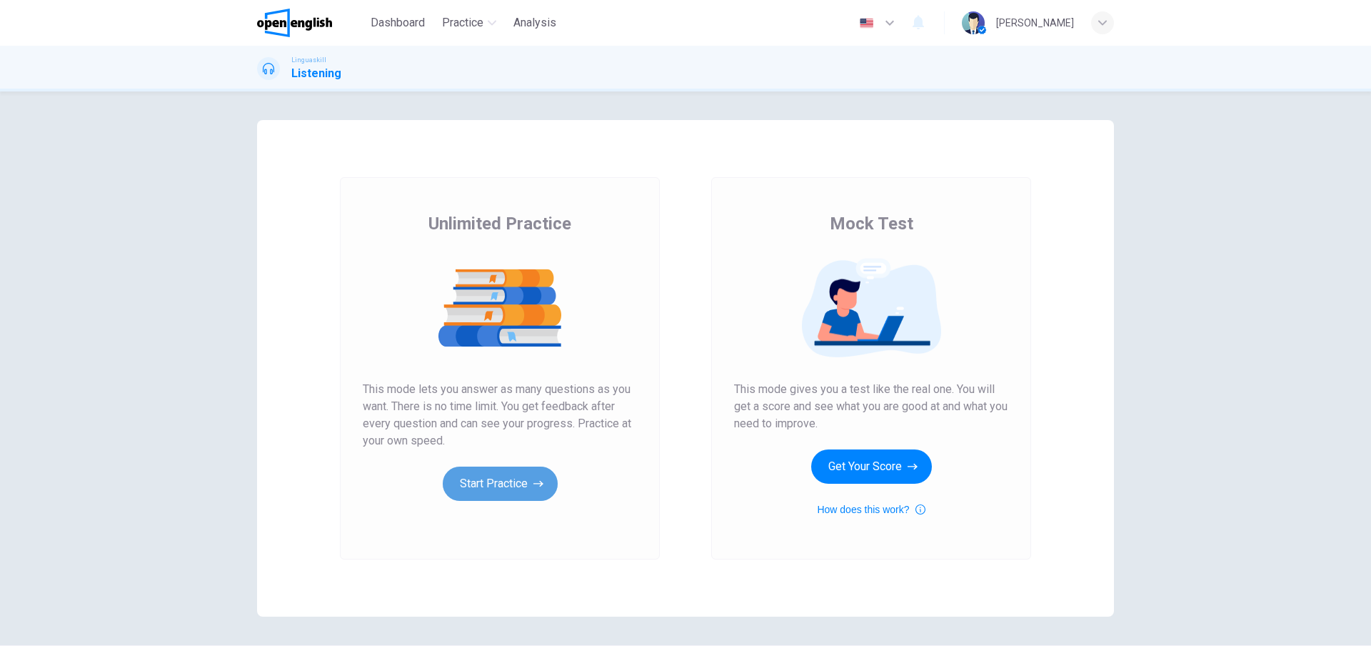
click at [501, 489] on button "Start Practice" at bounding box center [500, 483] width 115 height 34
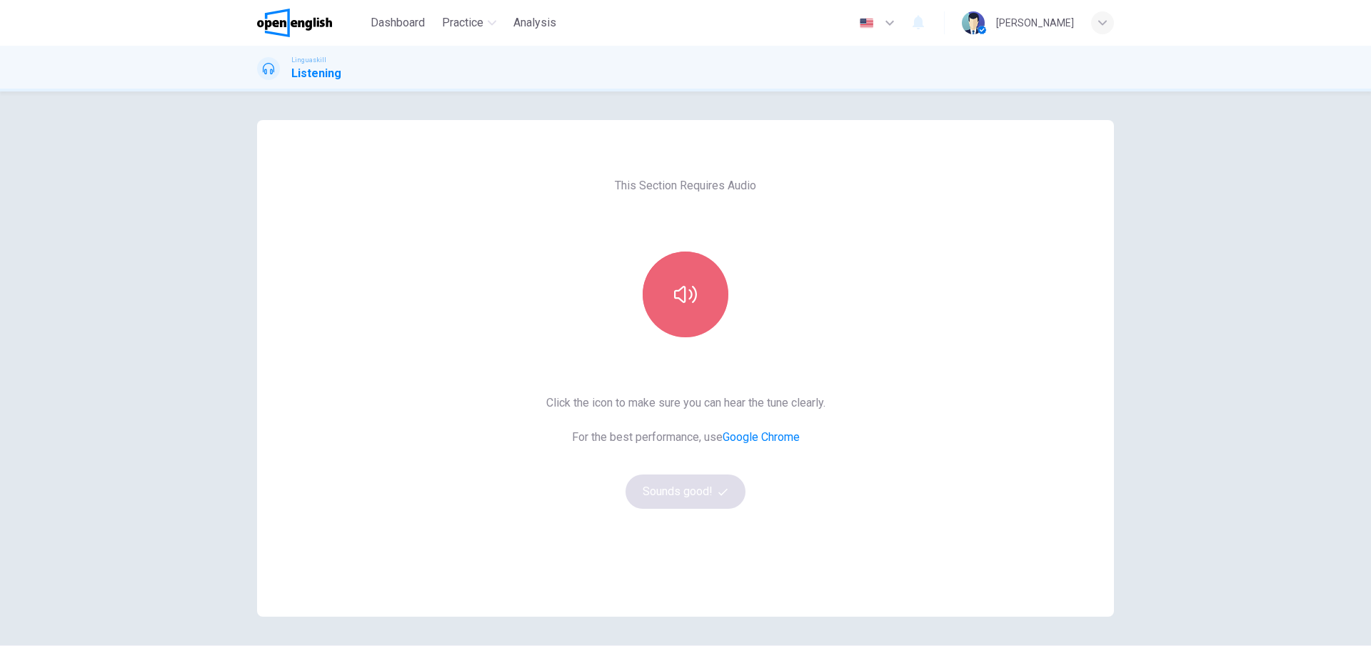
click at [683, 311] on button "button" at bounding box center [686, 294] width 86 height 86
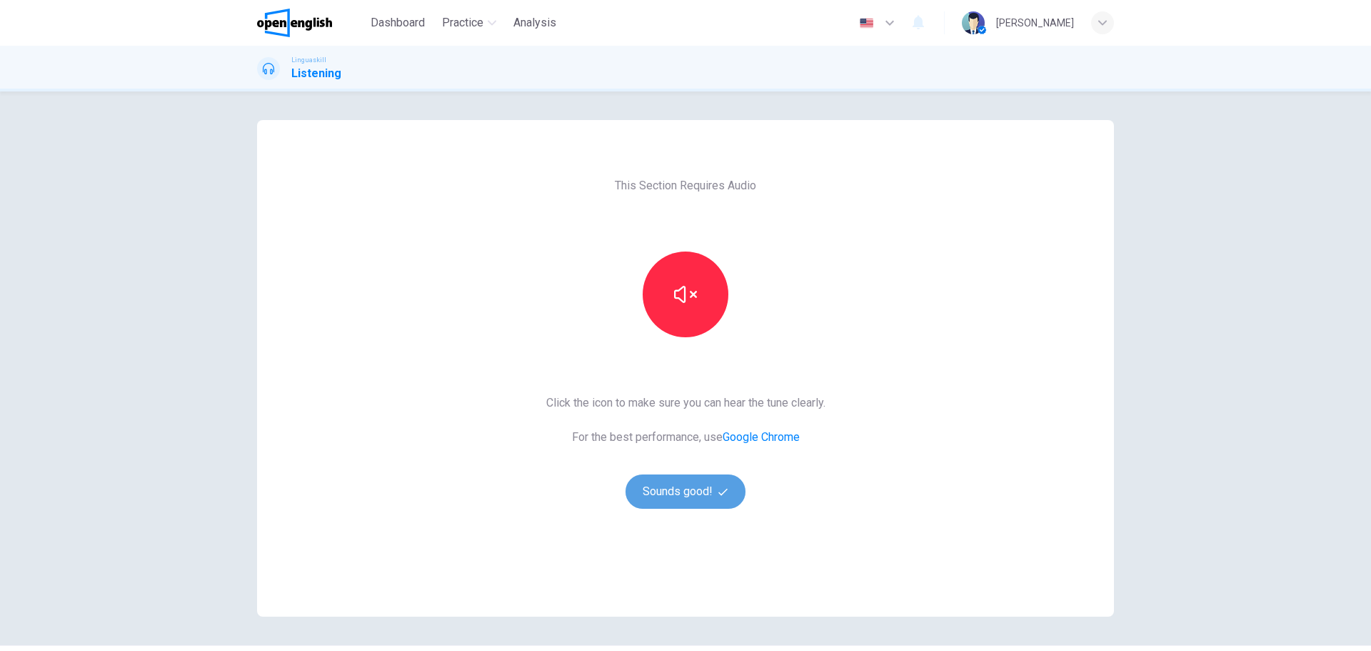
click at [681, 496] on button "Sounds good!" at bounding box center [686, 491] width 120 height 34
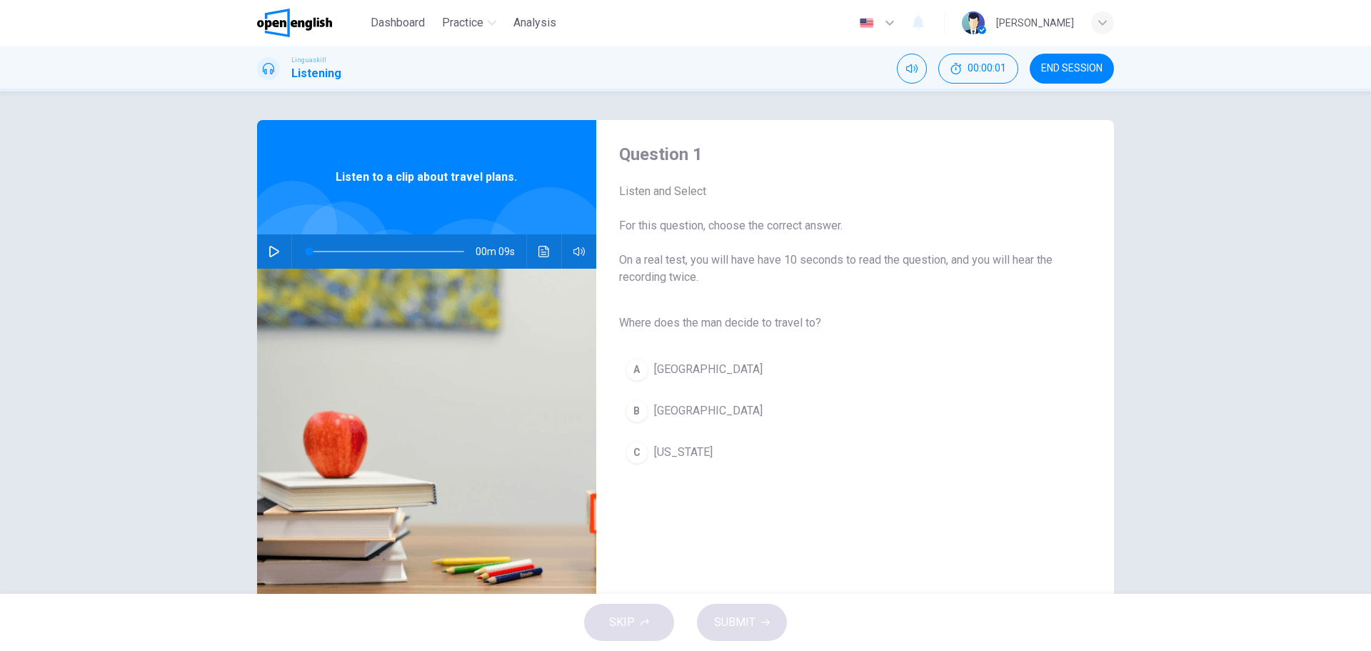
click at [269, 251] on icon "button" at bounding box center [274, 251] width 11 height 11
type input "*"
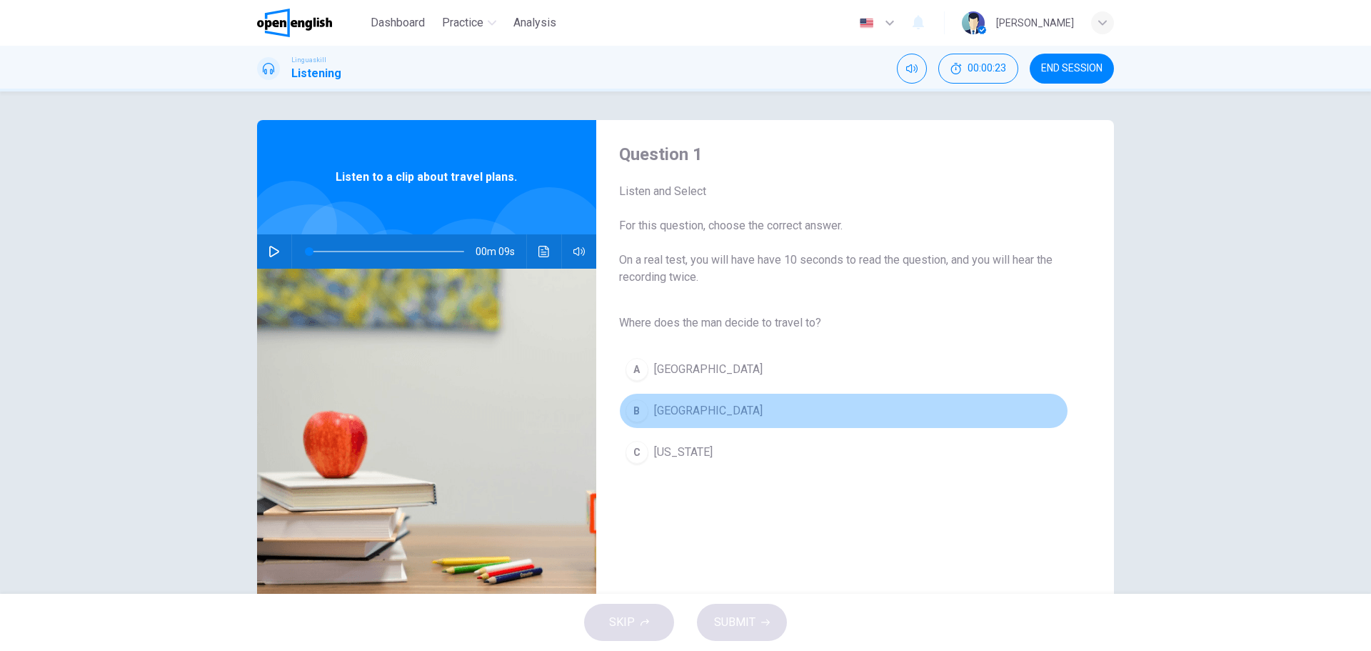
click at [628, 413] on div "B" at bounding box center [637, 410] width 23 height 23
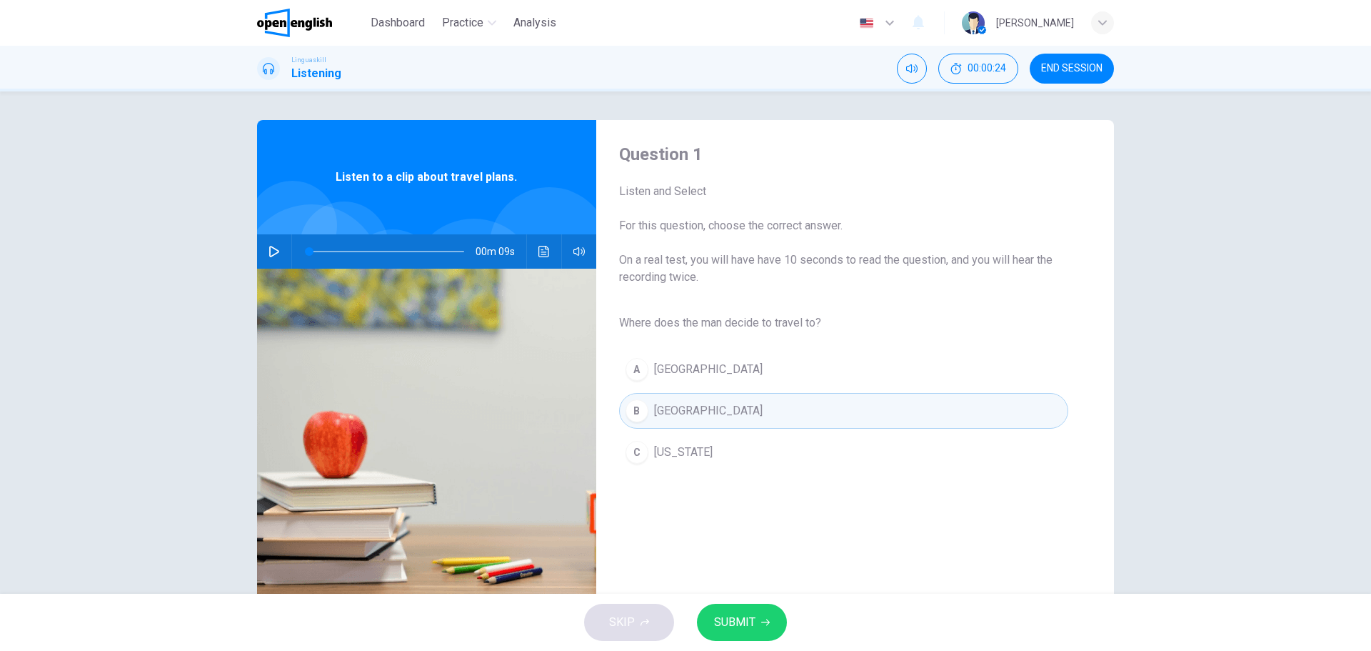
click at [744, 619] on span "SUBMIT" at bounding box center [734, 622] width 41 height 20
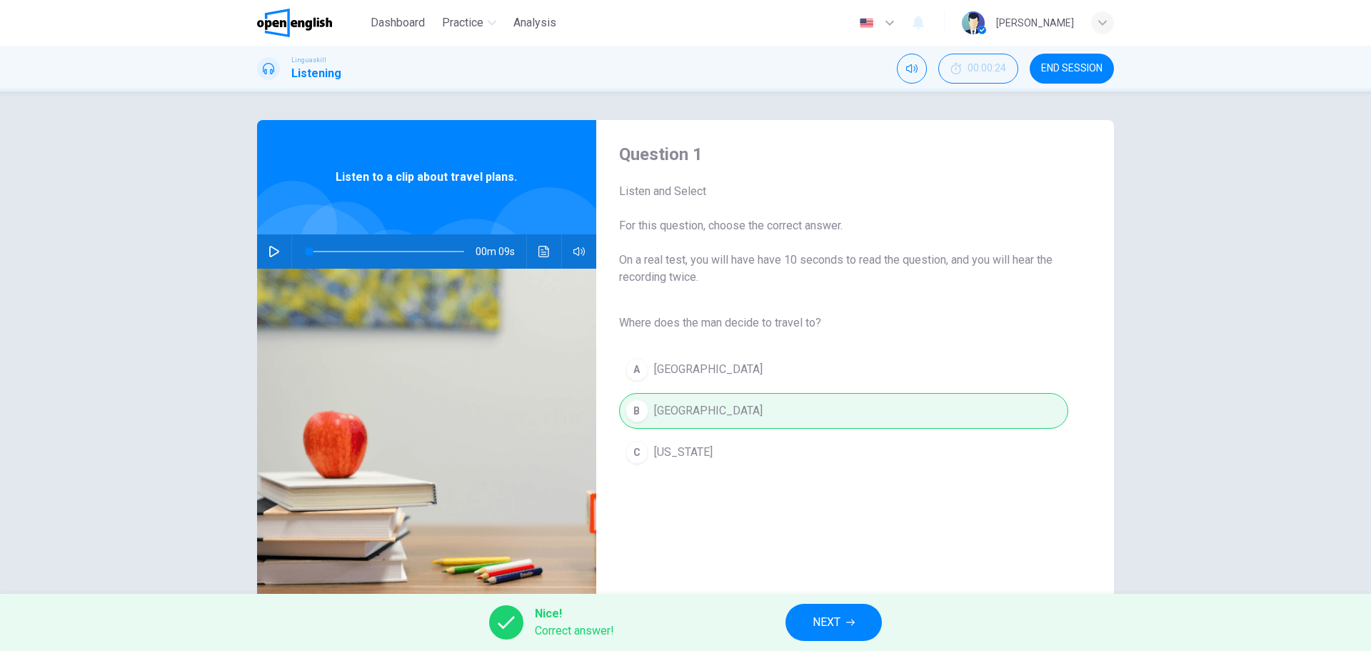
click at [821, 614] on span "NEXT" at bounding box center [827, 622] width 28 height 20
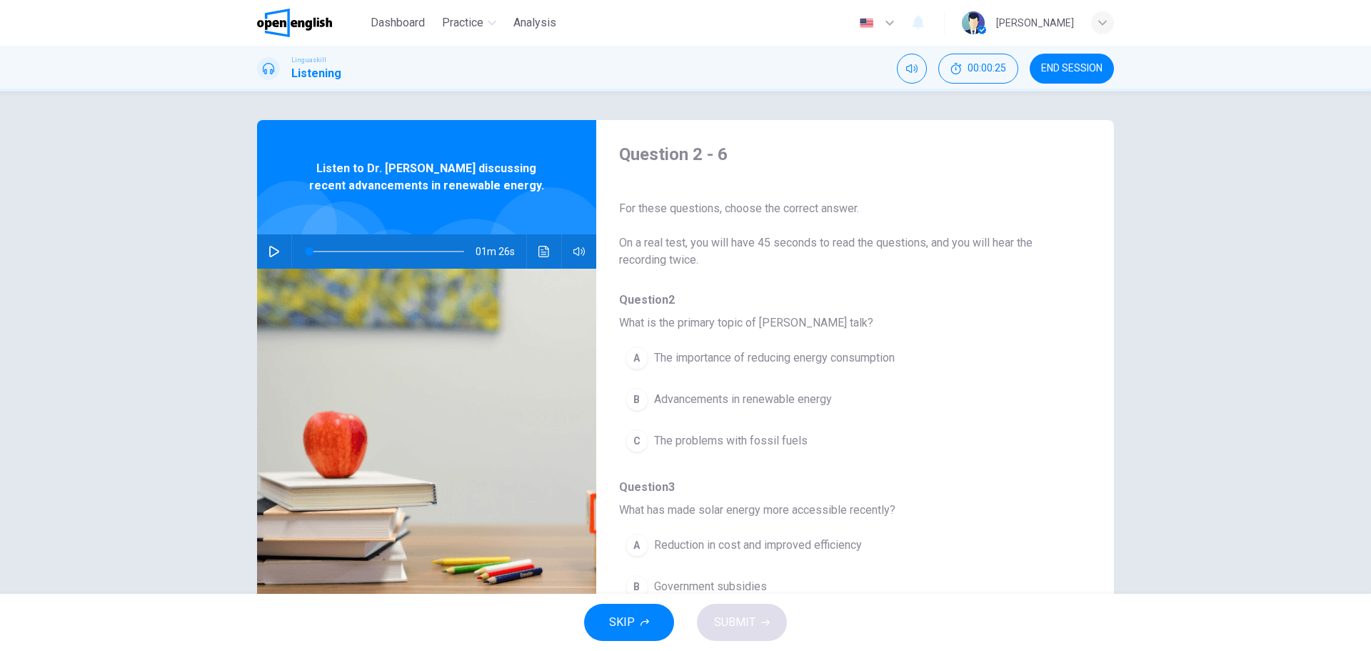
click at [271, 254] on icon "button" at bounding box center [274, 251] width 10 height 11
click at [309, 250] on span at bounding box center [386, 251] width 155 height 20
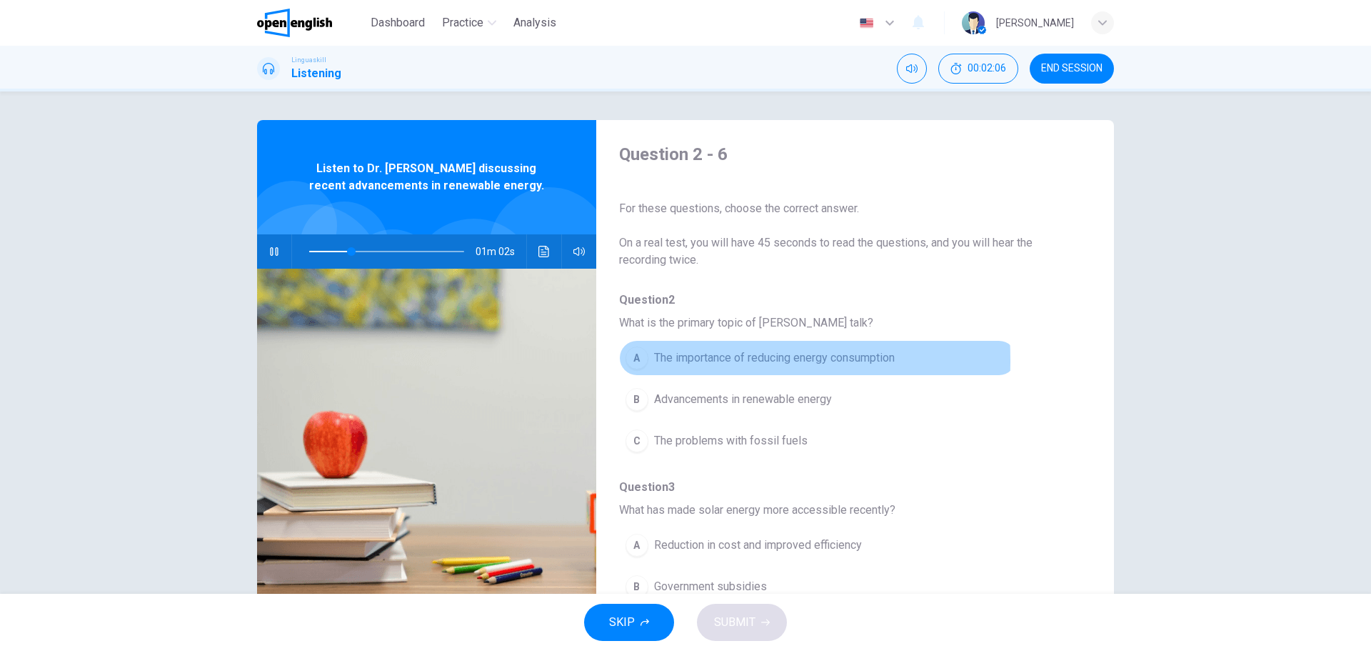
click at [628, 360] on div "A" at bounding box center [637, 357] width 23 height 23
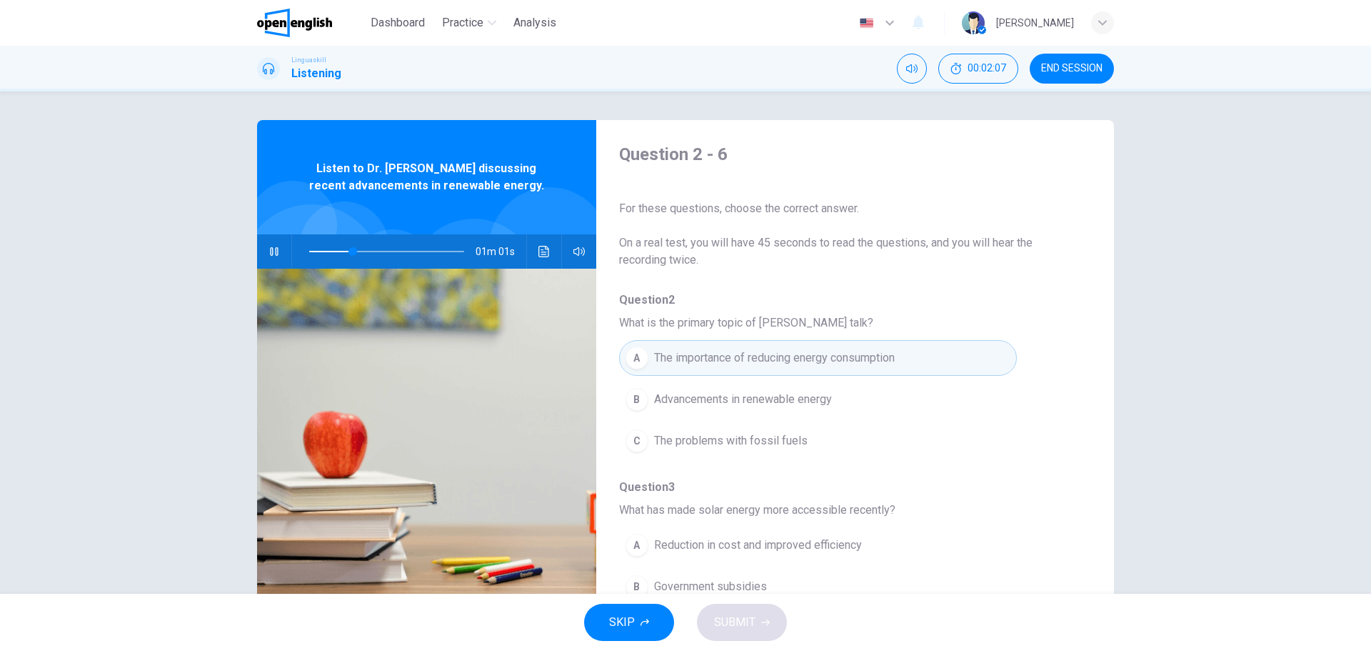
scroll to position [214, 0]
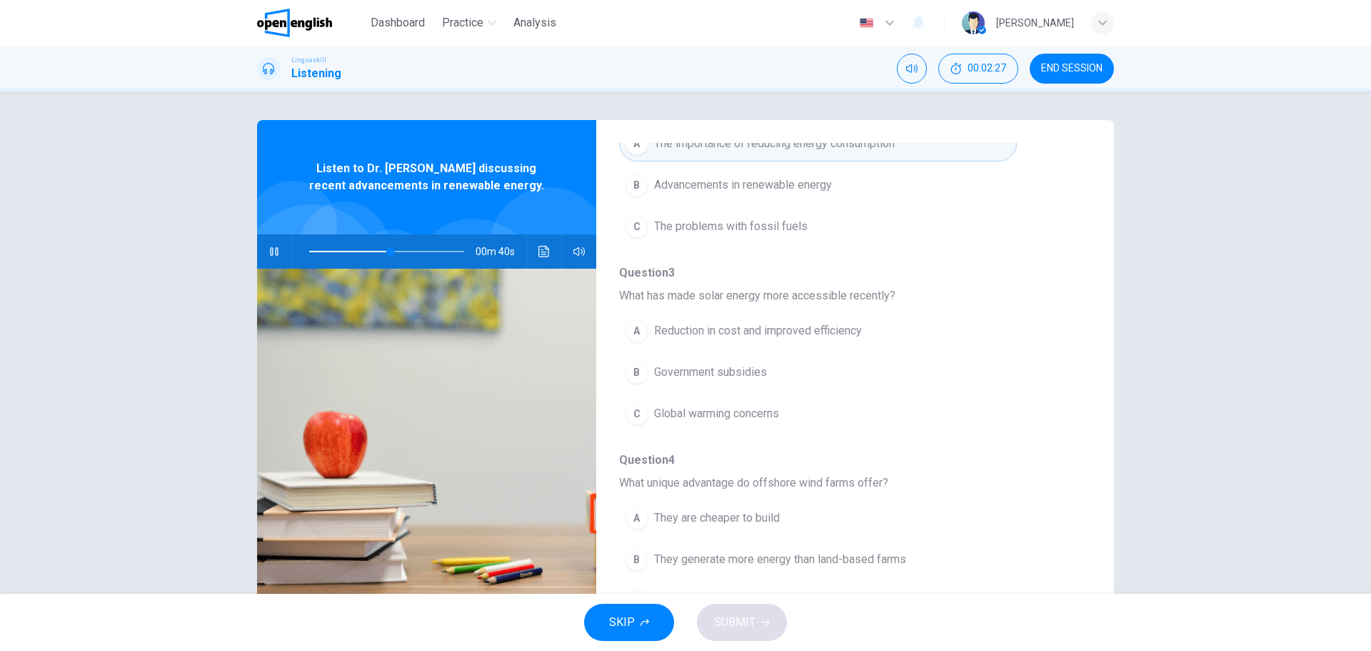
click at [628, 330] on div "A" at bounding box center [637, 330] width 23 height 23
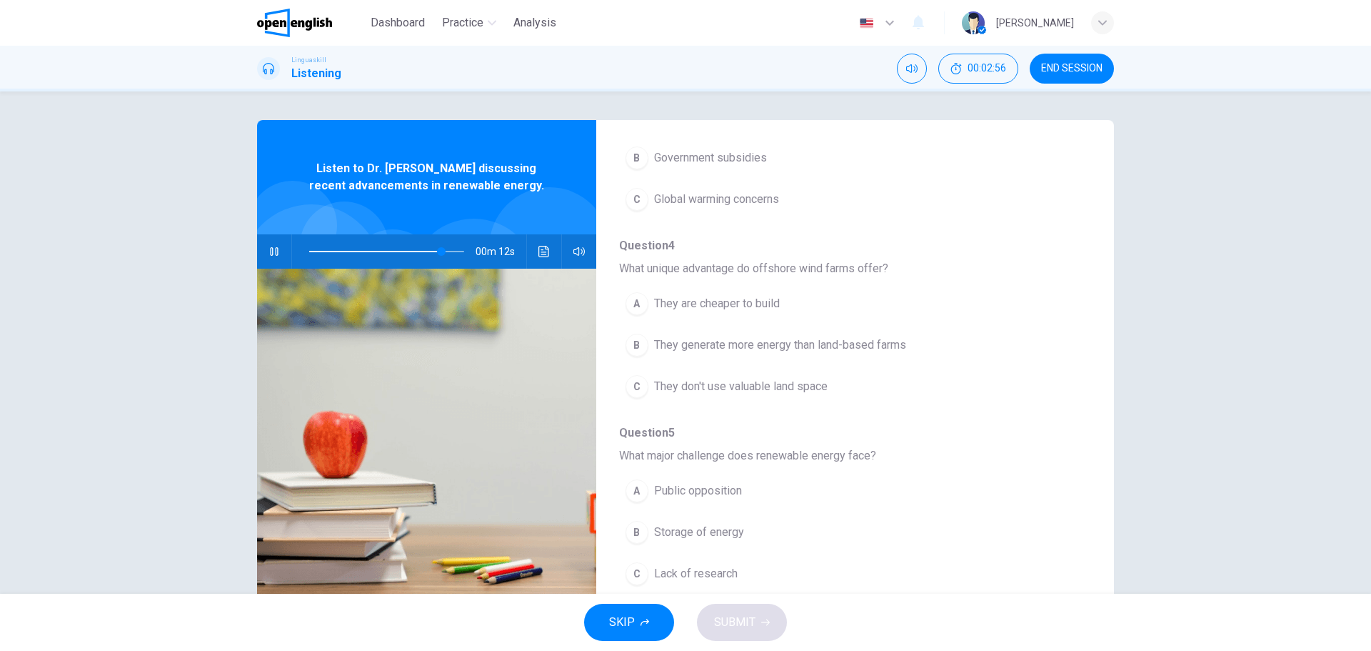
click at [632, 344] on div "B" at bounding box center [637, 345] width 23 height 23
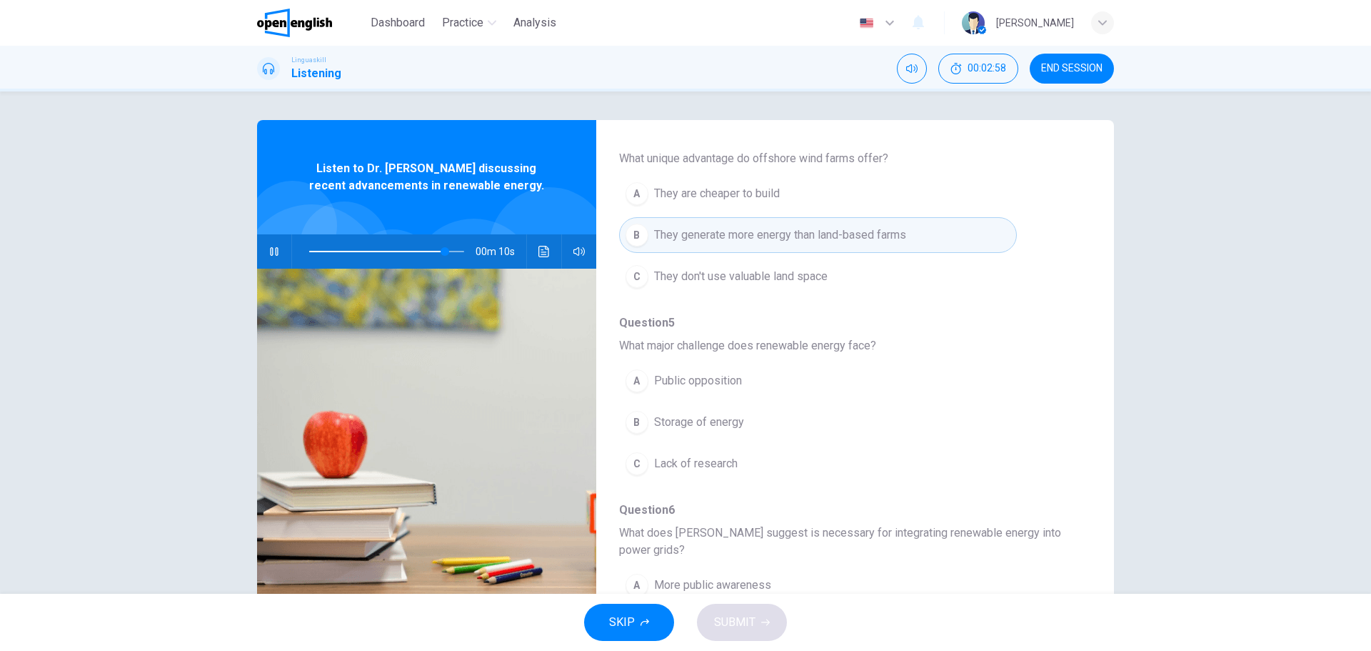
scroll to position [571, 0]
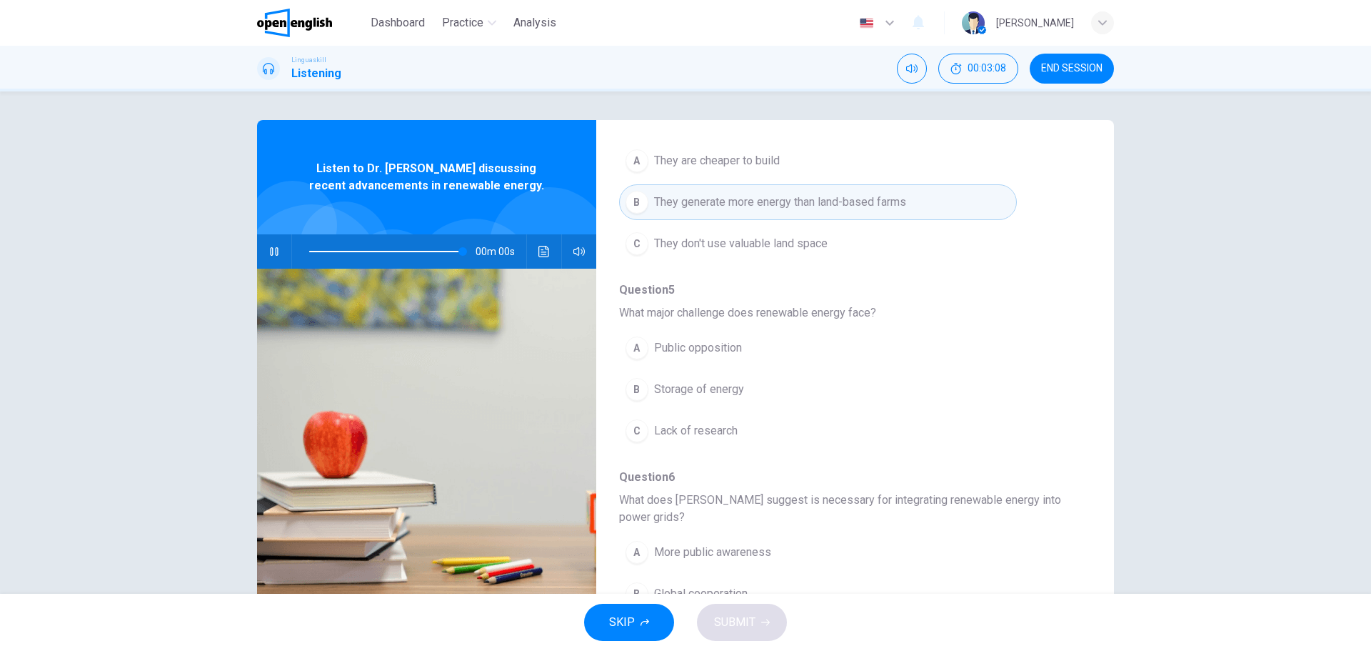
click at [628, 344] on div "A" at bounding box center [637, 347] width 23 height 23
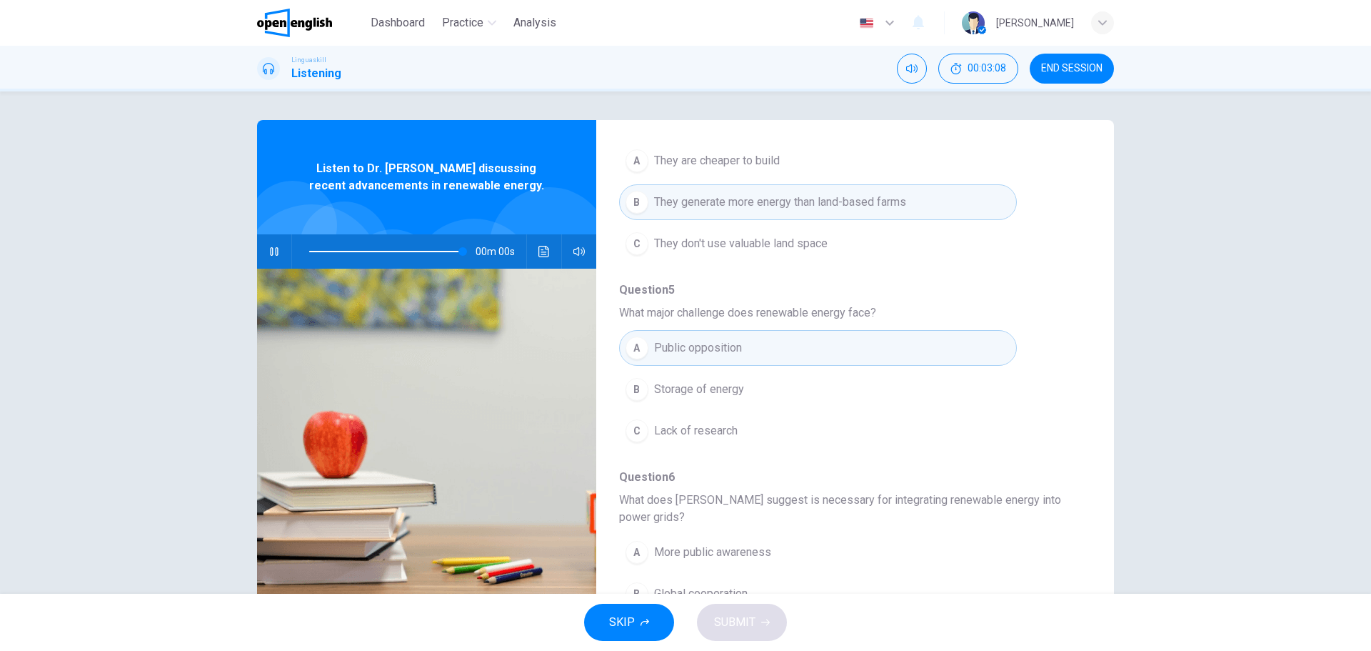
type input "*"
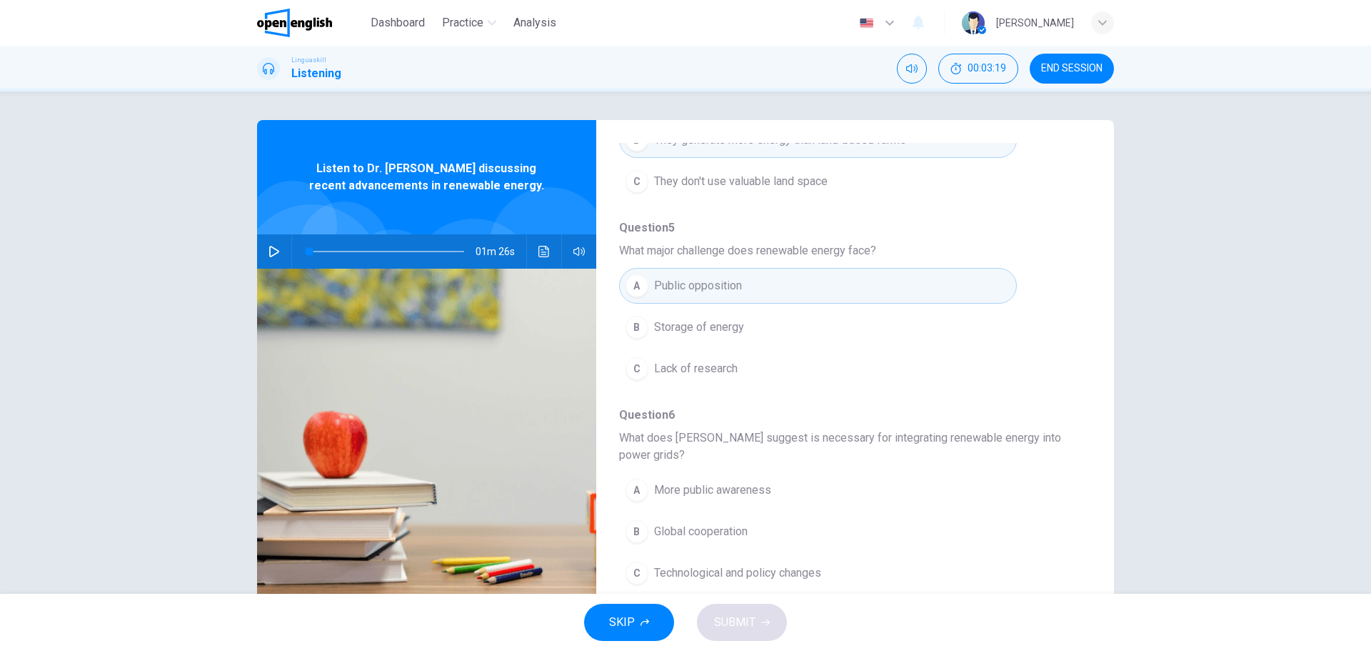
click at [631, 571] on div "C" at bounding box center [637, 572] width 23 height 23
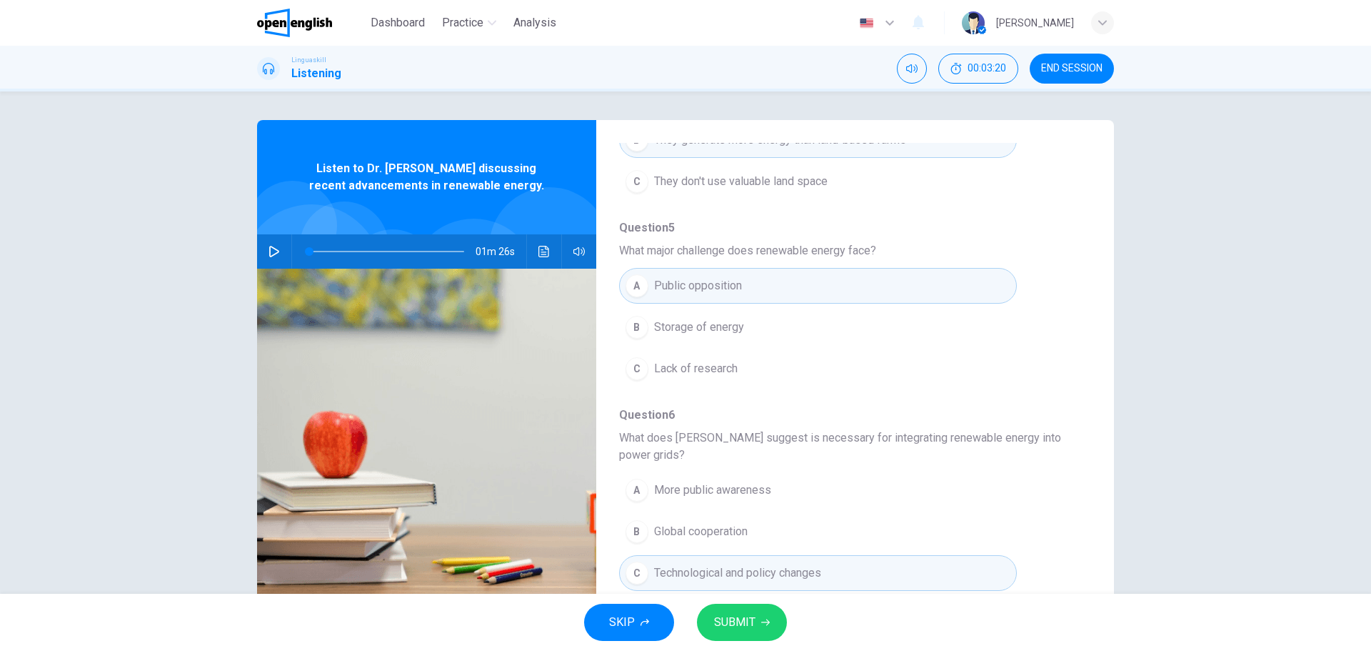
click at [743, 621] on span "SUBMIT" at bounding box center [734, 622] width 41 height 20
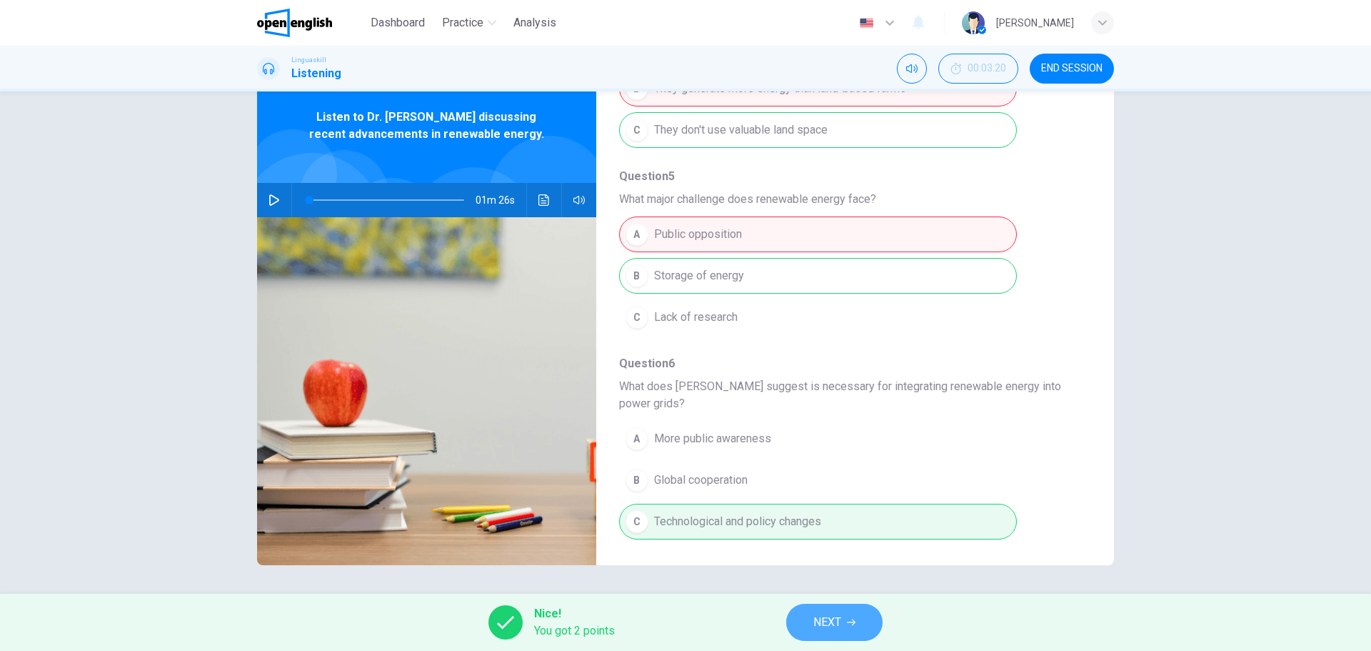
click at [846, 623] on button "NEXT" at bounding box center [834, 621] width 96 height 37
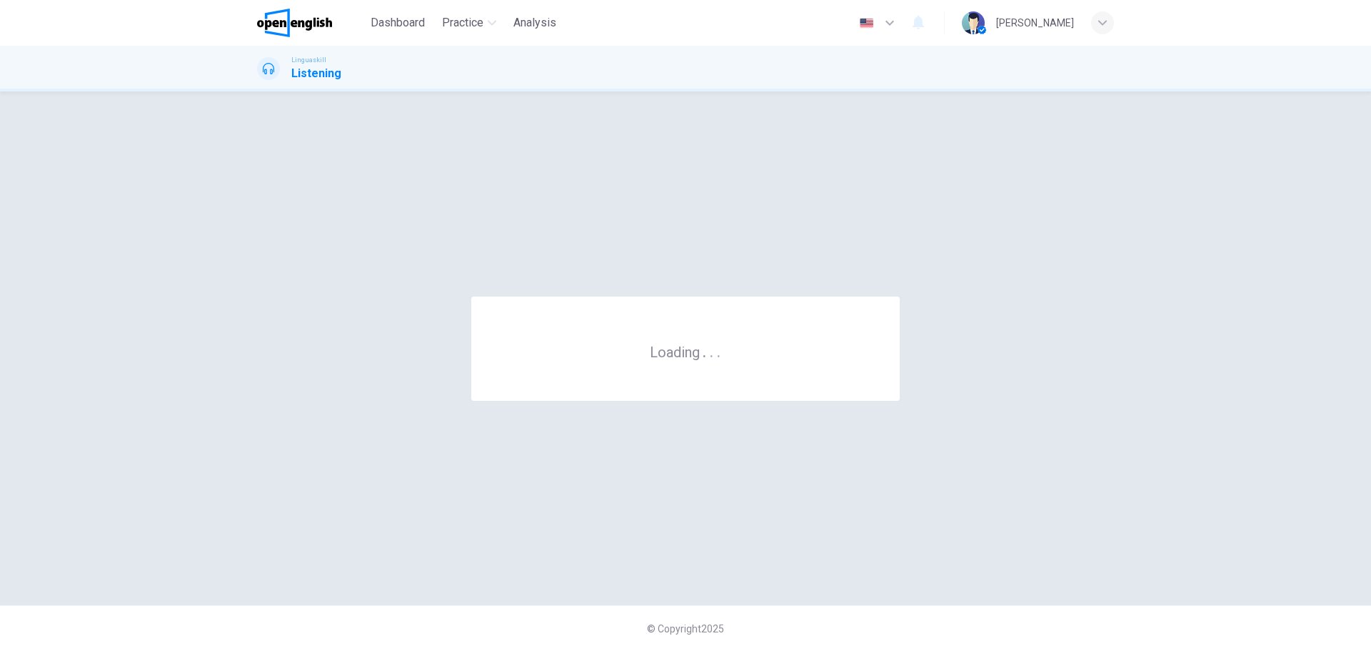
scroll to position [0, 0]
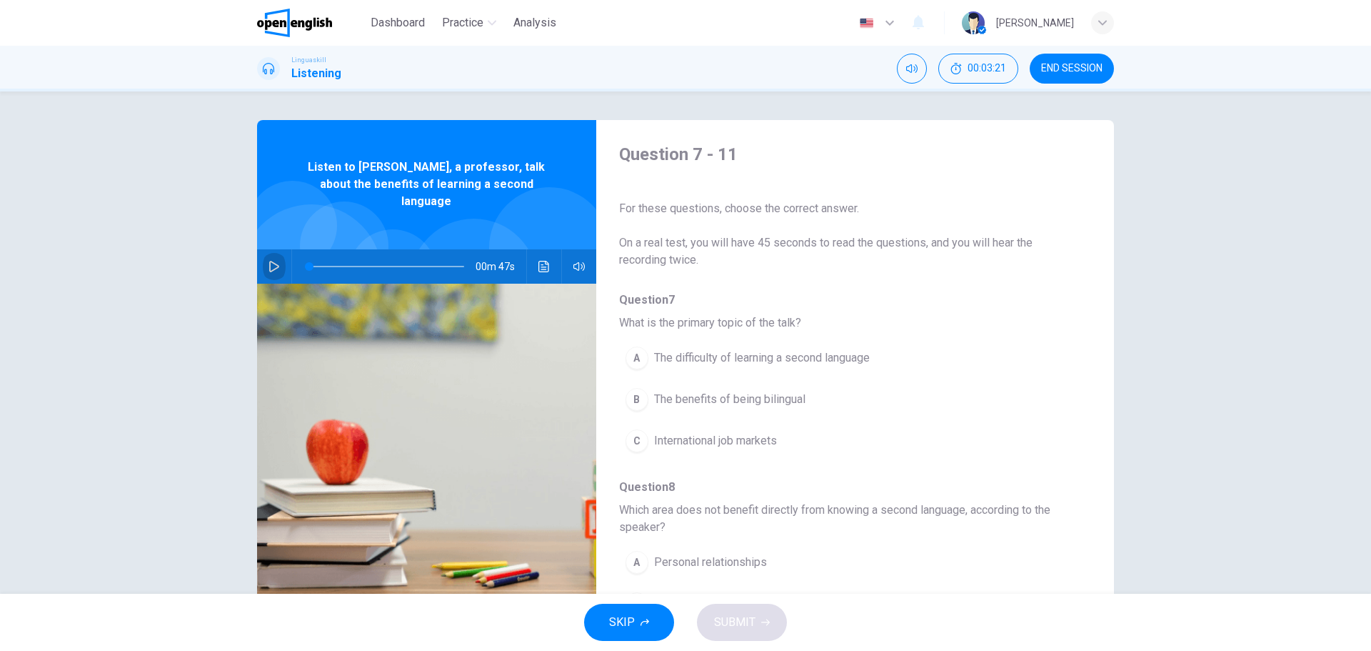
click at [269, 261] on icon "button" at bounding box center [274, 266] width 11 height 11
click at [270, 262] on icon "button" at bounding box center [274, 266] width 8 height 9
click at [269, 261] on icon "button" at bounding box center [274, 266] width 11 height 11
click at [270, 262] on icon "button" at bounding box center [274, 266] width 8 height 9
click at [309, 256] on span at bounding box center [386, 266] width 155 height 20
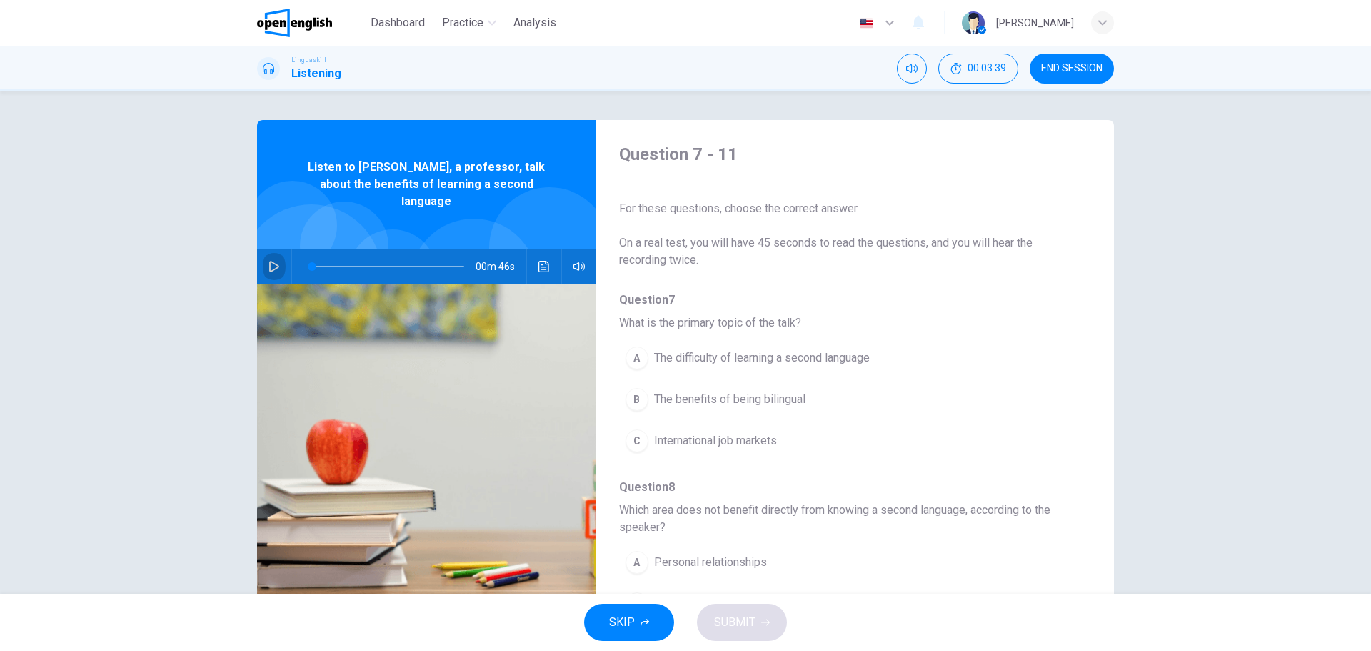
click at [274, 261] on icon "button" at bounding box center [274, 266] width 10 height 11
click at [269, 261] on icon "button" at bounding box center [274, 266] width 11 height 11
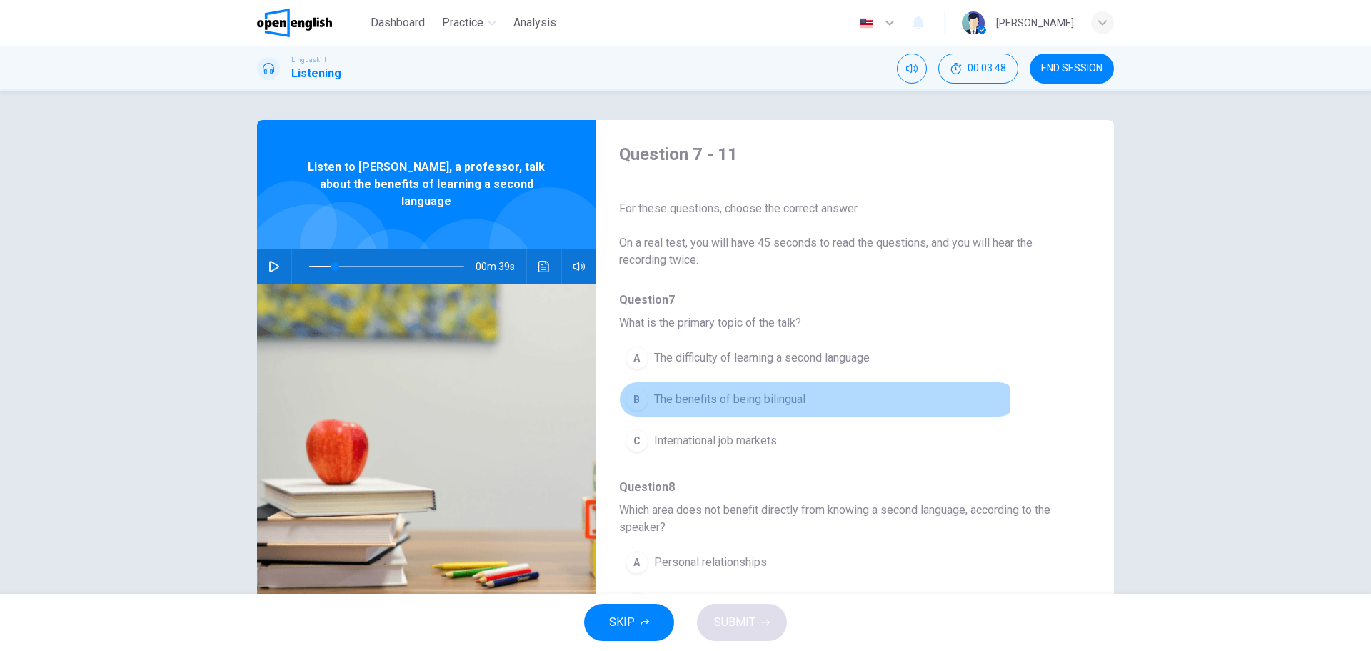
click at [638, 396] on div "B" at bounding box center [637, 399] width 23 height 23
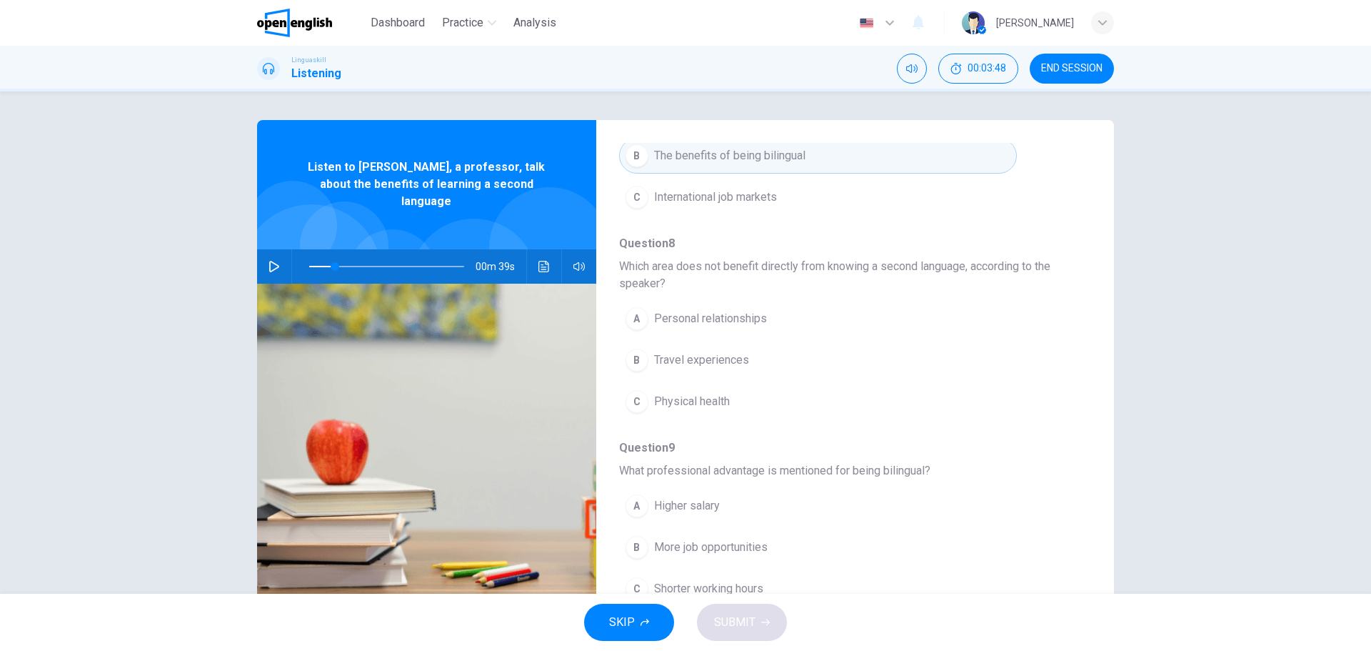
scroll to position [286, 0]
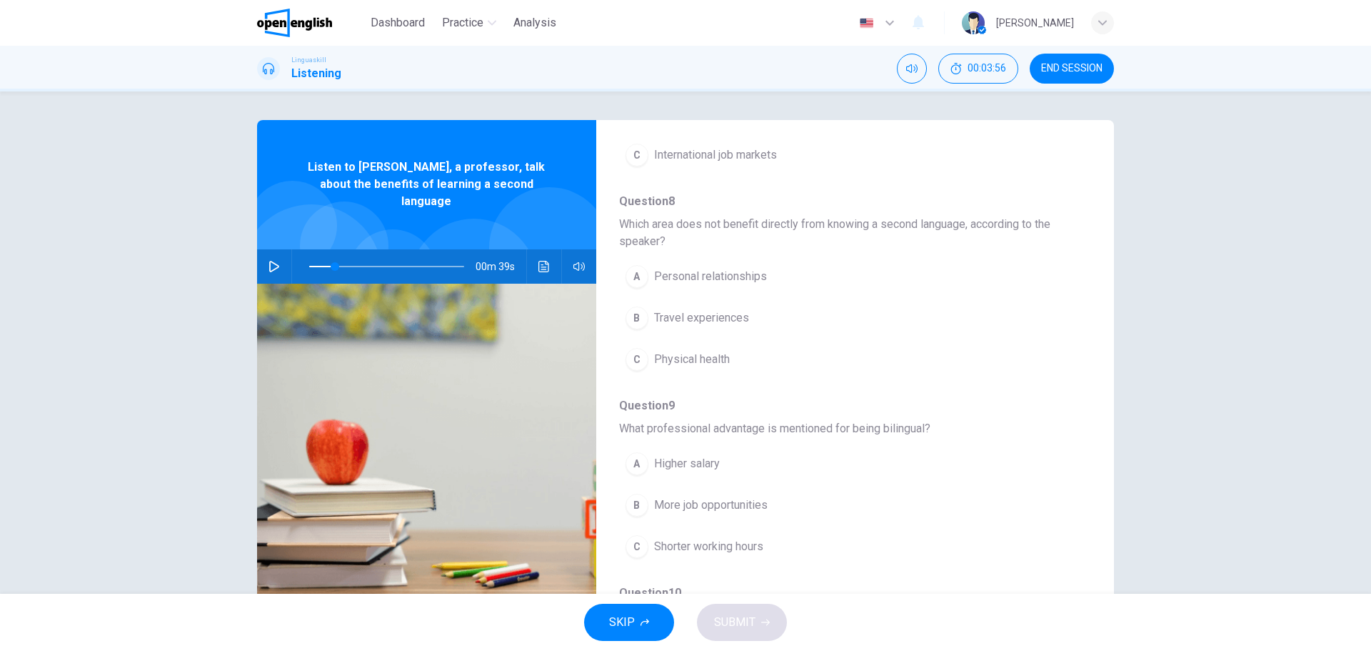
click at [270, 261] on icon "button" at bounding box center [274, 266] width 10 height 11
click at [270, 261] on icon "button" at bounding box center [274, 266] width 11 height 11
click at [638, 271] on div "A" at bounding box center [637, 276] width 23 height 23
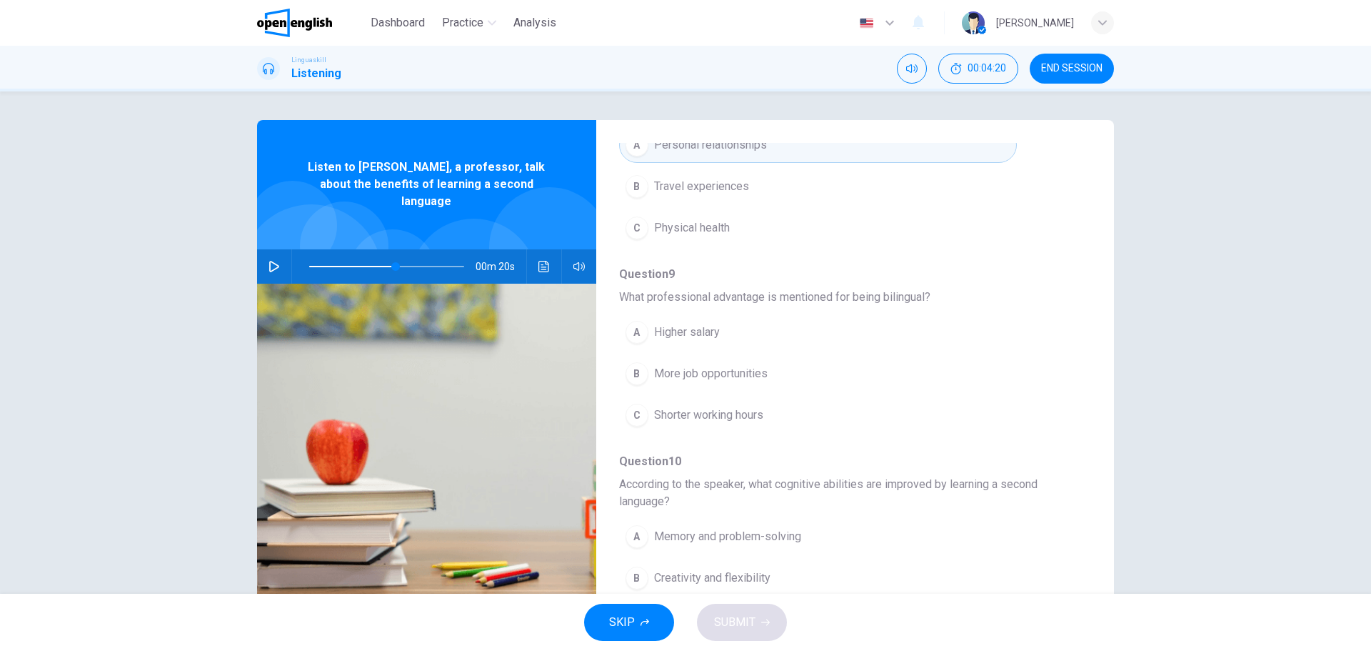
scroll to position [429, 0]
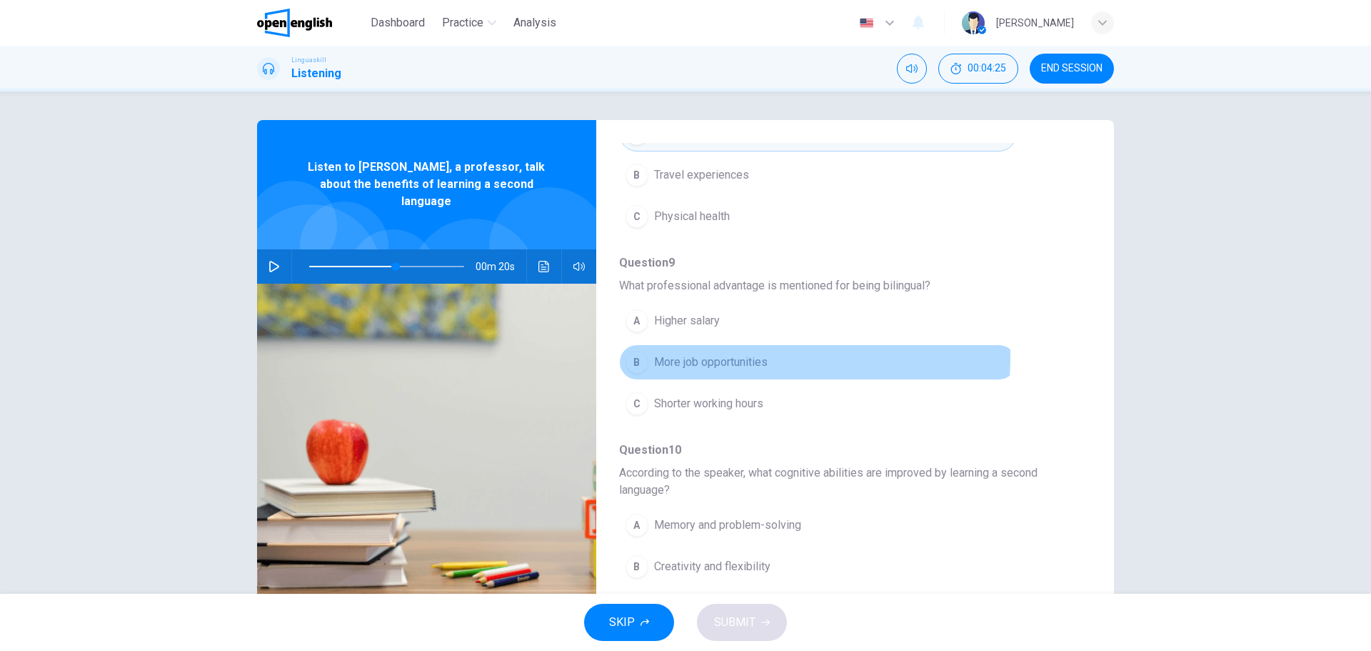
click at [634, 354] on div "B" at bounding box center [637, 362] width 23 height 23
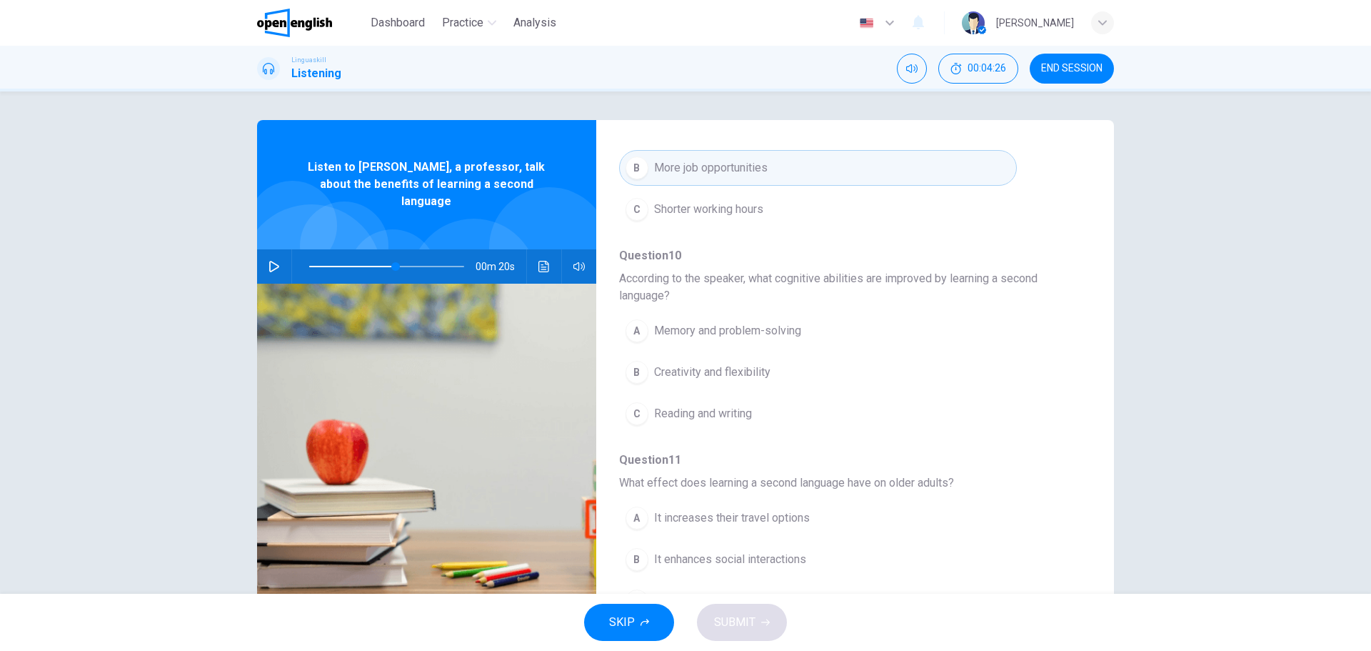
scroll to position [643, 0]
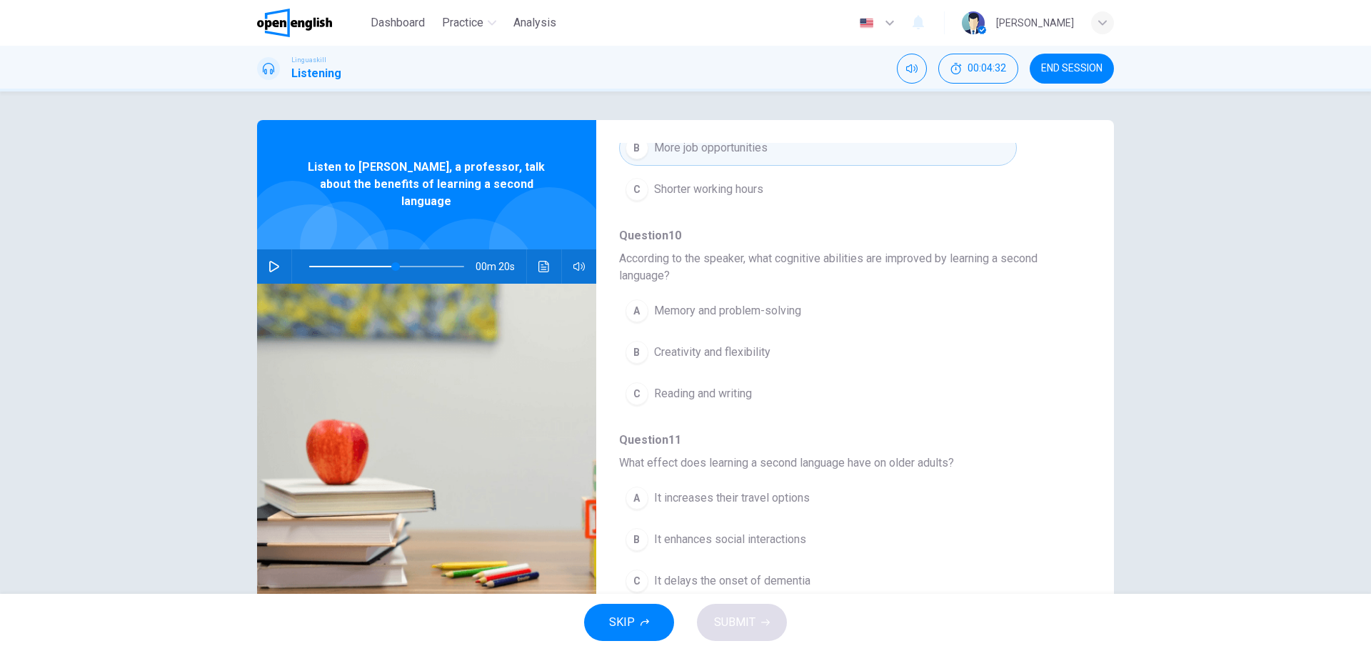
click at [269, 261] on icon "button" at bounding box center [274, 266] width 11 height 11
click at [270, 261] on icon "button" at bounding box center [274, 266] width 11 height 11
click at [626, 309] on div "A" at bounding box center [637, 310] width 23 height 23
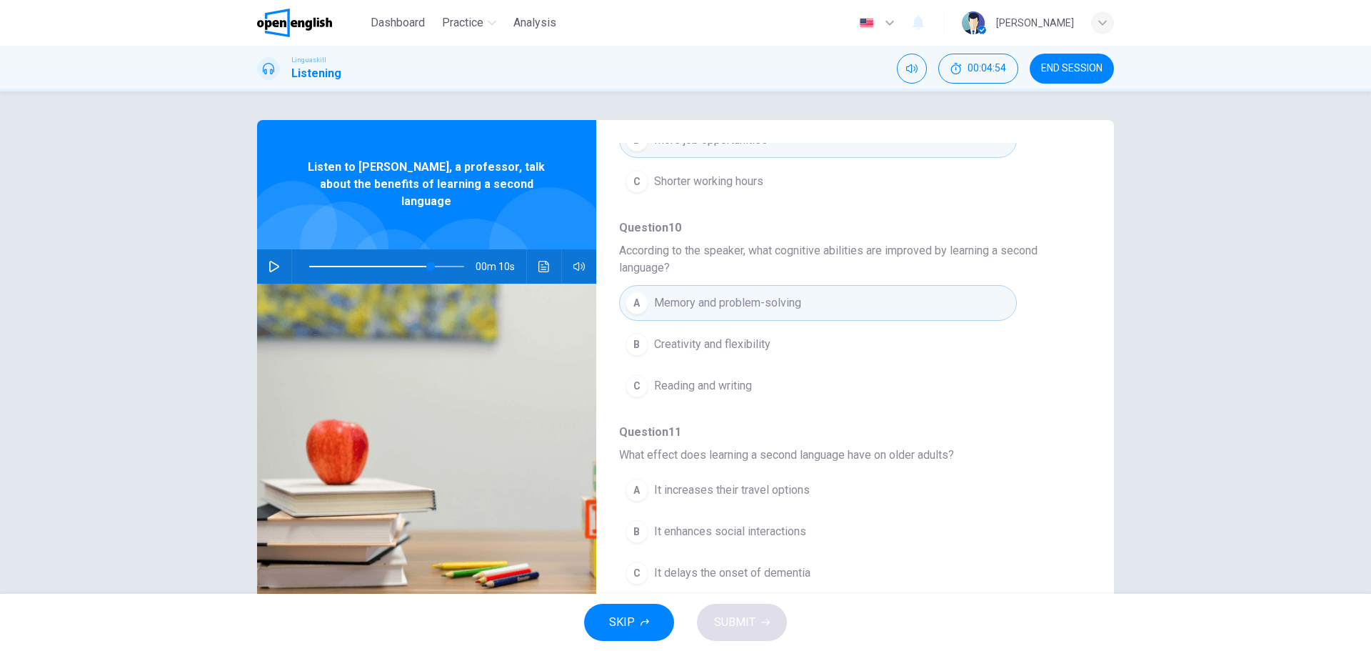
click at [273, 261] on icon "button" at bounding box center [274, 266] width 10 height 11
type input "*"
click at [639, 529] on div "B" at bounding box center [637, 531] width 23 height 23
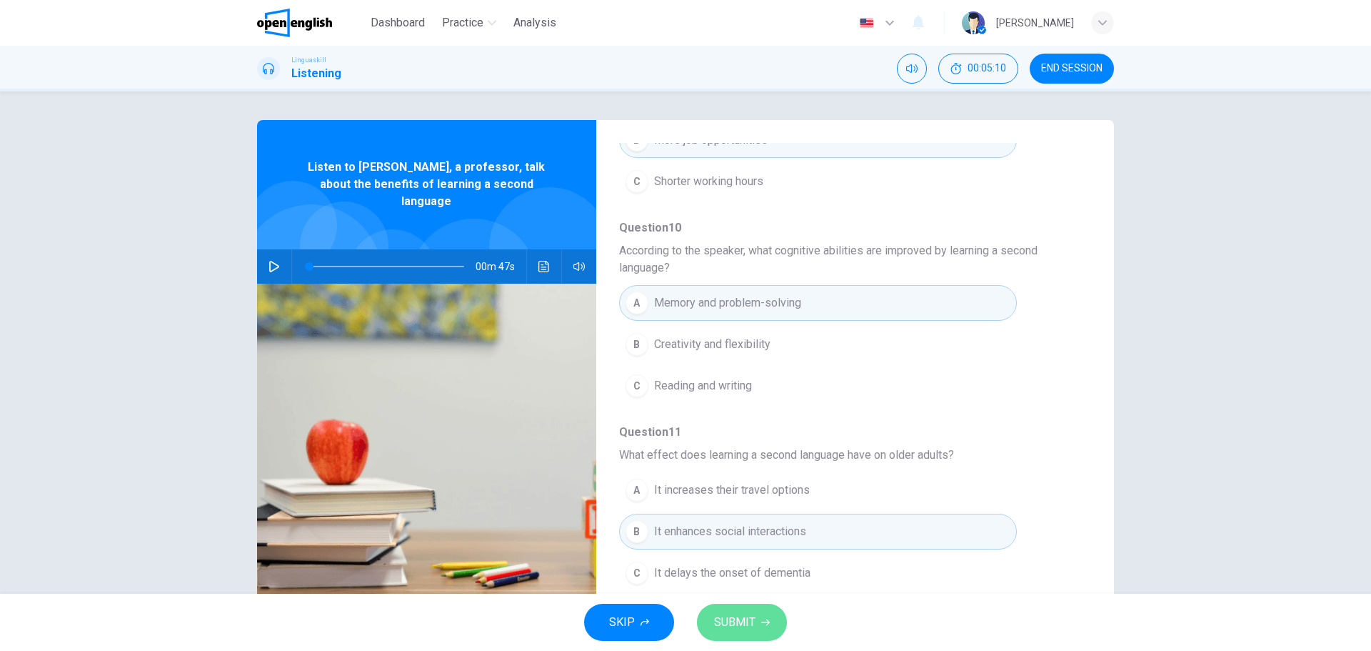
click at [743, 623] on span "SUBMIT" at bounding box center [734, 622] width 41 height 20
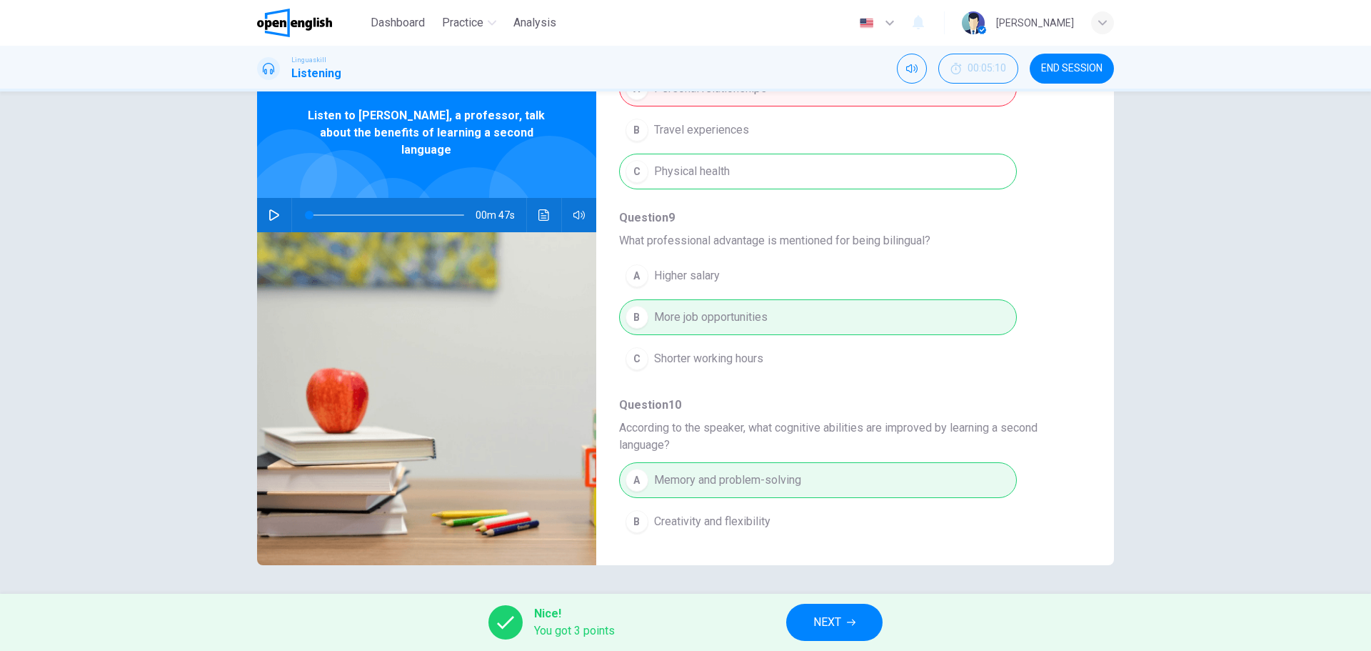
scroll to position [436, 0]
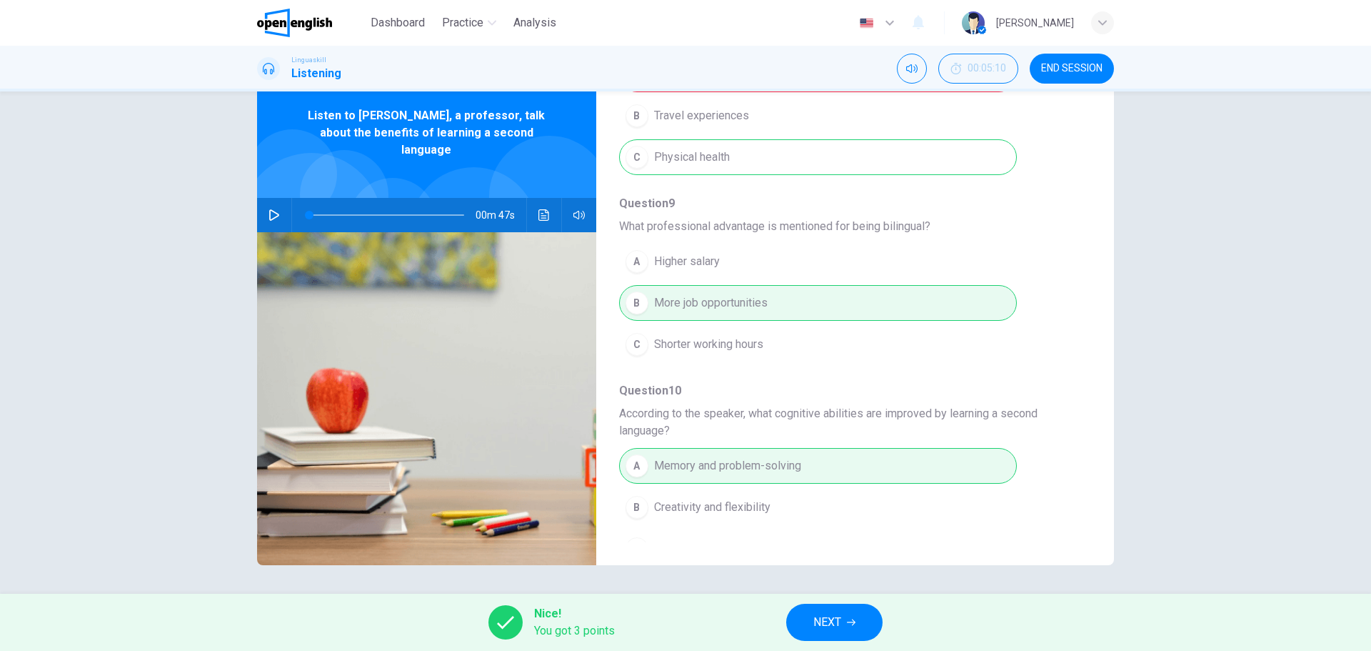
click at [828, 616] on span "NEXT" at bounding box center [827, 622] width 28 height 20
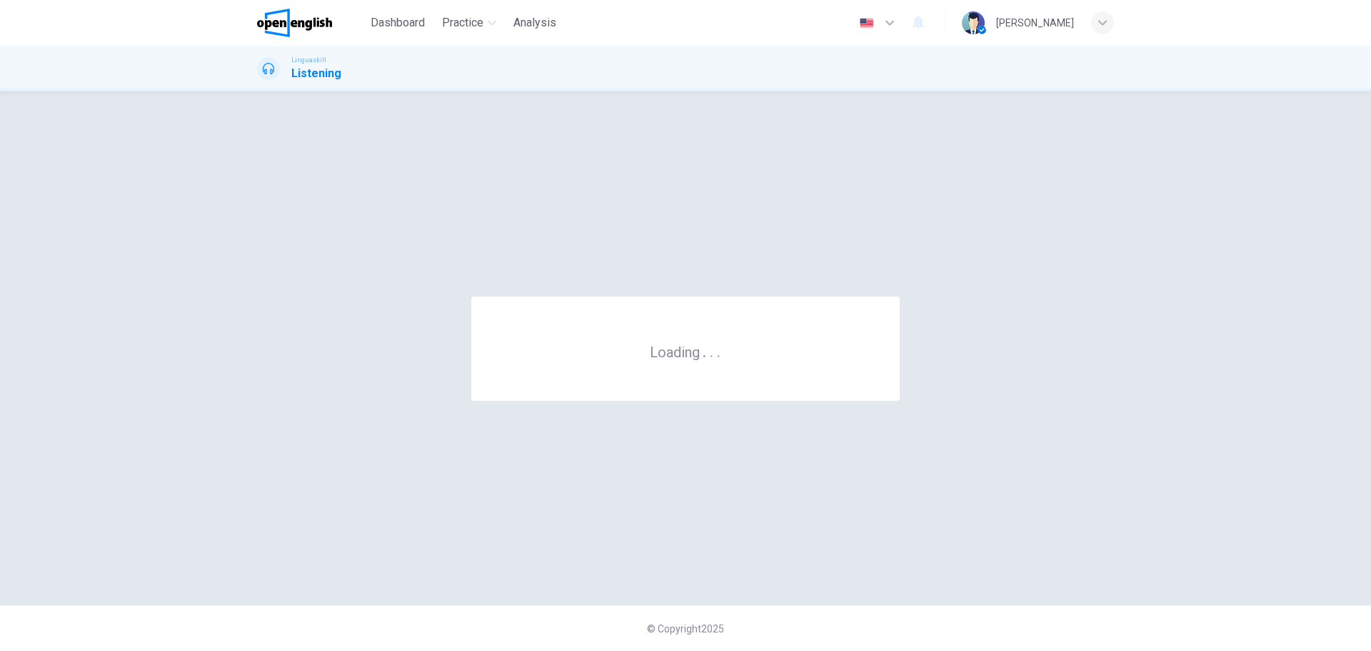
scroll to position [0, 0]
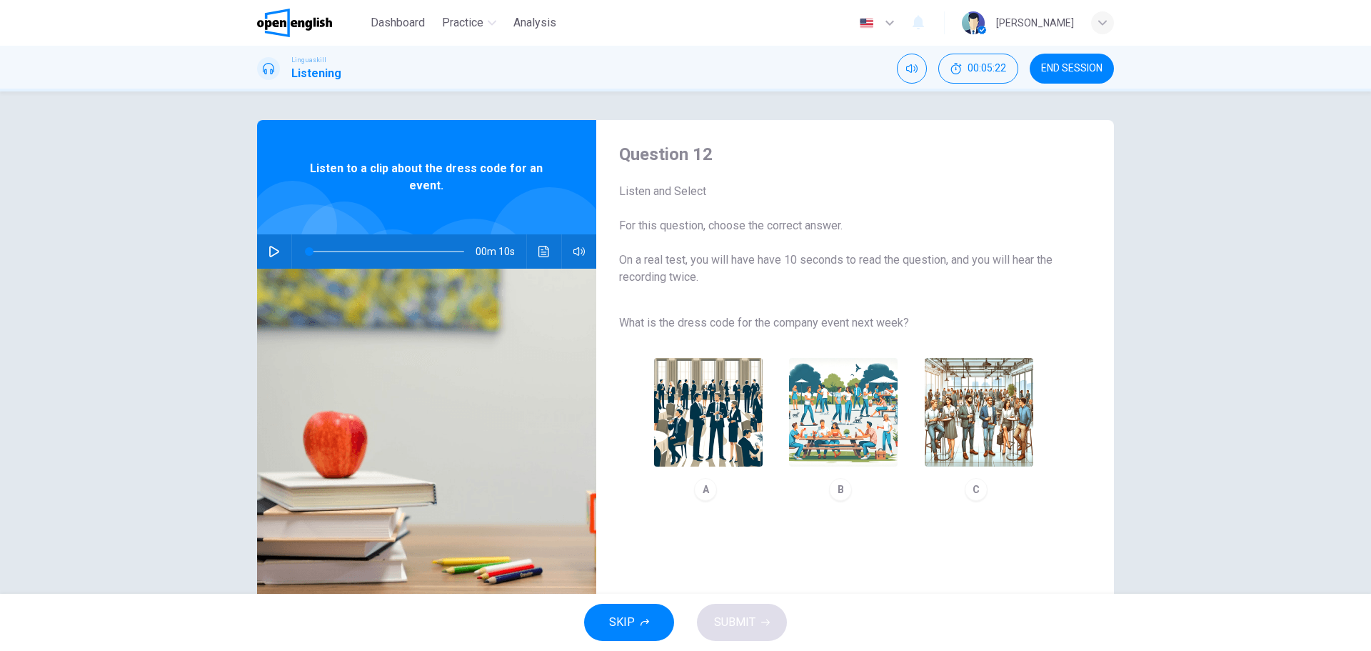
click at [269, 251] on icon "button" at bounding box center [274, 251] width 11 height 11
type input "*"
click at [997, 444] on img "button" at bounding box center [979, 412] width 109 height 109
click at [755, 627] on button "SUBMIT" at bounding box center [742, 621] width 90 height 37
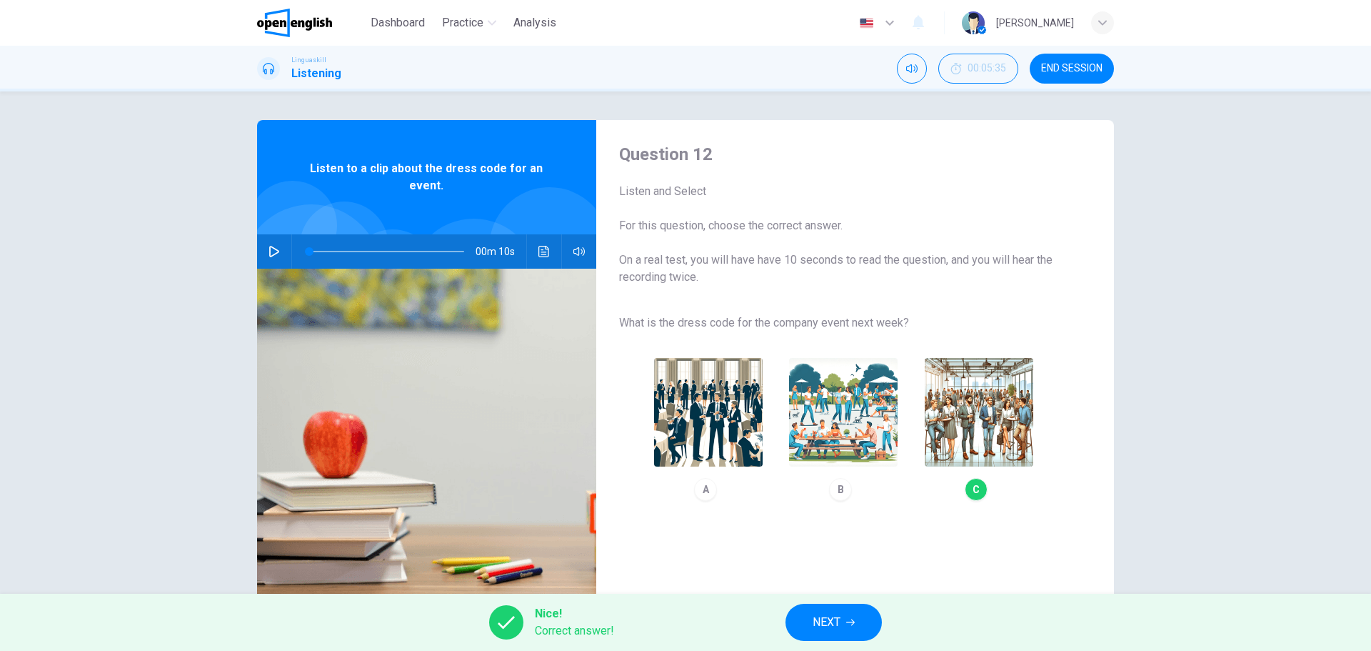
click at [828, 613] on span "NEXT" at bounding box center [827, 622] width 28 height 20
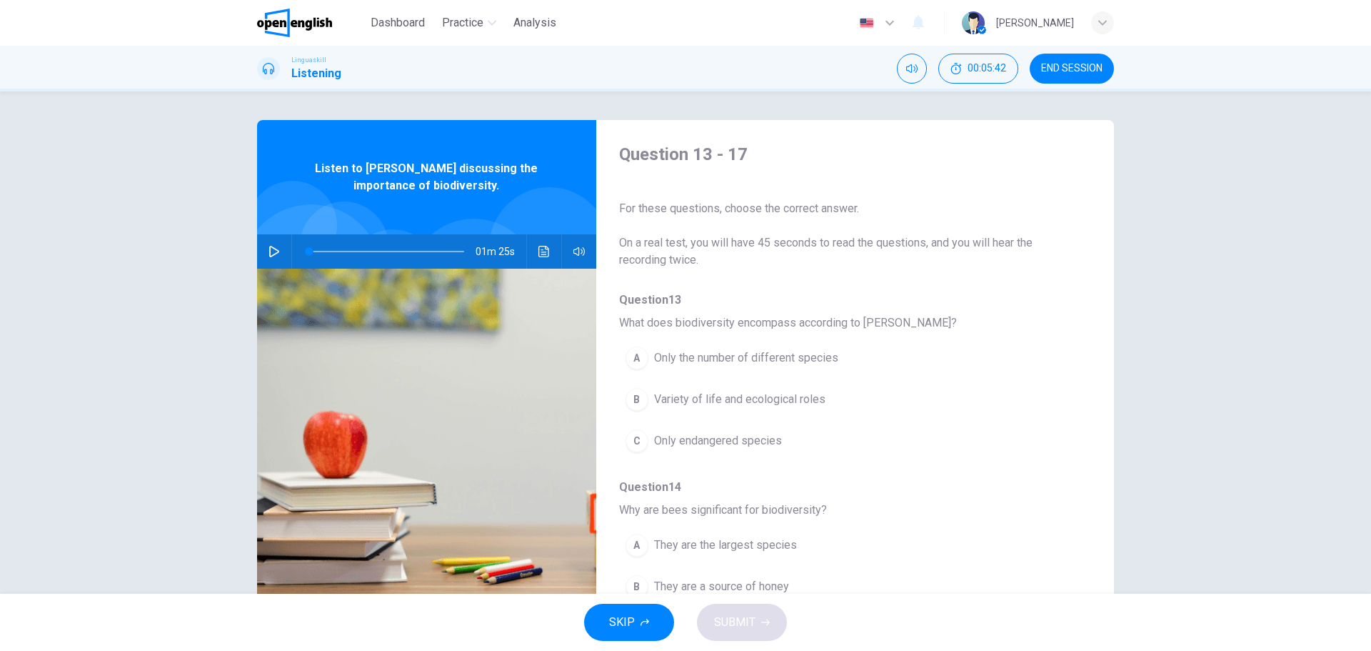
click at [1085, 65] on span "END SESSION" at bounding box center [1071, 68] width 61 height 11
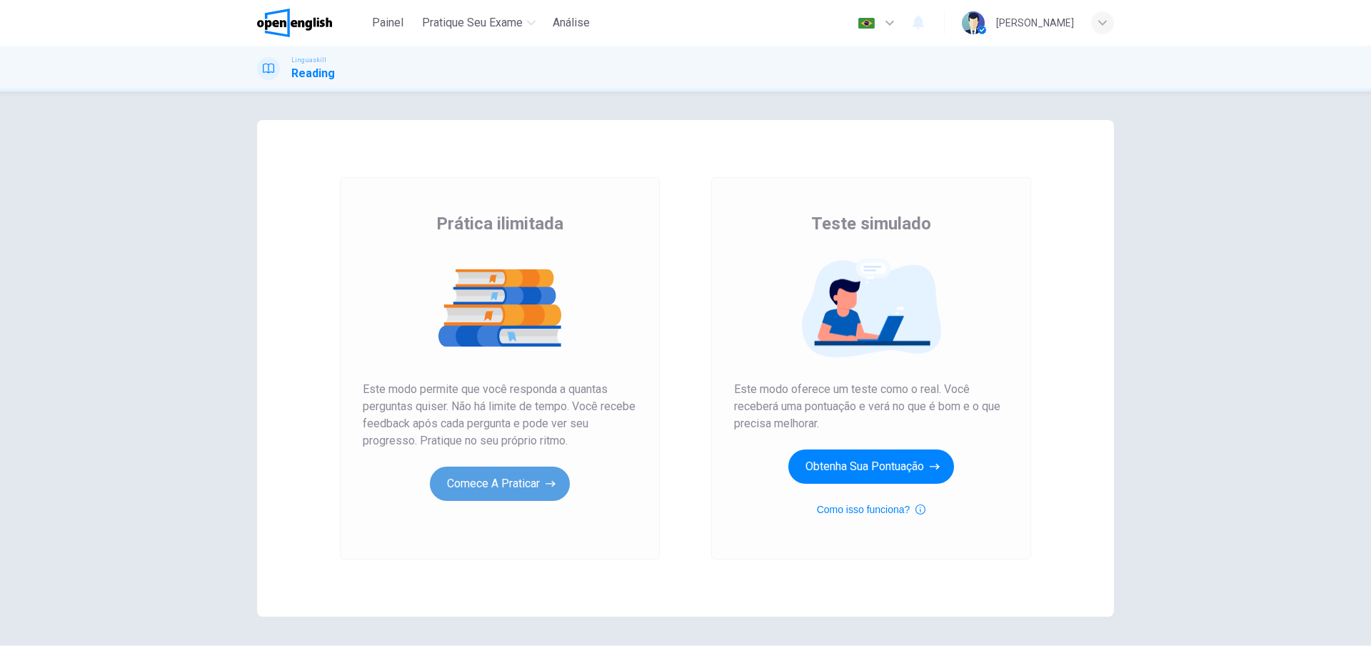
click at [500, 474] on button "Comece a praticar" at bounding box center [500, 483] width 140 height 34
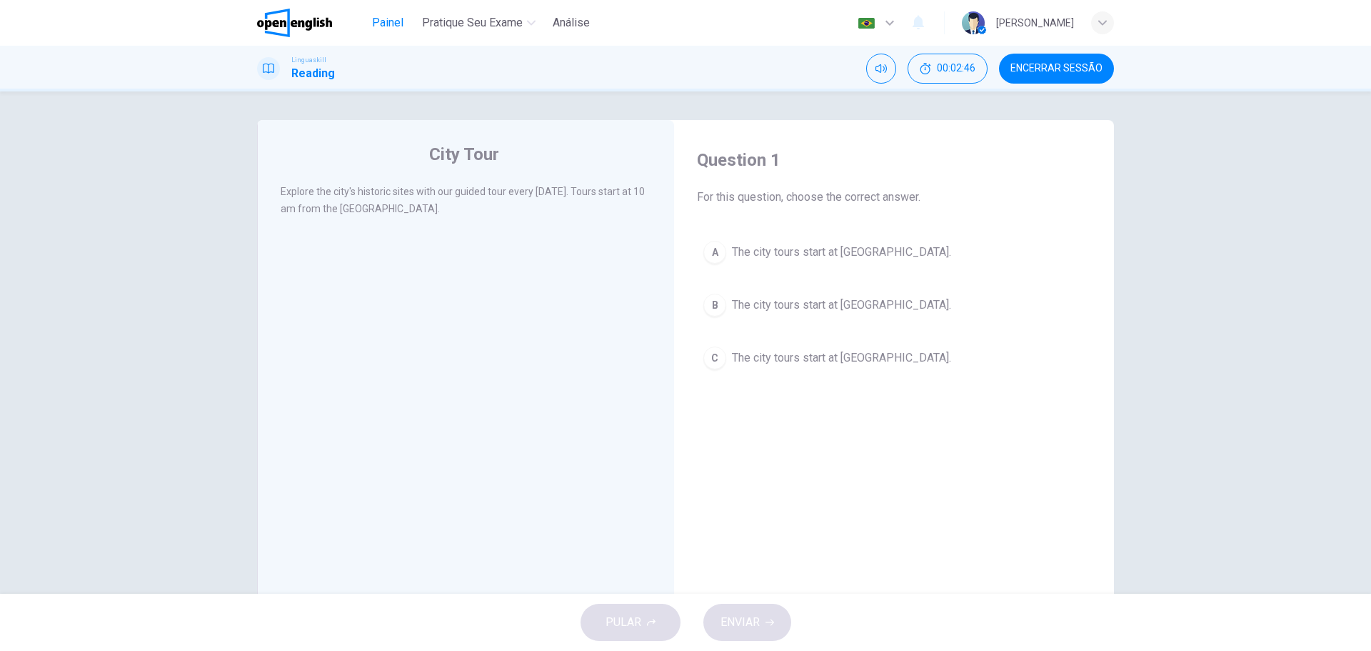
click at [383, 24] on span "Painel" at bounding box center [387, 22] width 31 height 17
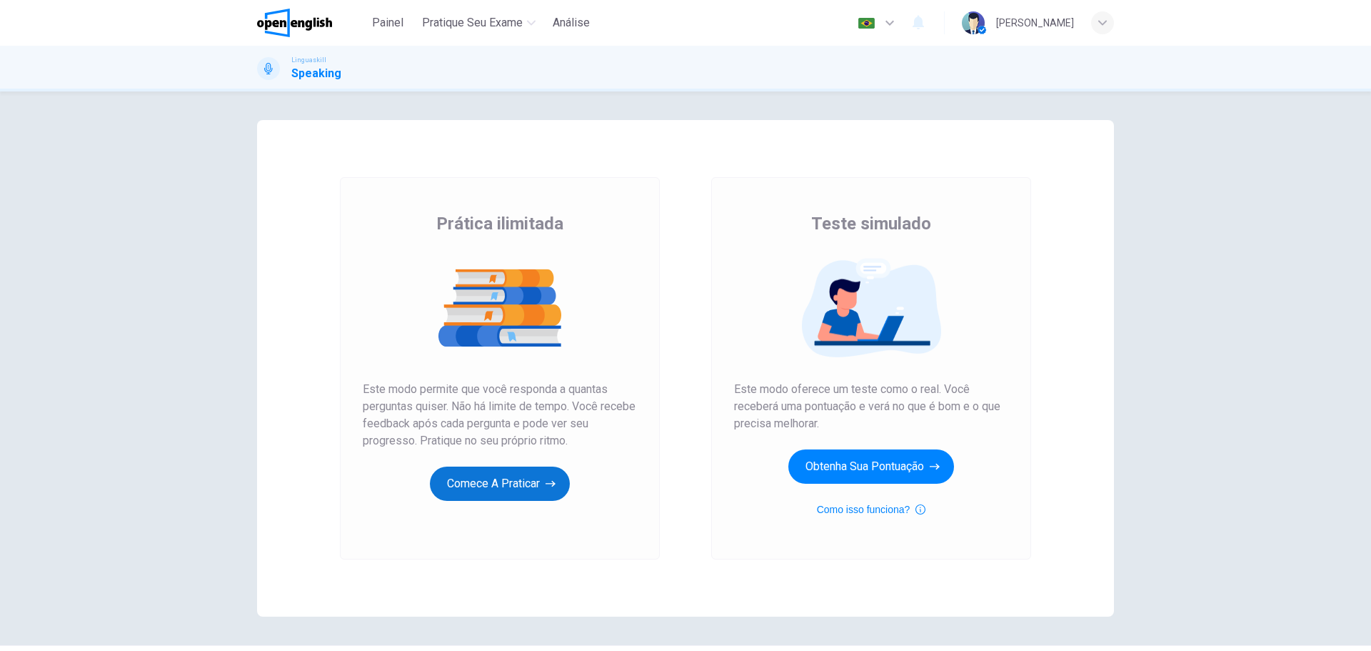
click at [514, 485] on button "Comece a praticar" at bounding box center [500, 483] width 140 height 34
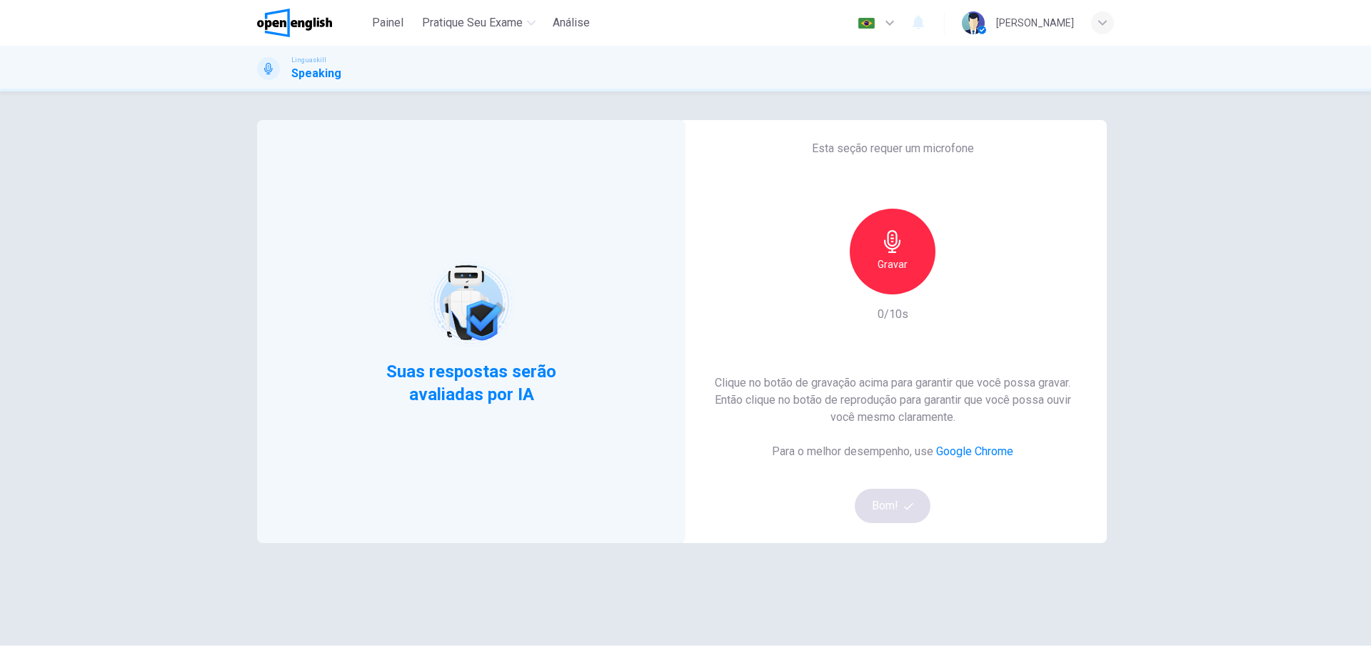
click at [896, 259] on h6 "Gravar" at bounding box center [893, 264] width 30 height 17
click at [883, 508] on button "Bom!" at bounding box center [893, 506] width 76 height 34
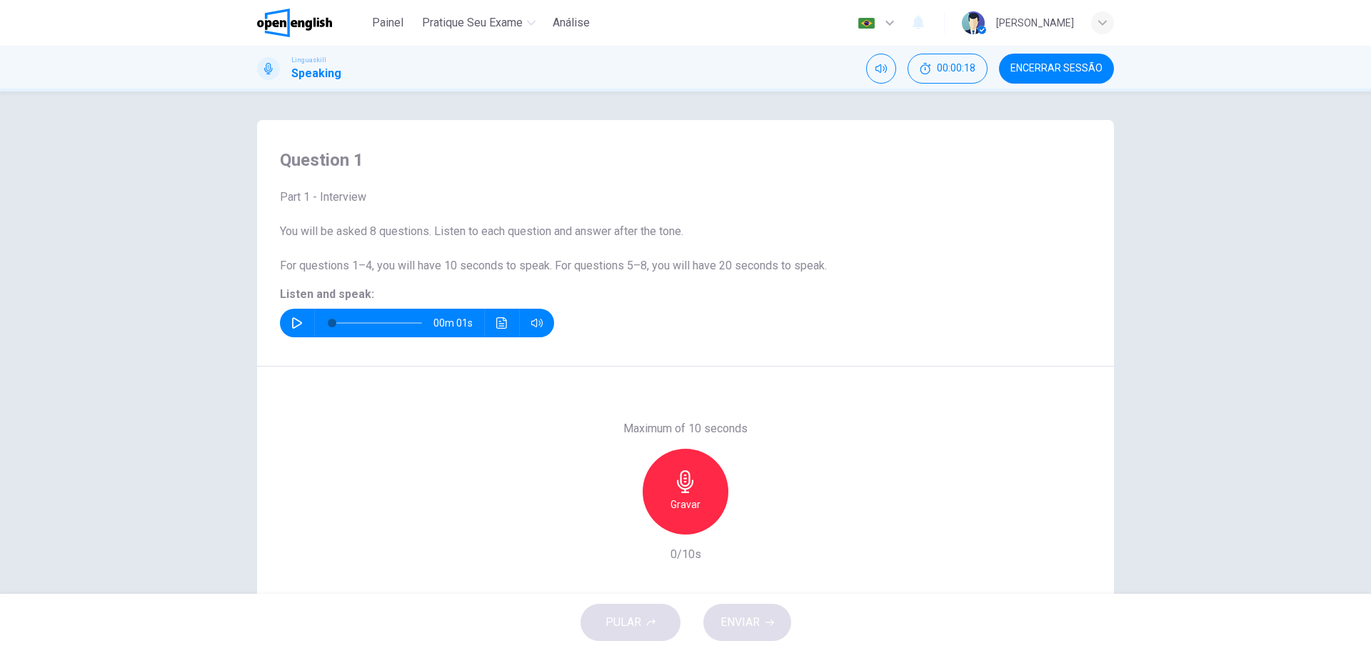
click at [291, 323] on icon "button" at bounding box center [296, 322] width 11 height 11
type input "*"
click at [697, 504] on div "Gravar" at bounding box center [686, 492] width 86 height 86
click at [695, 507] on div "Parar" at bounding box center [686, 492] width 86 height 86
click at [749, 524] on icon "button" at bounding box center [752, 523] width 6 height 9
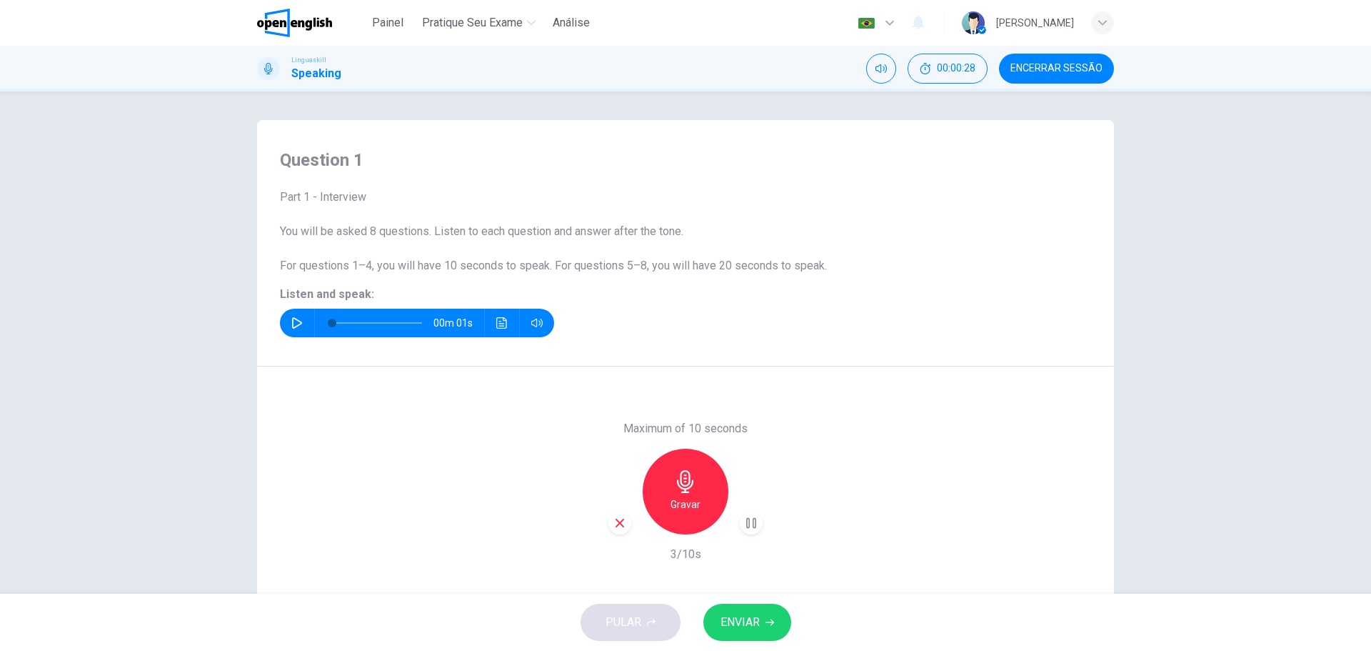
click at [753, 612] on span "ENVIAR" at bounding box center [740, 622] width 39 height 20
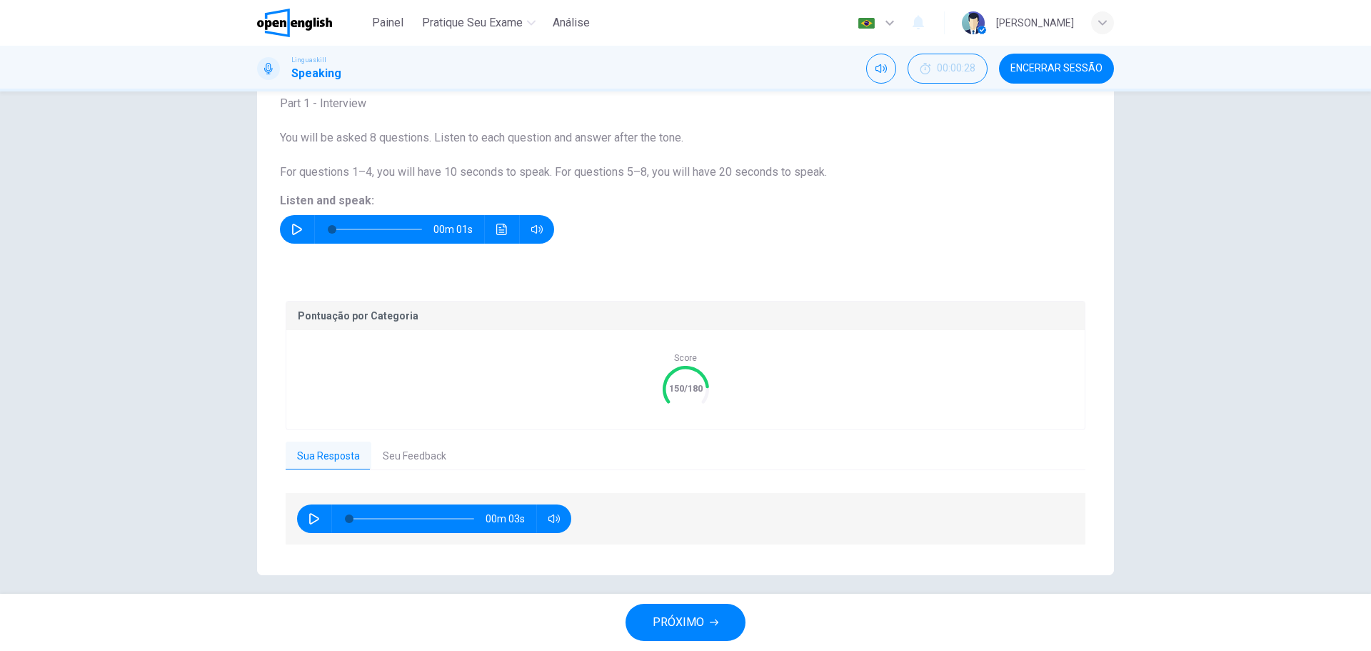
scroll to position [104, 0]
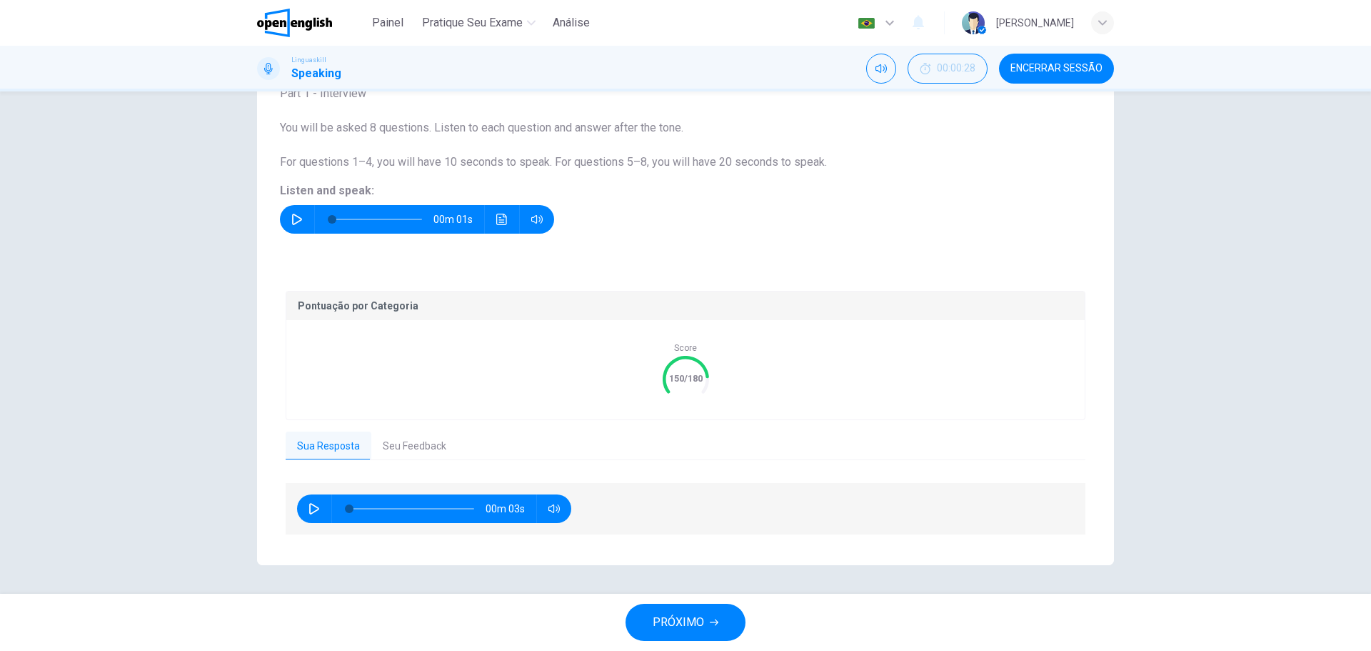
click at [309, 507] on icon "button" at bounding box center [314, 508] width 10 height 11
type input "**"
click at [698, 622] on span "PRÓXIMO" at bounding box center [678, 622] width 51 height 20
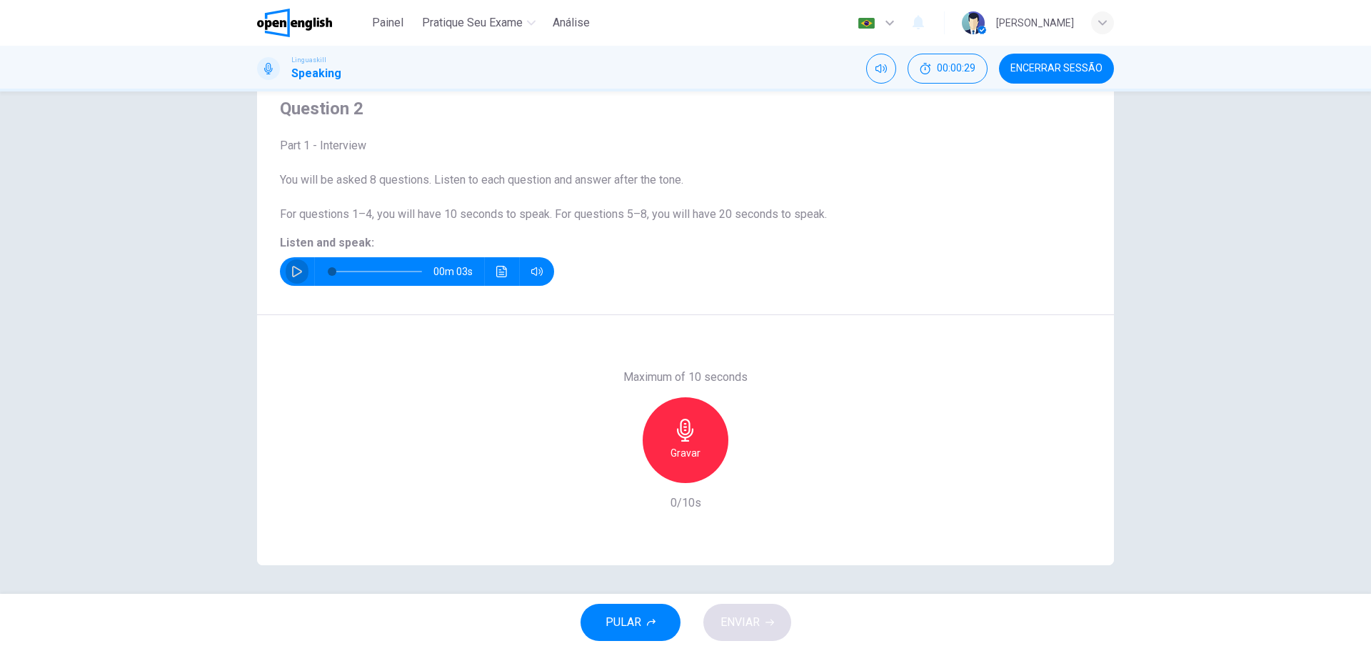
click at [291, 264] on button "button" at bounding box center [297, 271] width 23 height 29
type input "*"
click at [688, 446] on h6 "Gravar" at bounding box center [686, 452] width 30 height 17
click at [696, 454] on div "Parar" at bounding box center [686, 440] width 86 height 86
click at [744, 471] on icon "button" at bounding box center [751, 471] width 14 height 14
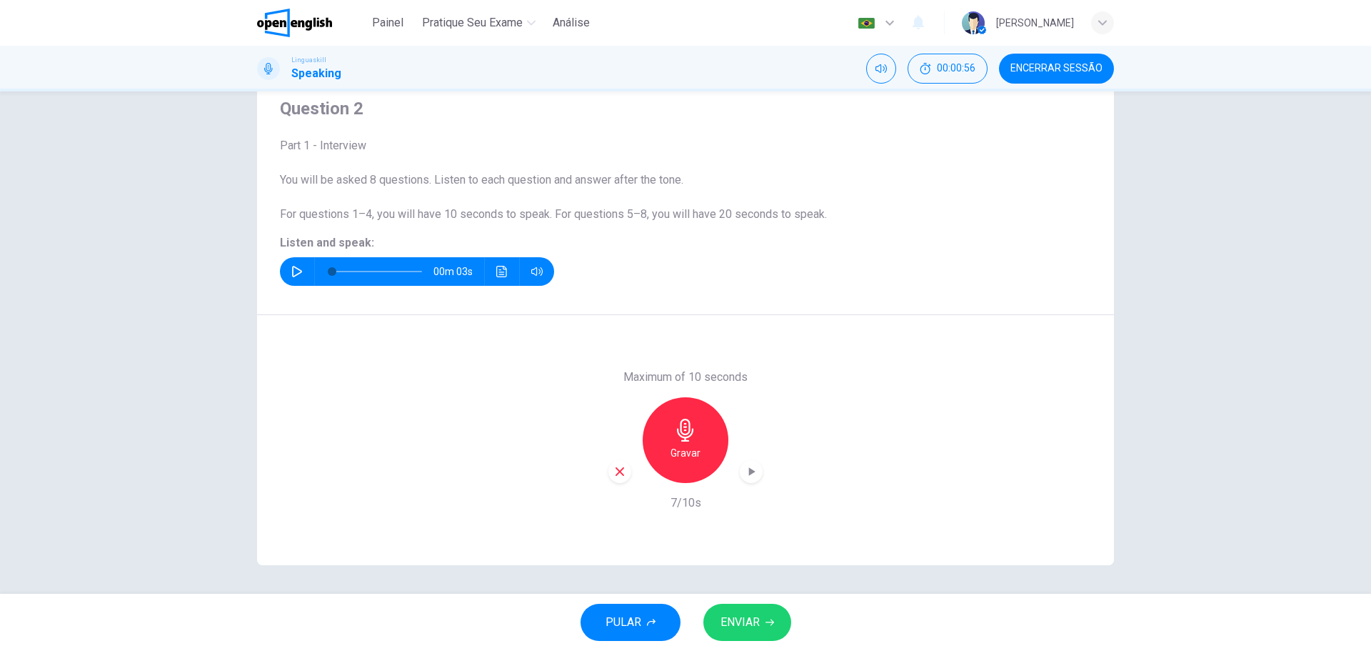
click at [753, 623] on span "ENVIAR" at bounding box center [740, 622] width 39 height 20
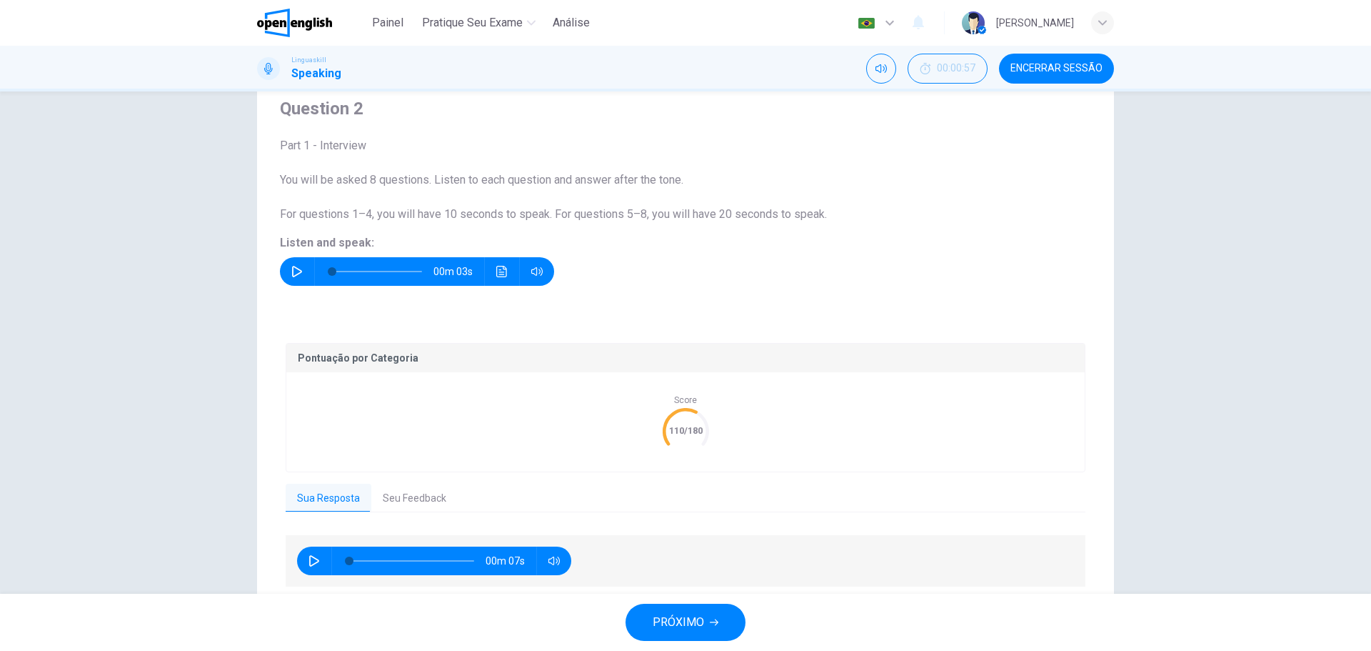
click at [309, 556] on icon "button" at bounding box center [314, 560] width 10 height 11
type input "**"
click at [689, 623] on span "PRÓXIMO" at bounding box center [678, 622] width 51 height 20
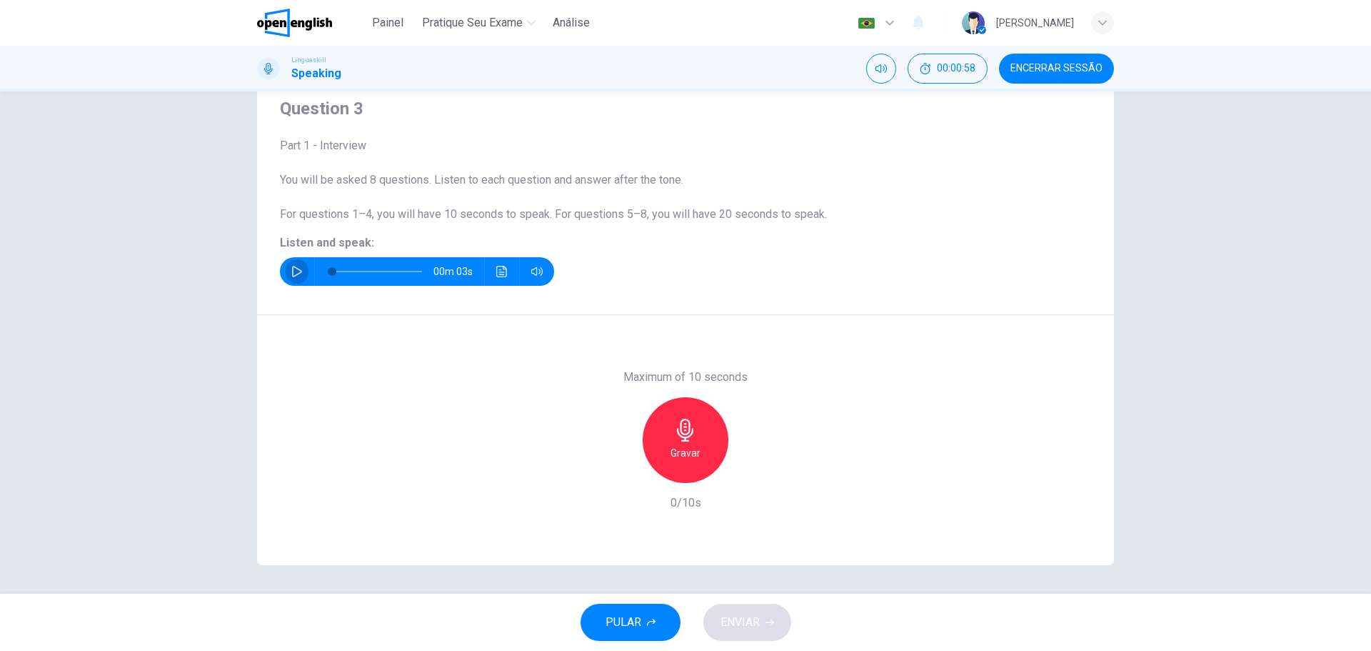
click at [294, 270] on icon "button" at bounding box center [296, 271] width 11 height 11
click at [688, 449] on h6 "Gravar" at bounding box center [686, 452] width 30 height 17
click at [663, 456] on div "Parar" at bounding box center [686, 440] width 86 height 86
click at [744, 466] on icon "button" at bounding box center [751, 471] width 14 height 14
click at [747, 616] on span "ENVIAR" at bounding box center [740, 622] width 39 height 20
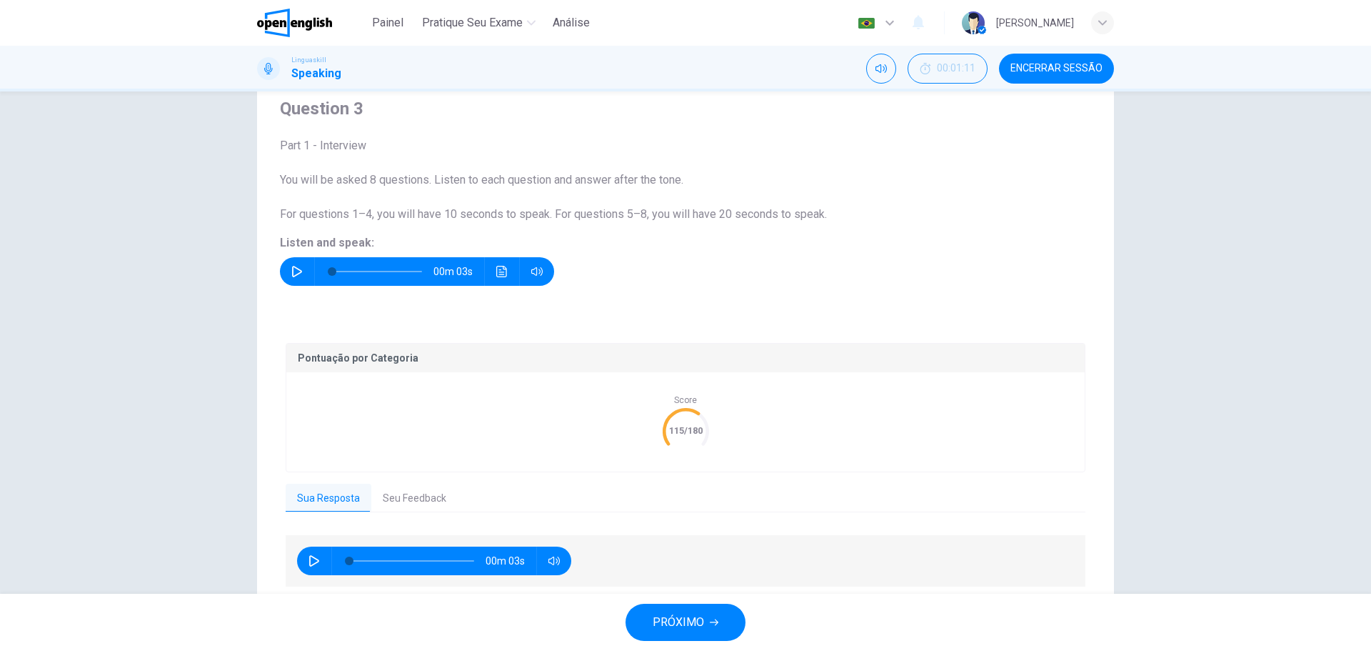
click at [678, 620] on span "PRÓXIMO" at bounding box center [678, 622] width 51 height 20
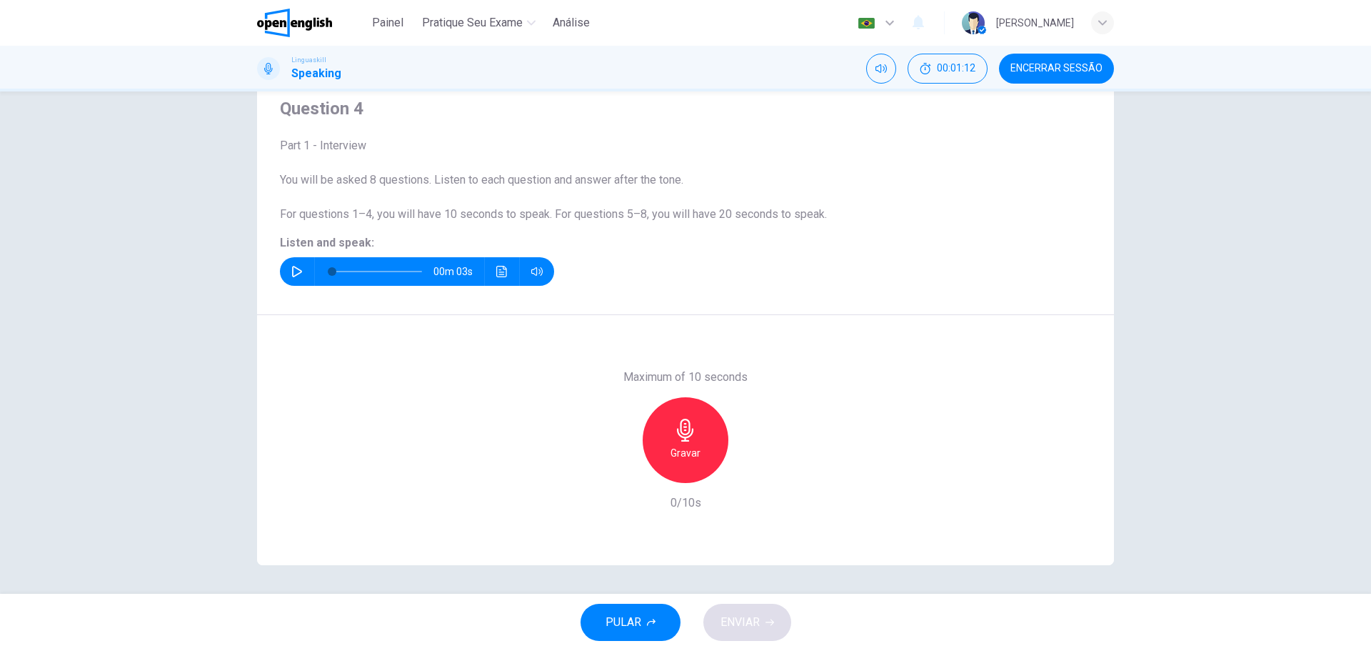
click at [293, 262] on button "button" at bounding box center [297, 271] width 23 height 29
click at [496, 275] on icon "Clique para ver a transcrição do áudio" at bounding box center [501, 271] width 11 height 11
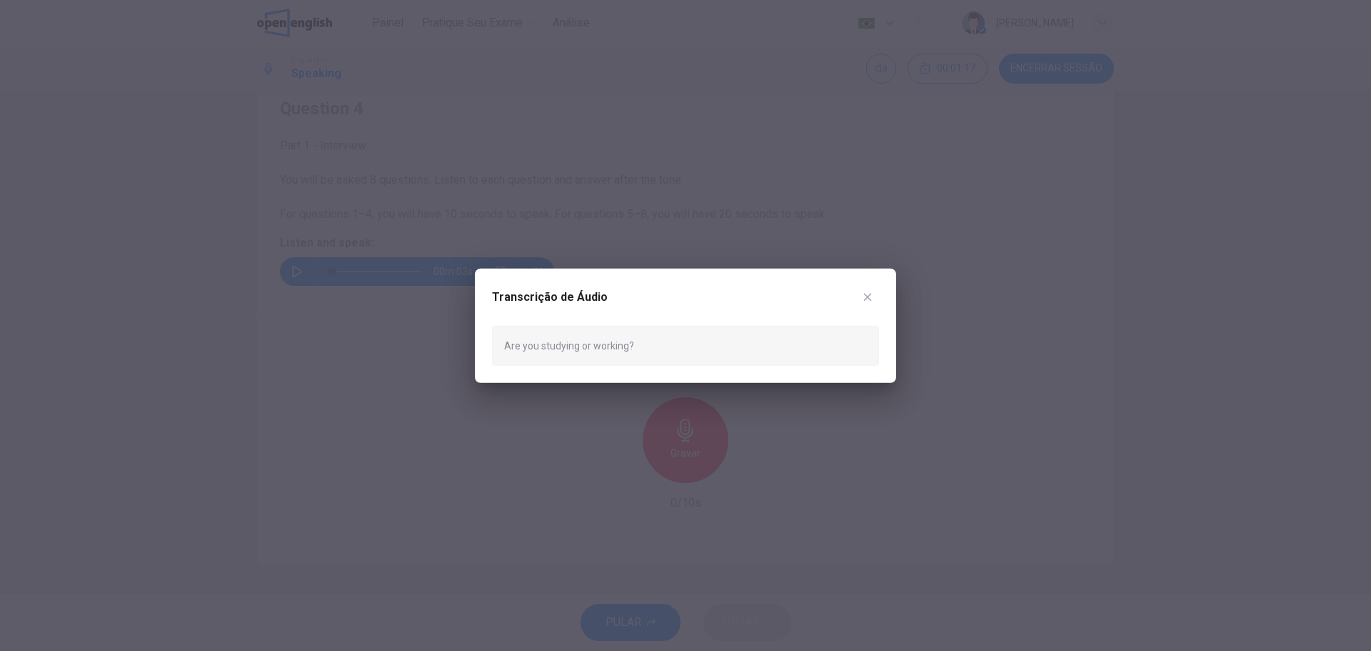
click at [872, 291] on icon "button" at bounding box center [867, 296] width 11 height 11
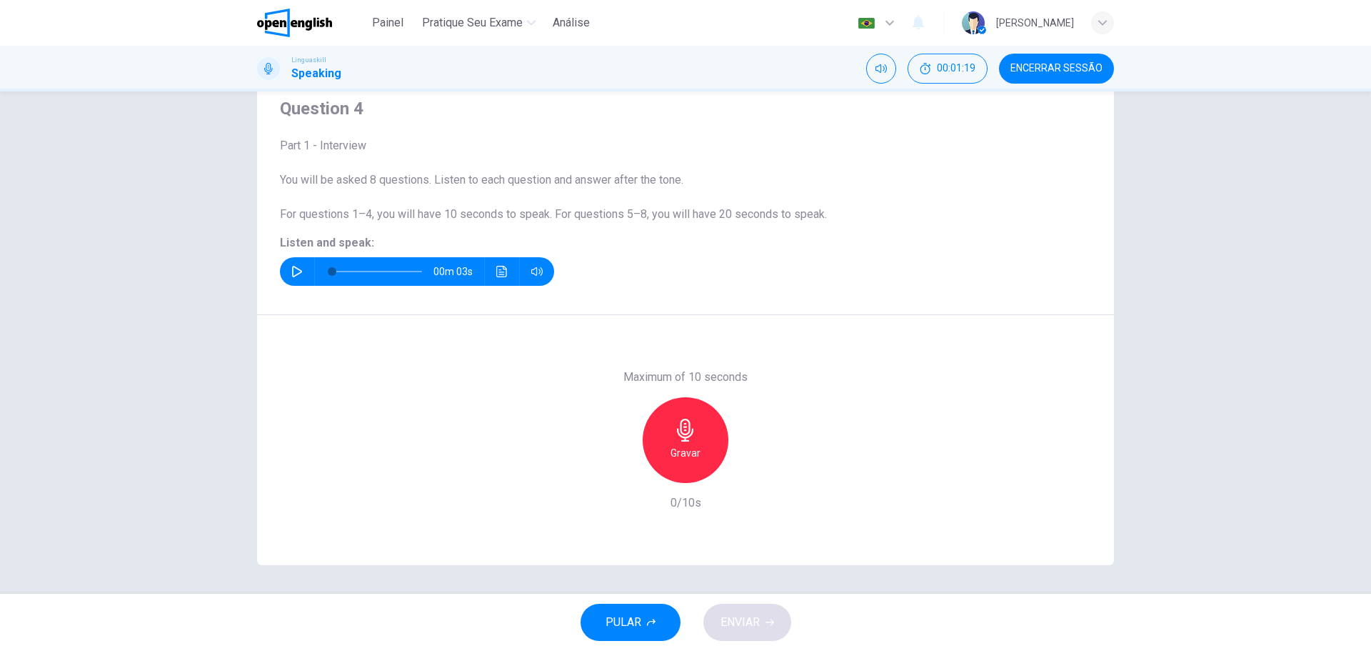
click at [688, 436] on icon "button" at bounding box center [685, 430] width 23 height 23
click at [684, 436] on icon "button" at bounding box center [685, 430] width 23 height 23
click at [751, 616] on span "ENVIAR" at bounding box center [740, 622] width 39 height 20
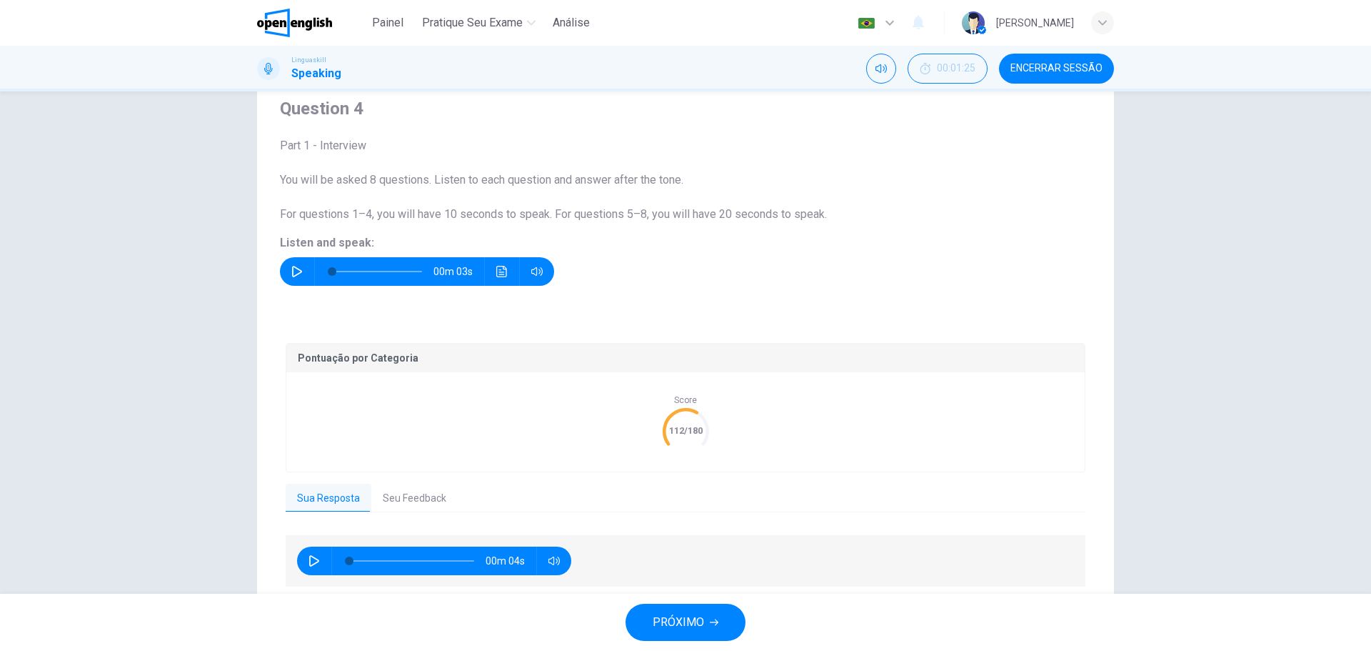
click at [673, 628] on span "PRÓXIMO" at bounding box center [678, 622] width 51 height 20
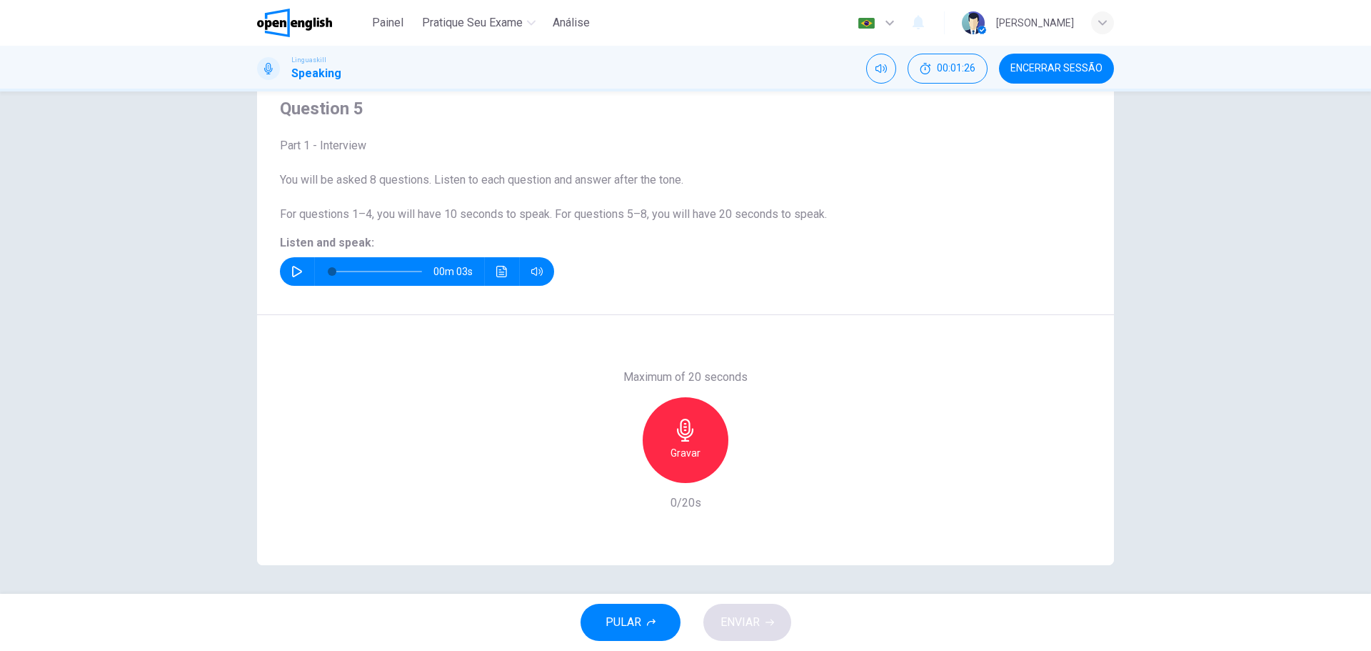
click at [292, 274] on icon "button" at bounding box center [296, 271] width 11 height 11
click at [686, 439] on icon "button" at bounding box center [685, 430] width 23 height 23
click at [702, 447] on div "Parar" at bounding box center [686, 440] width 86 height 86
click at [751, 626] on span "ENVIAR" at bounding box center [740, 622] width 39 height 20
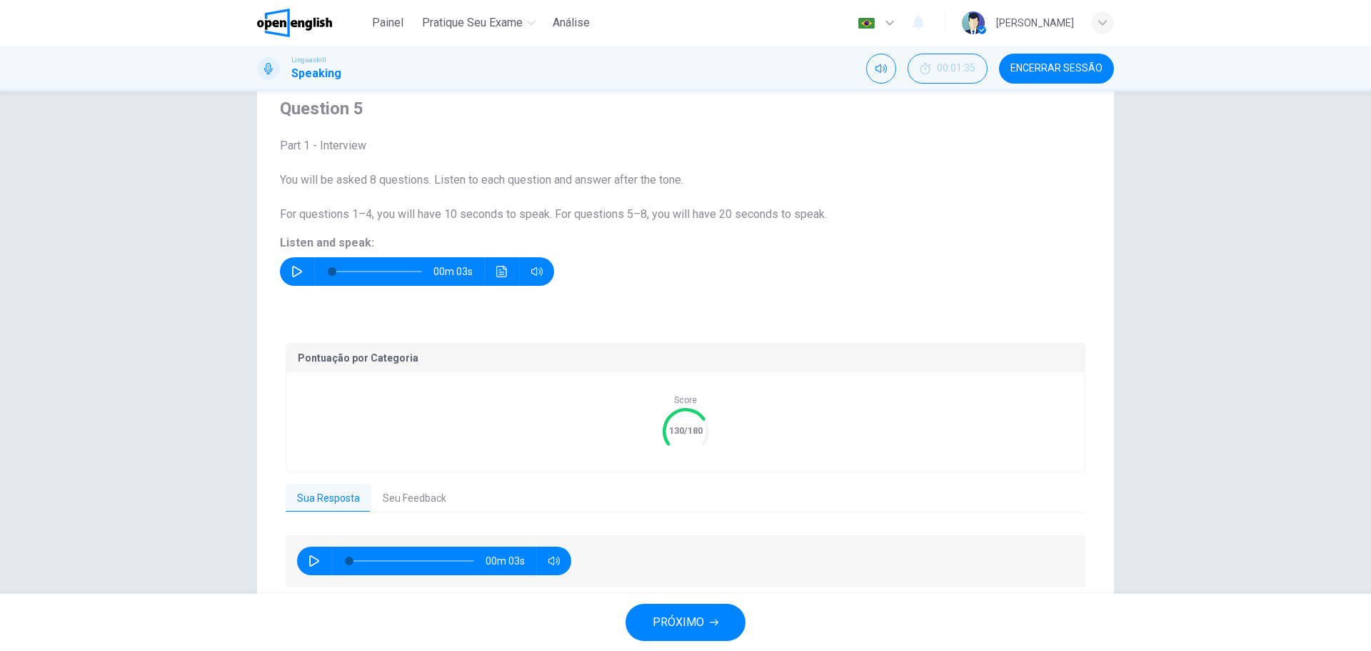
click at [694, 628] on span "PRÓXIMO" at bounding box center [678, 622] width 51 height 20
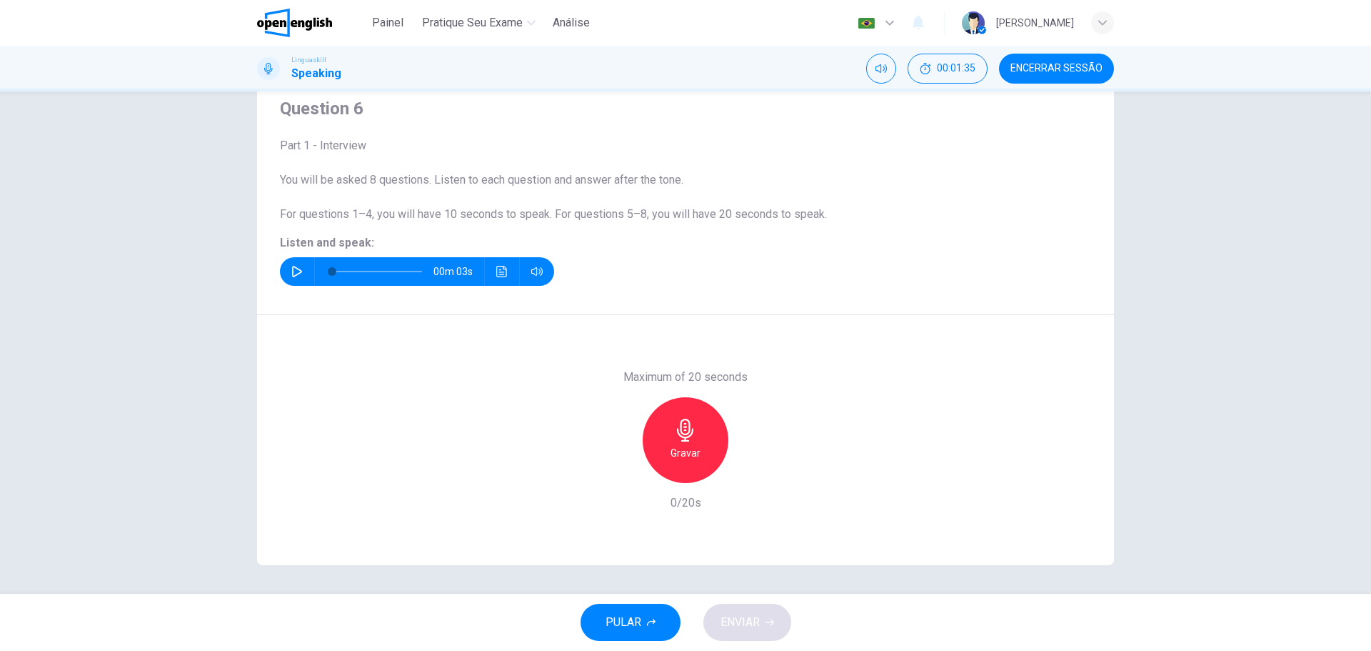
click at [291, 276] on icon "button" at bounding box center [296, 271] width 11 height 11
click at [711, 441] on div "Gravar" at bounding box center [686, 440] width 86 height 86
click at [701, 446] on div "Parar" at bounding box center [686, 440] width 86 height 86
click at [738, 623] on span "ENVIAR" at bounding box center [740, 622] width 39 height 20
click at [749, 467] on icon "button" at bounding box center [751, 471] width 14 height 14
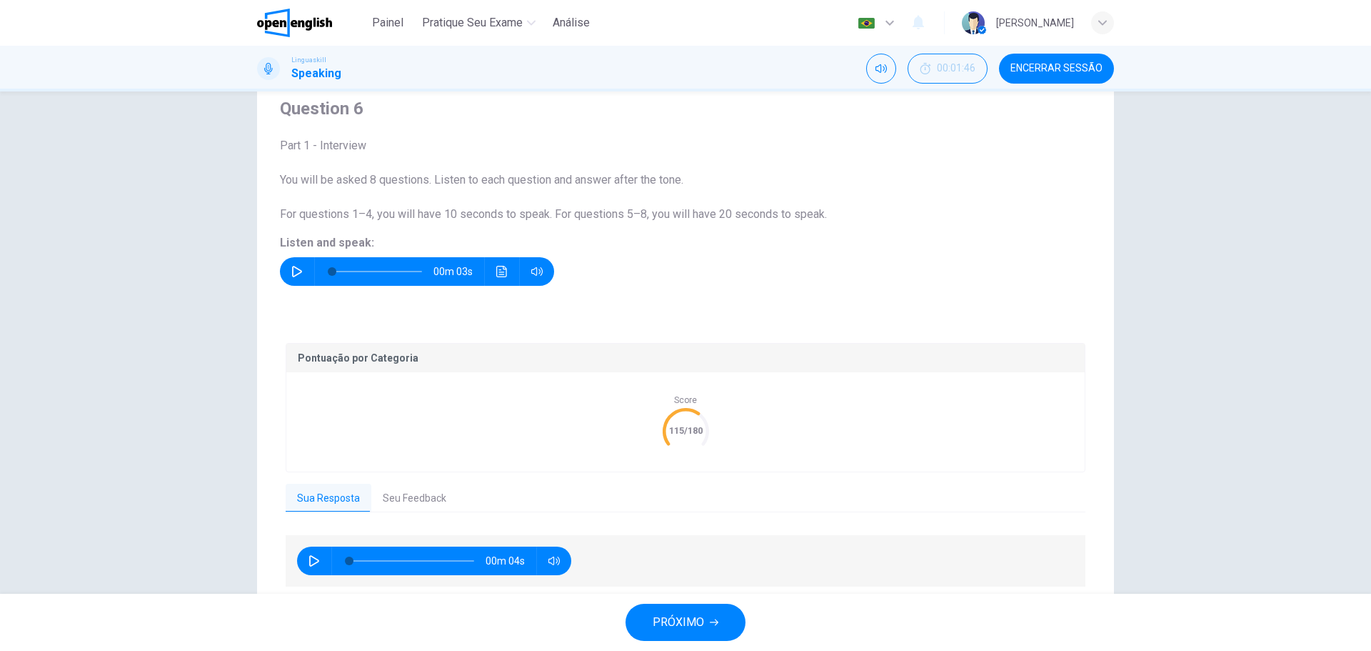
click at [698, 612] on span "PRÓXIMO" at bounding box center [678, 622] width 51 height 20
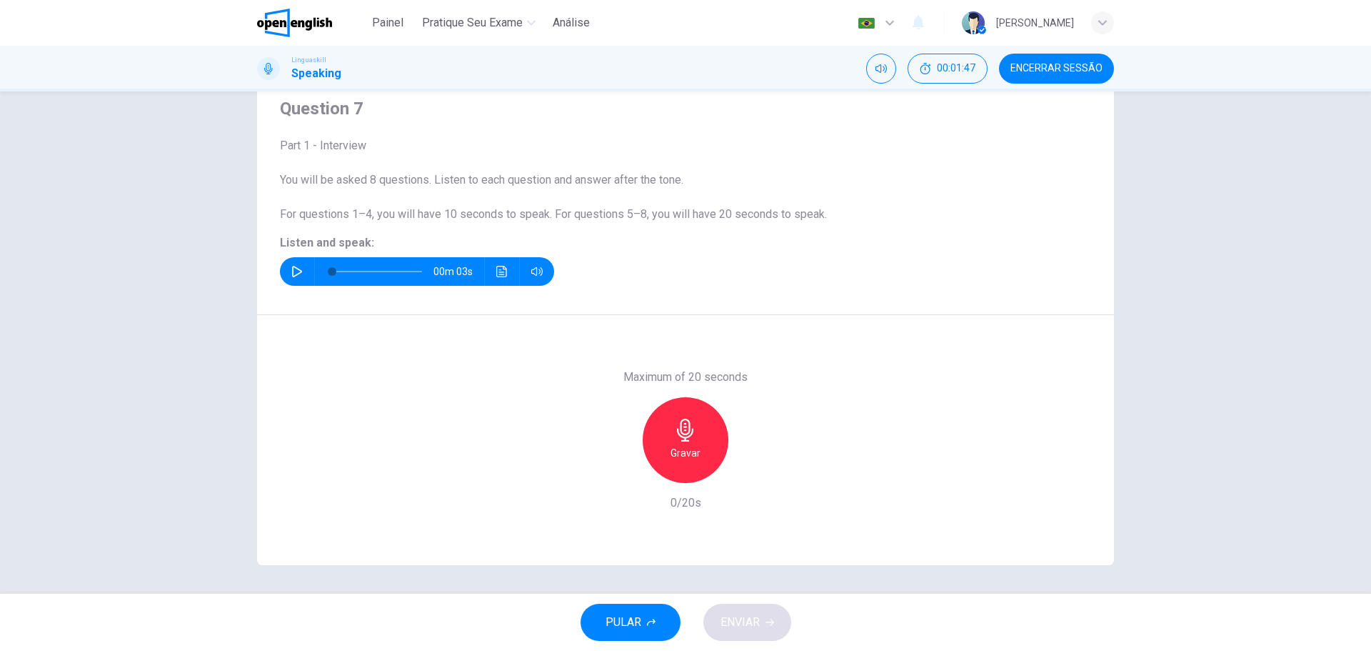
click at [294, 274] on icon "button" at bounding box center [296, 271] width 11 height 11
click at [502, 273] on icon "Clique para ver a transcrição do áudio" at bounding box center [501, 271] width 11 height 11
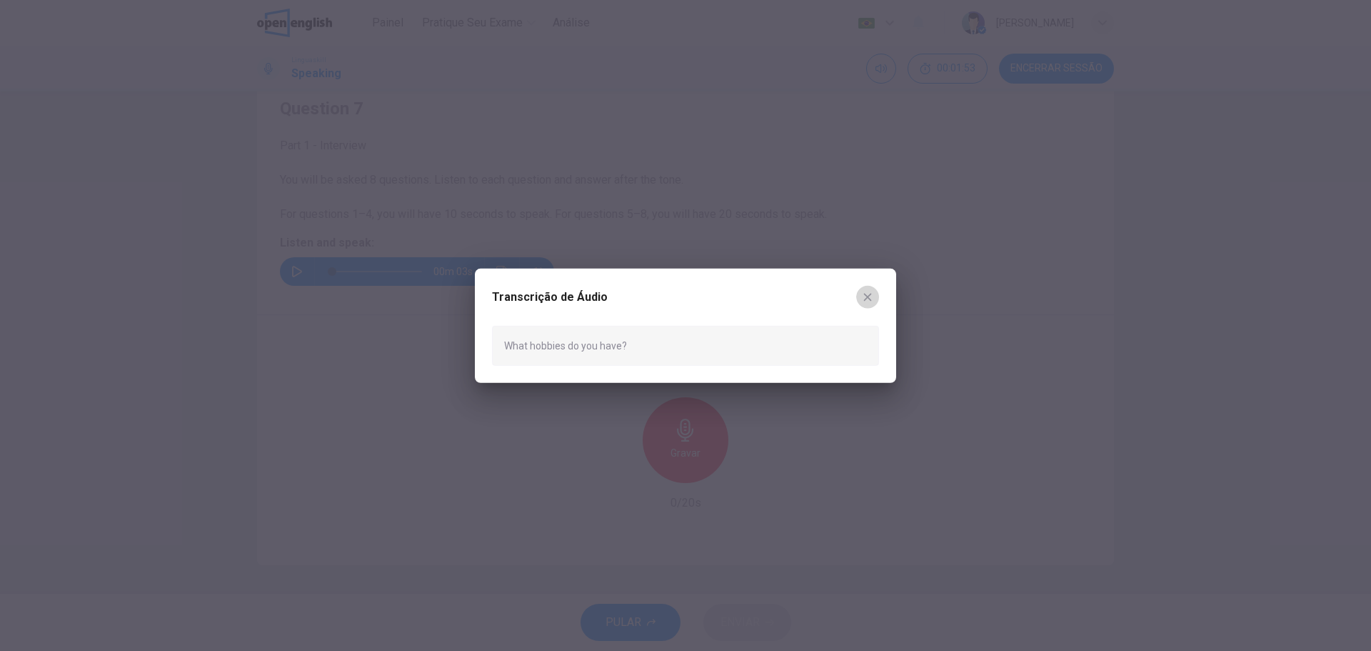
click at [872, 296] on icon "button" at bounding box center [867, 296] width 11 height 11
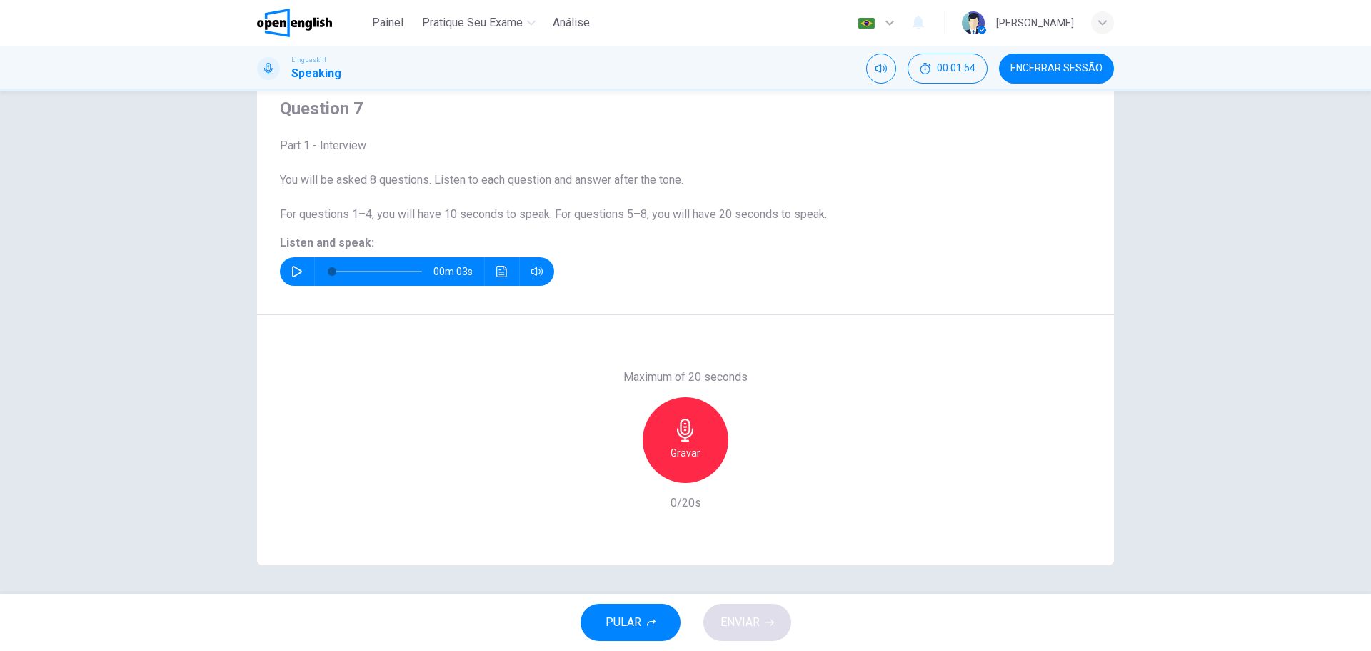
click at [670, 436] on div "Gravar" at bounding box center [686, 440] width 86 height 86
click at [674, 457] on h6 "Parar" at bounding box center [685, 452] width 25 height 17
click at [748, 476] on icon "button" at bounding box center [751, 471] width 14 height 14
click at [744, 622] on span "ENVIAR" at bounding box center [740, 622] width 39 height 20
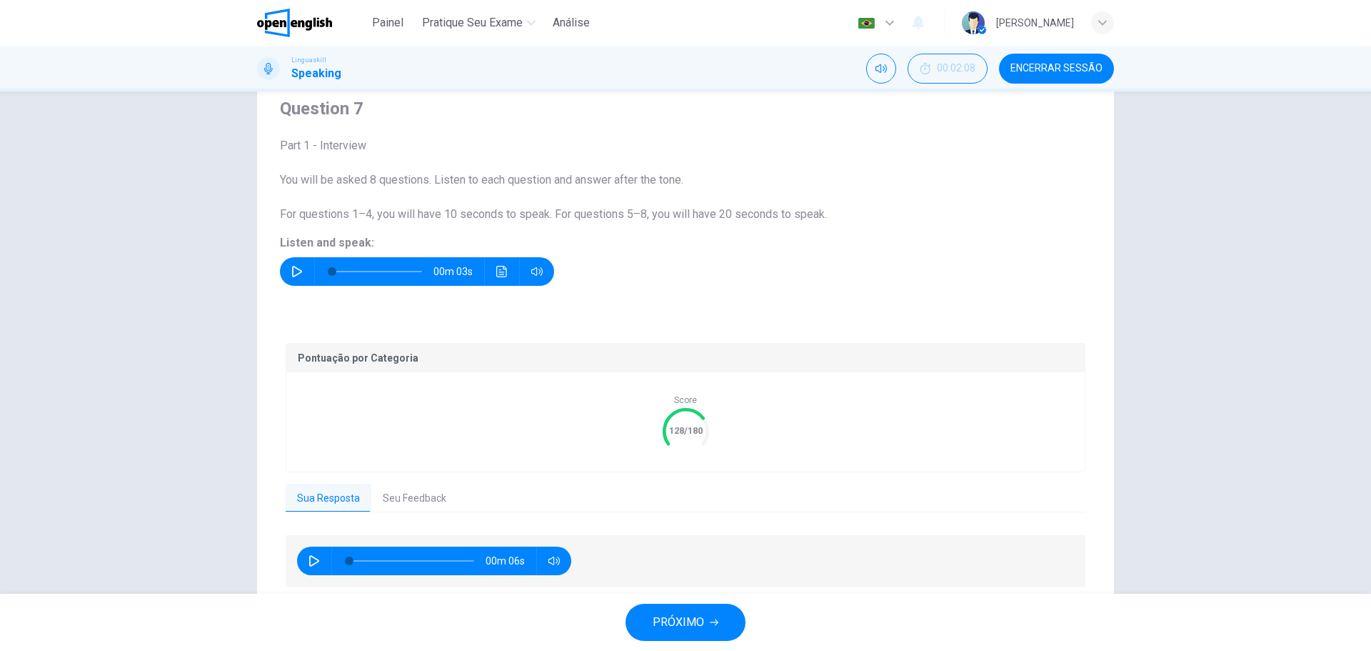
click at [710, 621] on icon "button" at bounding box center [714, 622] width 9 height 9
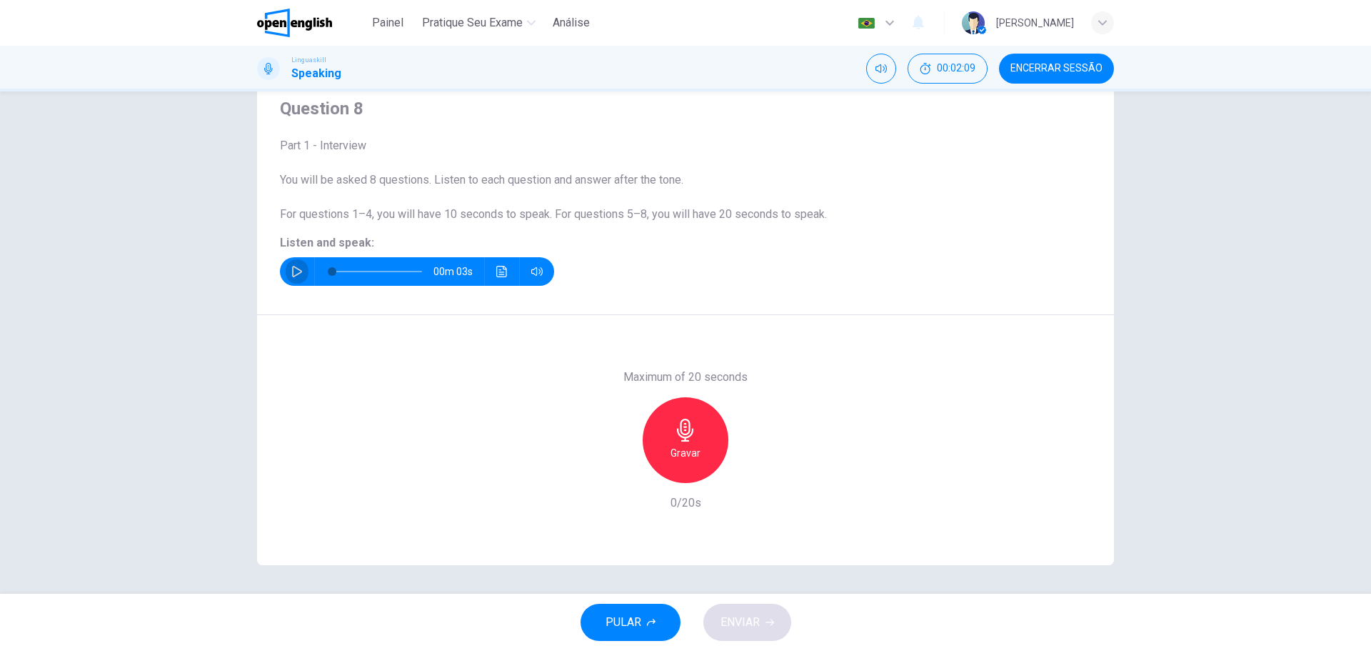
click at [294, 270] on icon "button" at bounding box center [296, 271] width 11 height 11
click at [702, 456] on div "Gravar" at bounding box center [686, 440] width 86 height 86
click at [684, 454] on h6 "Parar" at bounding box center [685, 452] width 25 height 17
click at [751, 623] on span "ENVIAR" at bounding box center [740, 622] width 39 height 20
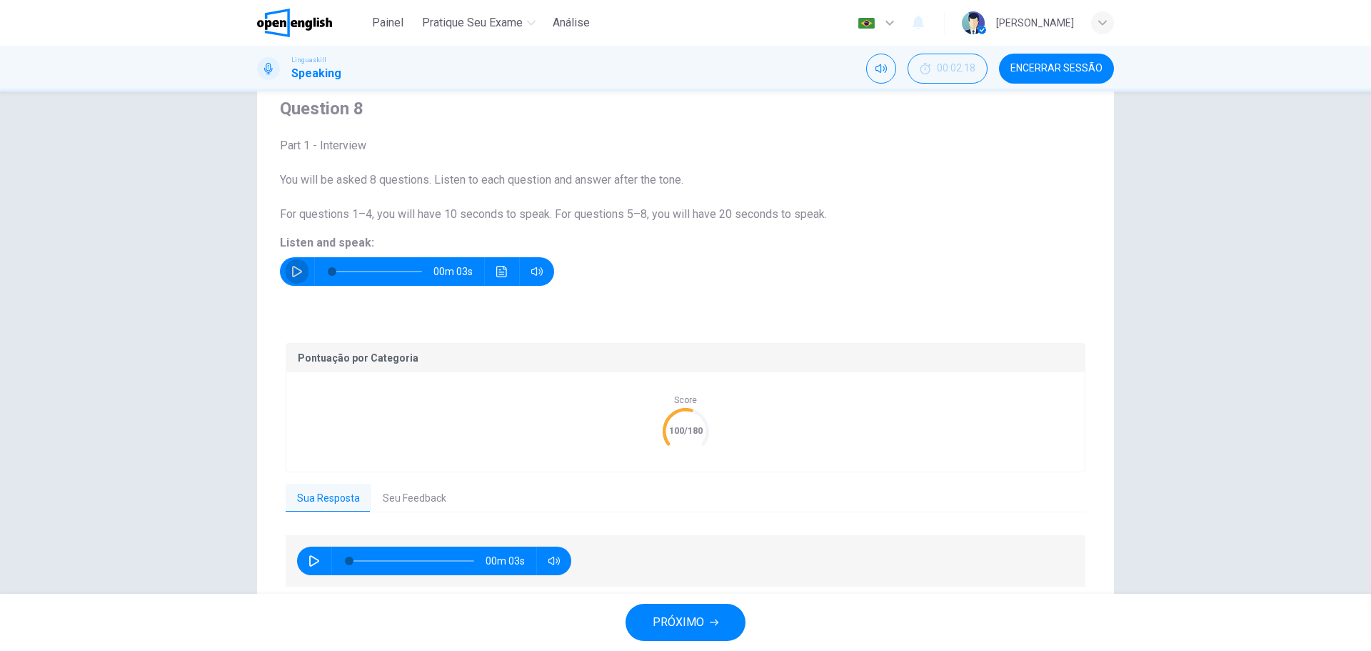
click at [286, 274] on button "button" at bounding box center [297, 271] width 23 height 29
type input "**"
click at [703, 626] on span "PRÓXIMO" at bounding box center [678, 622] width 51 height 20
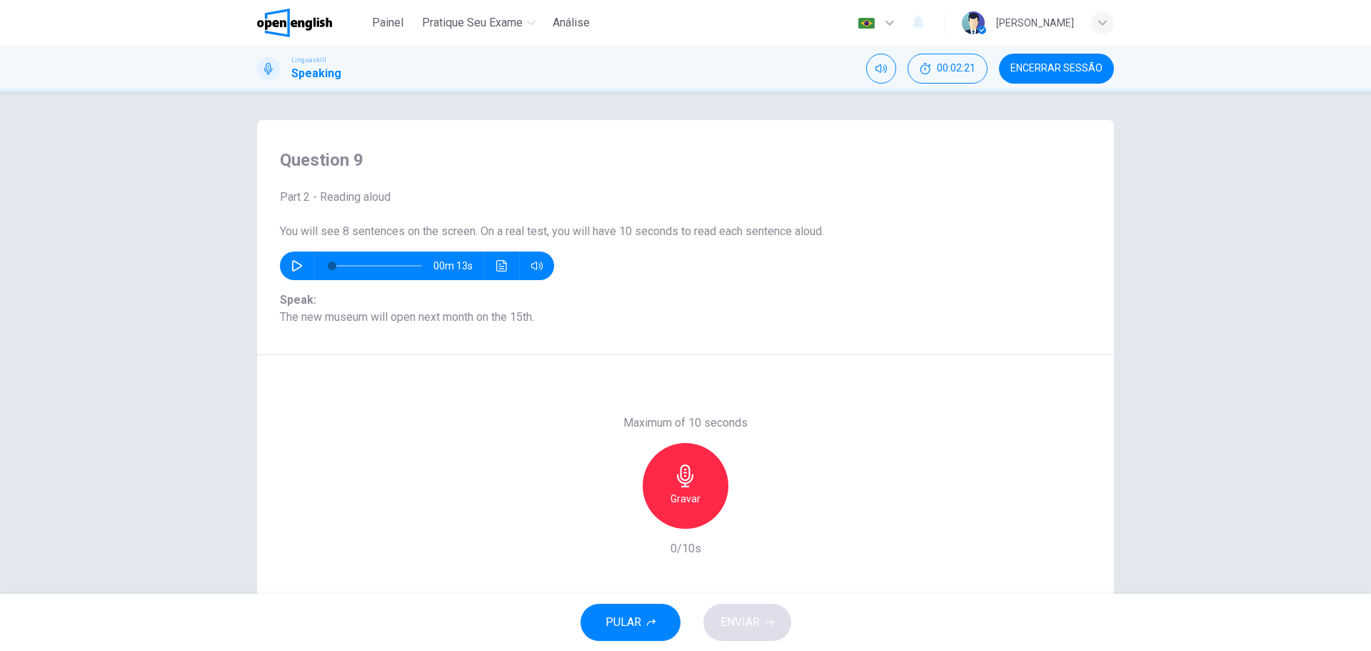
click at [294, 265] on icon "button" at bounding box center [296, 265] width 11 height 11
click at [686, 501] on h6 "Gravar" at bounding box center [686, 498] width 30 height 17
click at [694, 499] on div "Parar" at bounding box center [686, 486] width 86 height 86
click at [748, 623] on span "ENVIAR" at bounding box center [740, 622] width 39 height 20
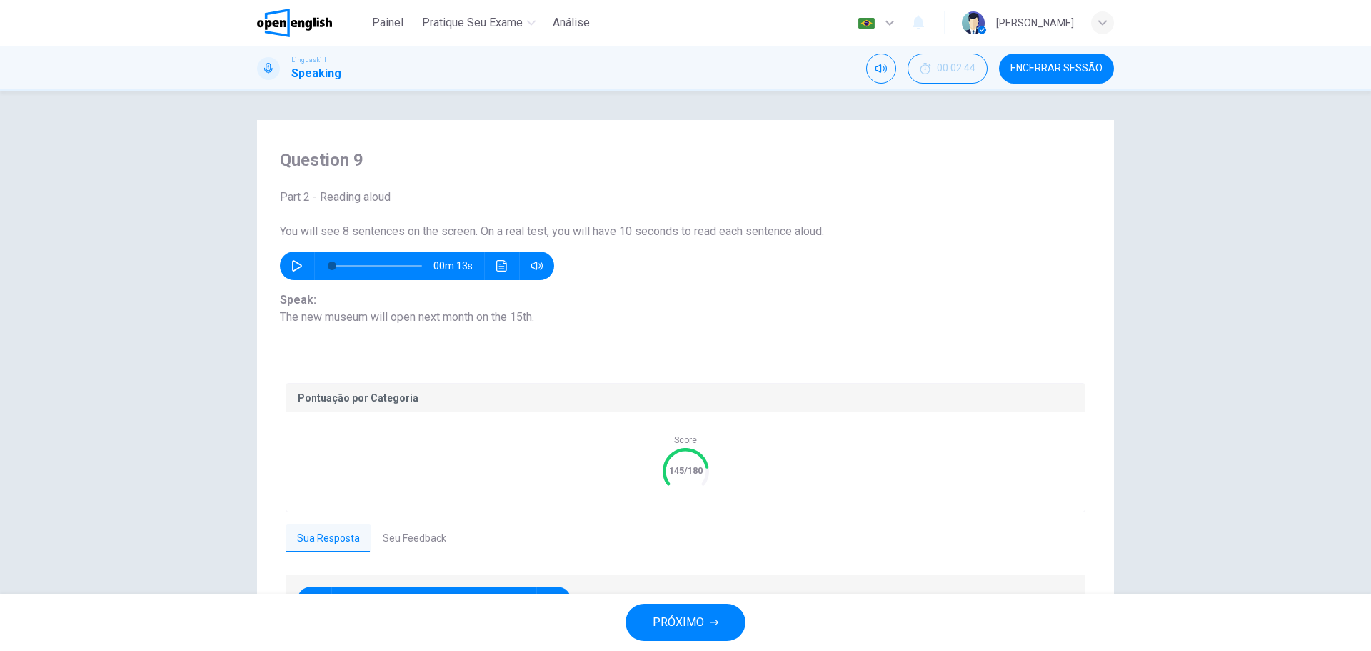
click at [699, 615] on span "PRÓXIMO" at bounding box center [678, 622] width 51 height 20
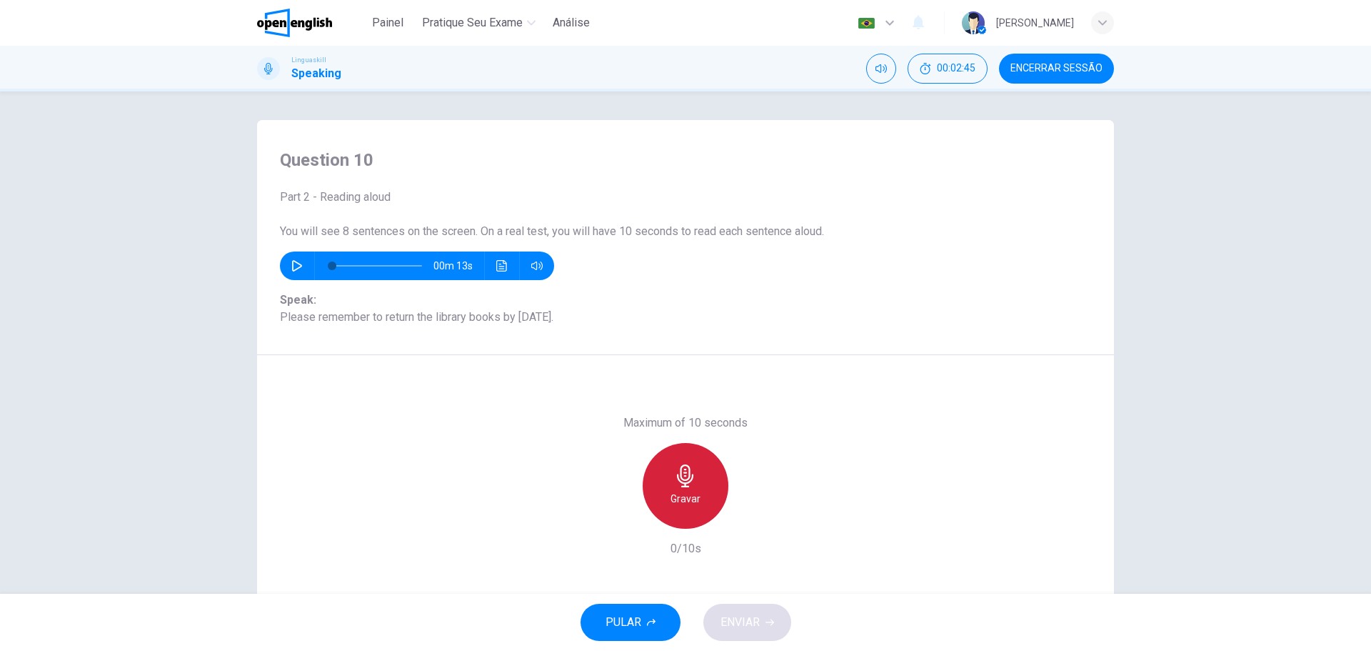
click at [666, 494] on div "Gravar" at bounding box center [686, 486] width 86 height 86
click at [668, 497] on div "Parar" at bounding box center [686, 486] width 86 height 86
click at [766, 628] on button "ENVIAR" at bounding box center [747, 621] width 88 height 37
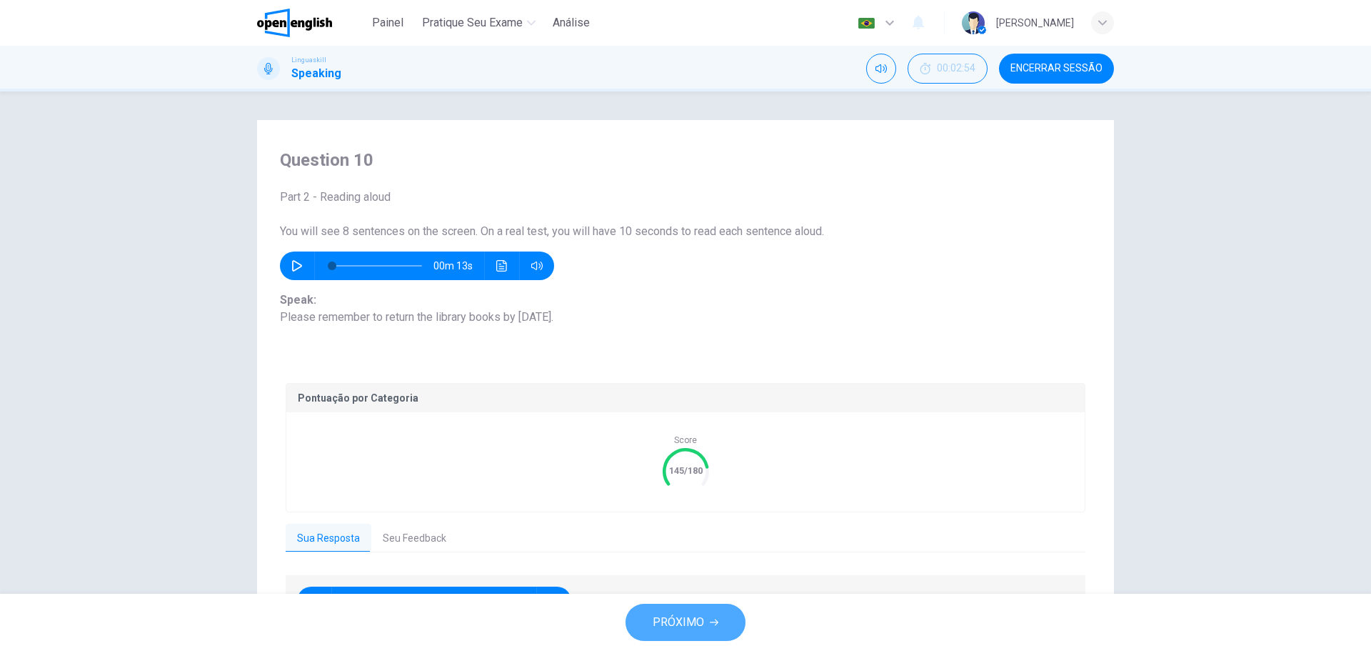
click at [707, 625] on button "PRÓXIMO" at bounding box center [686, 621] width 120 height 37
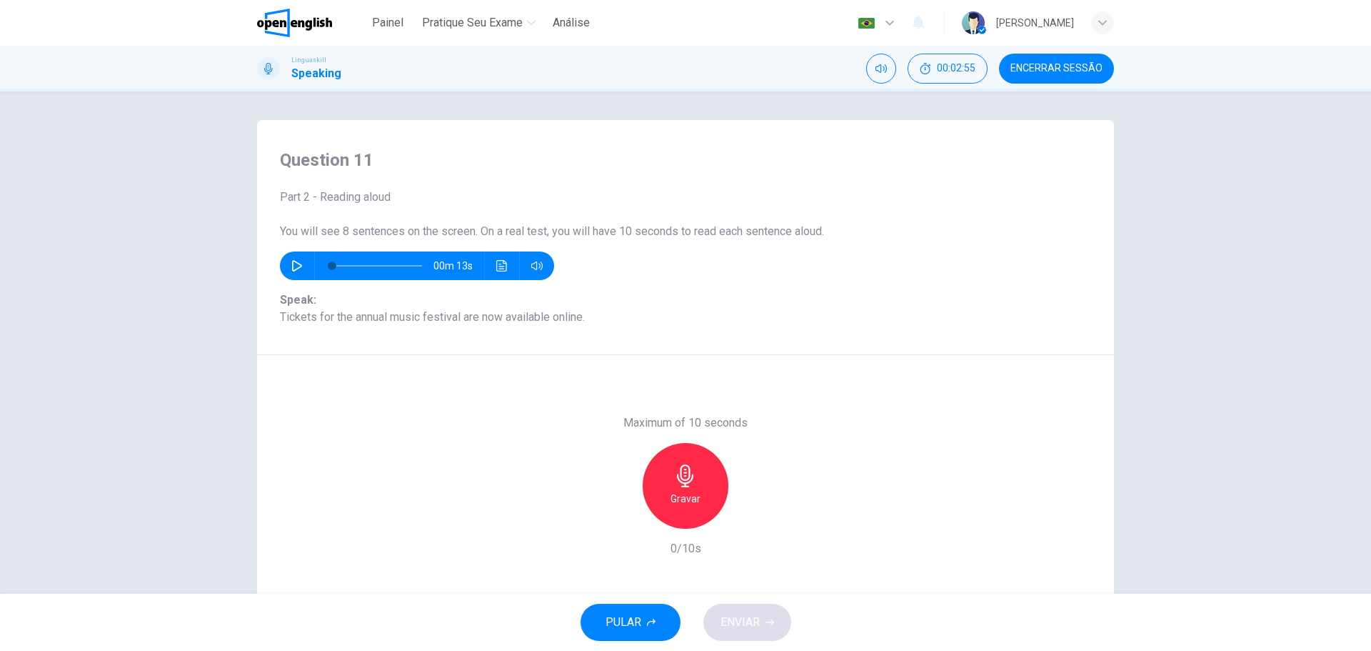
click at [690, 481] on icon "button" at bounding box center [685, 475] width 23 height 23
click at [686, 496] on h6 "Parar" at bounding box center [685, 498] width 25 height 17
click at [748, 623] on span "ENVIAR" at bounding box center [740, 622] width 39 height 20
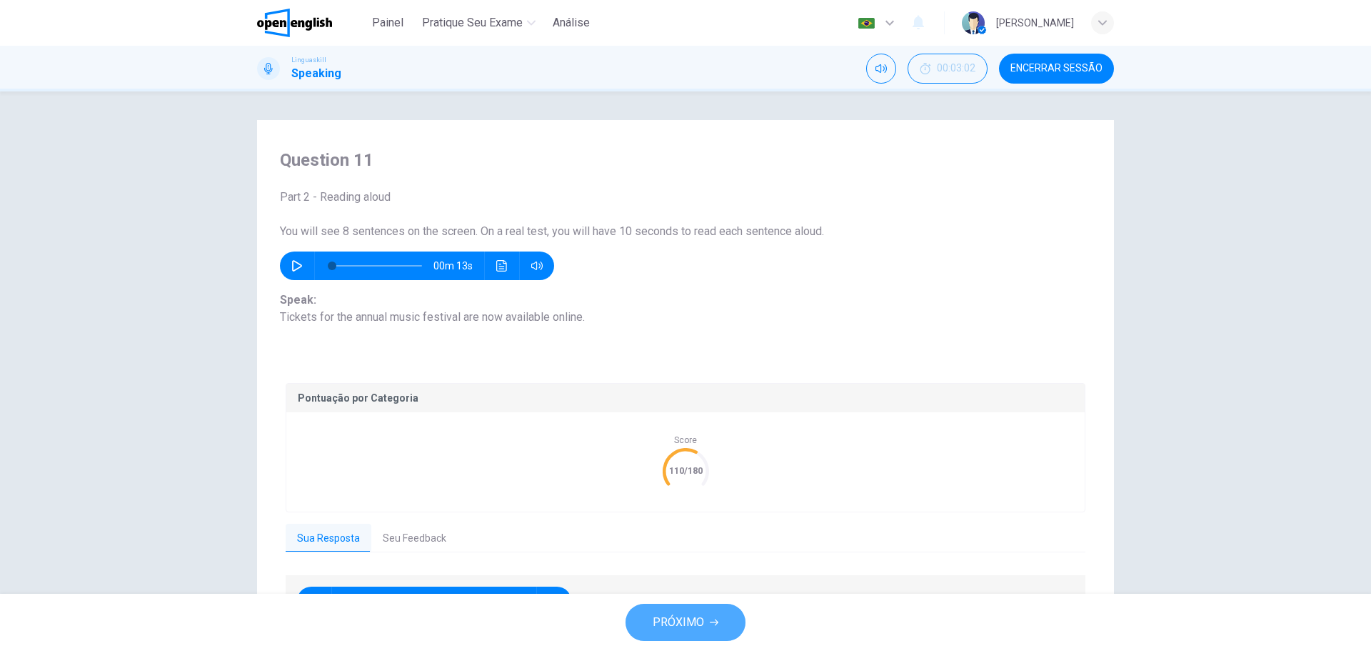
click at [695, 622] on span "PRÓXIMO" at bounding box center [678, 622] width 51 height 20
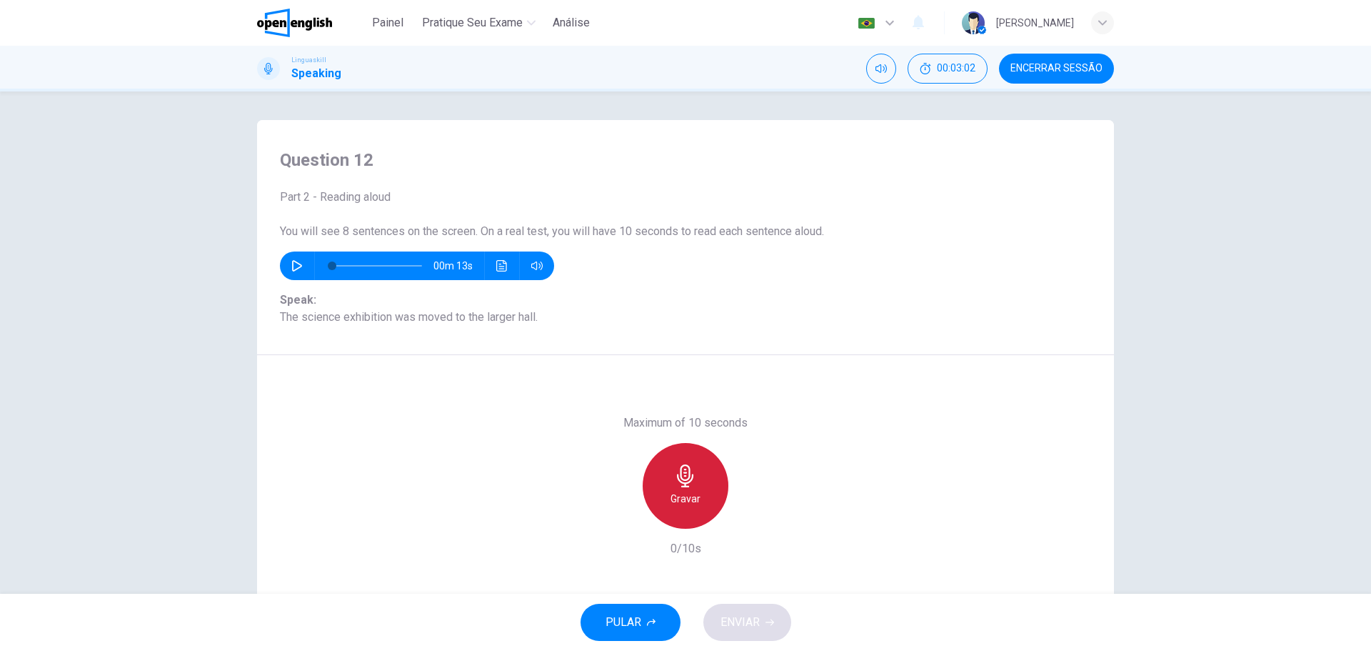
click at [688, 483] on icon "button" at bounding box center [685, 475] width 23 height 23
click at [692, 492] on h6 "Parar" at bounding box center [685, 498] width 25 height 17
click at [744, 631] on span "ENVIAR" at bounding box center [740, 622] width 39 height 20
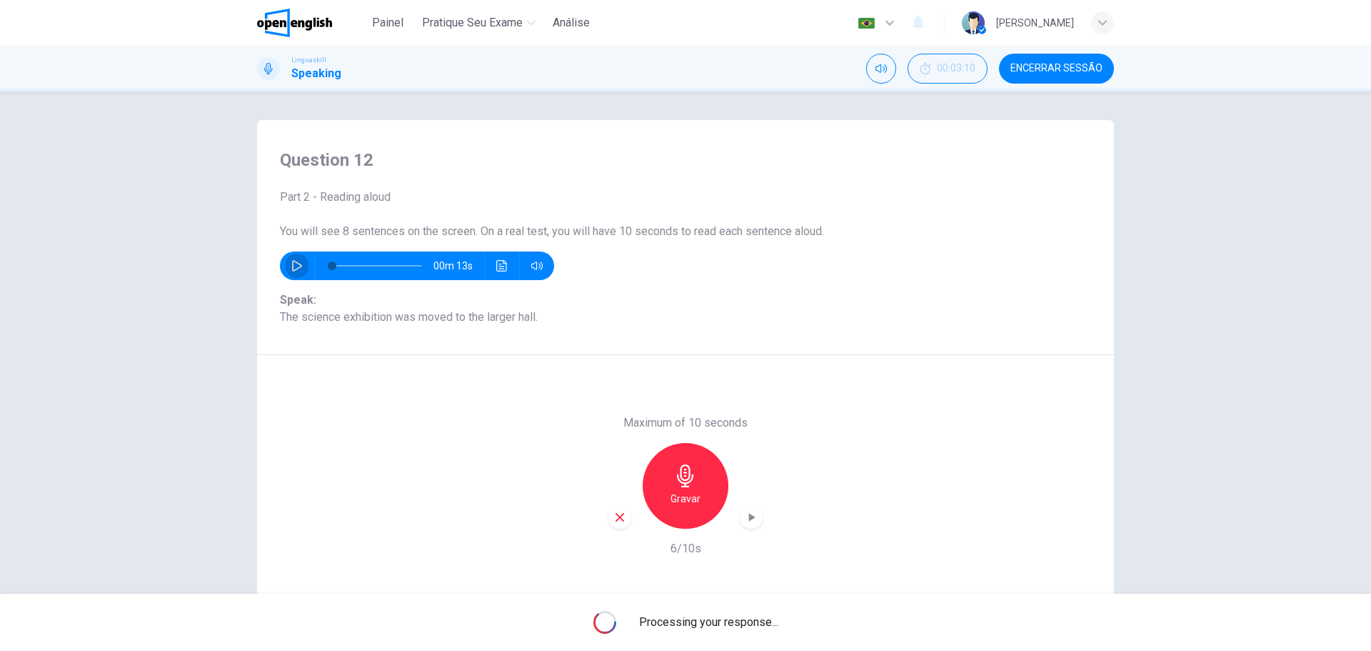
click at [292, 256] on button "button" at bounding box center [297, 265] width 23 height 29
type input "*"
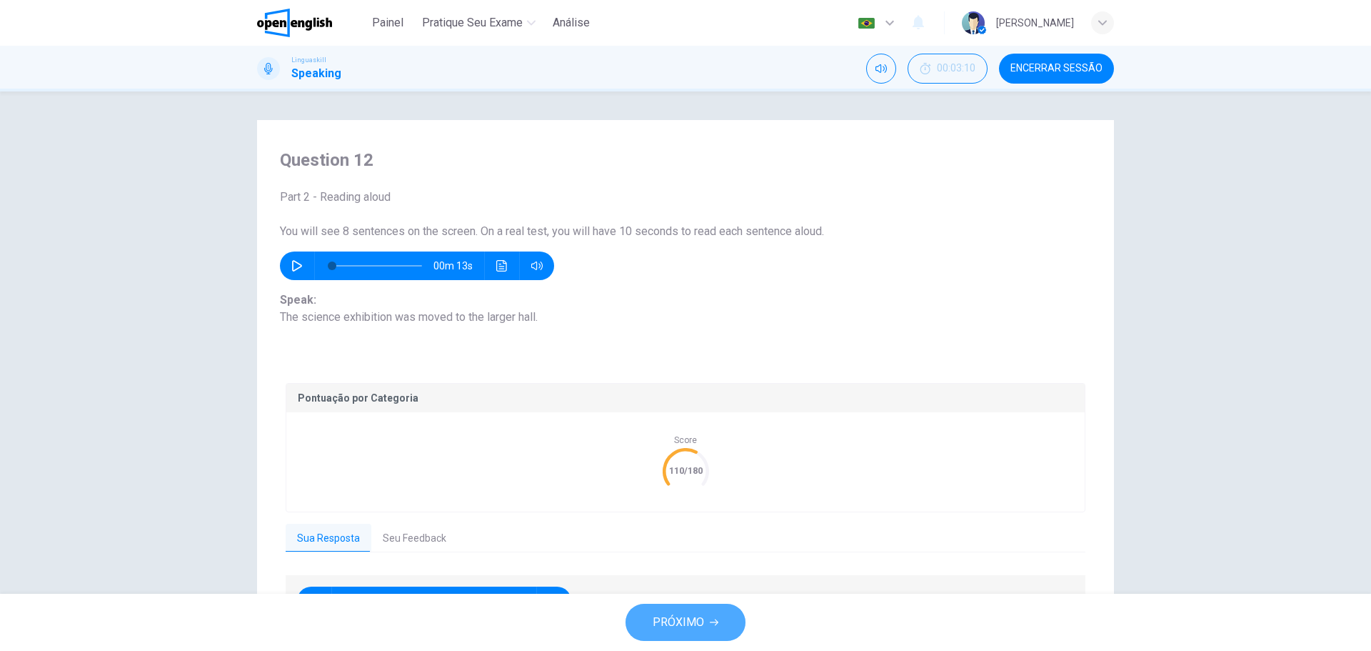
click at [680, 612] on span "PRÓXIMO" at bounding box center [678, 622] width 51 height 20
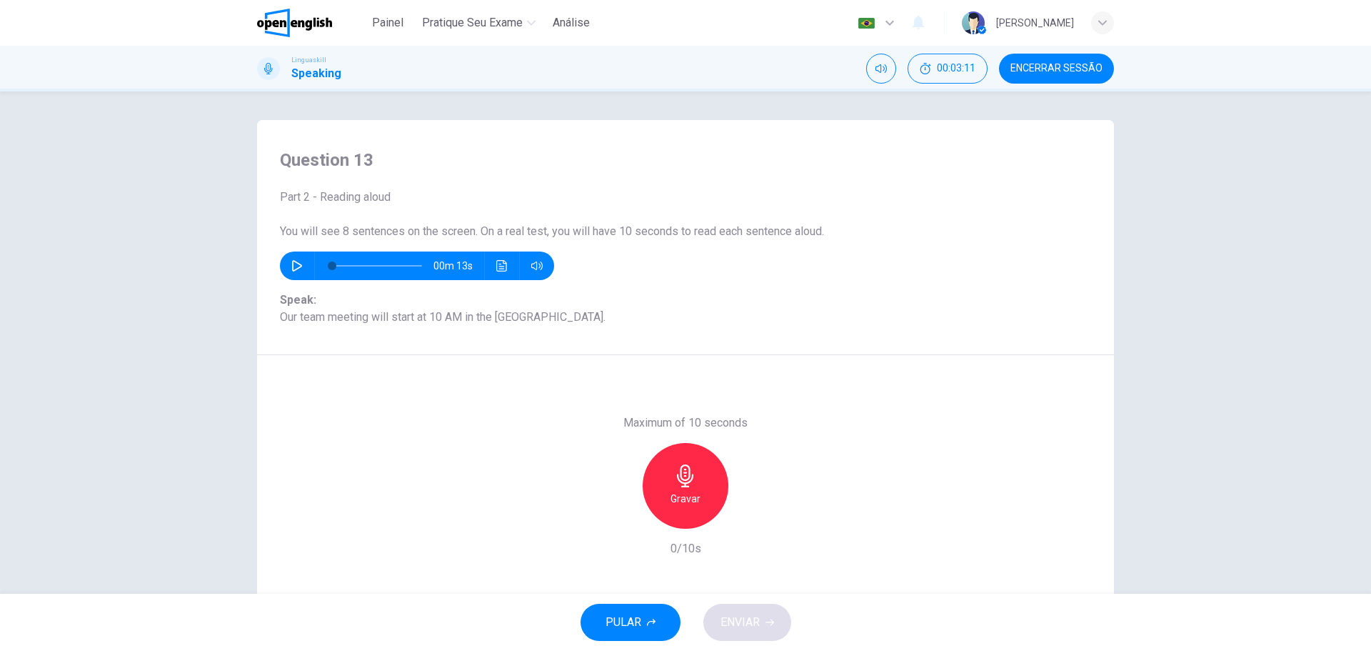
click at [691, 482] on icon "button" at bounding box center [685, 475] width 23 height 23
click at [693, 489] on div "Parar" at bounding box center [686, 486] width 86 height 86
click at [761, 618] on button "ENVIAR" at bounding box center [747, 621] width 88 height 37
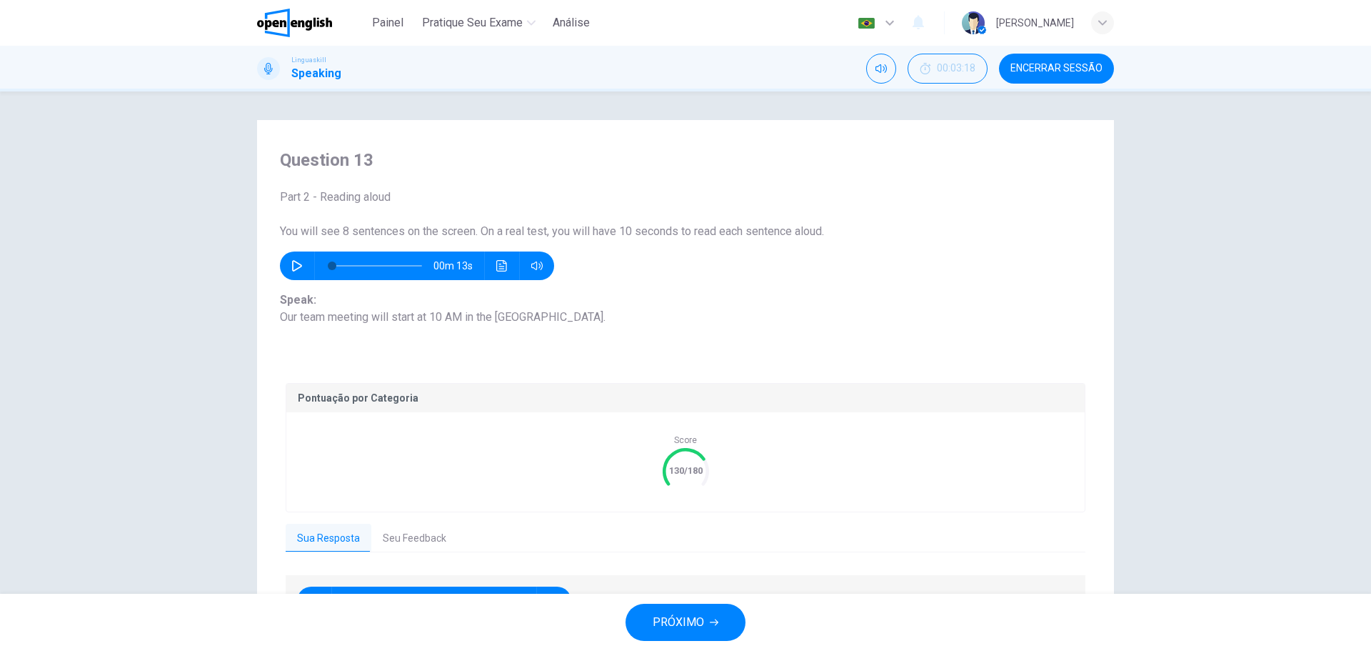
click at [683, 623] on span "PRÓXIMO" at bounding box center [678, 622] width 51 height 20
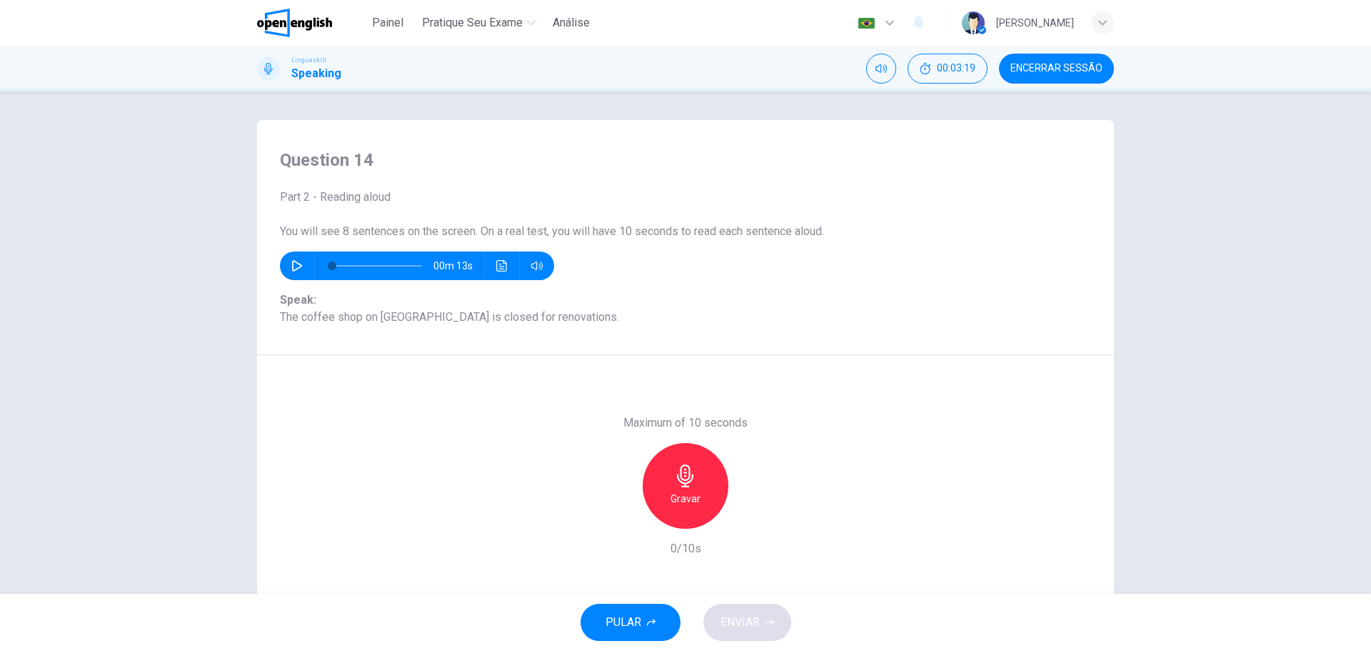
click at [679, 492] on h6 "Gravar" at bounding box center [686, 498] width 30 height 17
click at [685, 495] on h6 "Parar" at bounding box center [685, 498] width 25 height 17
click at [754, 617] on span "ENVIAR" at bounding box center [740, 622] width 39 height 20
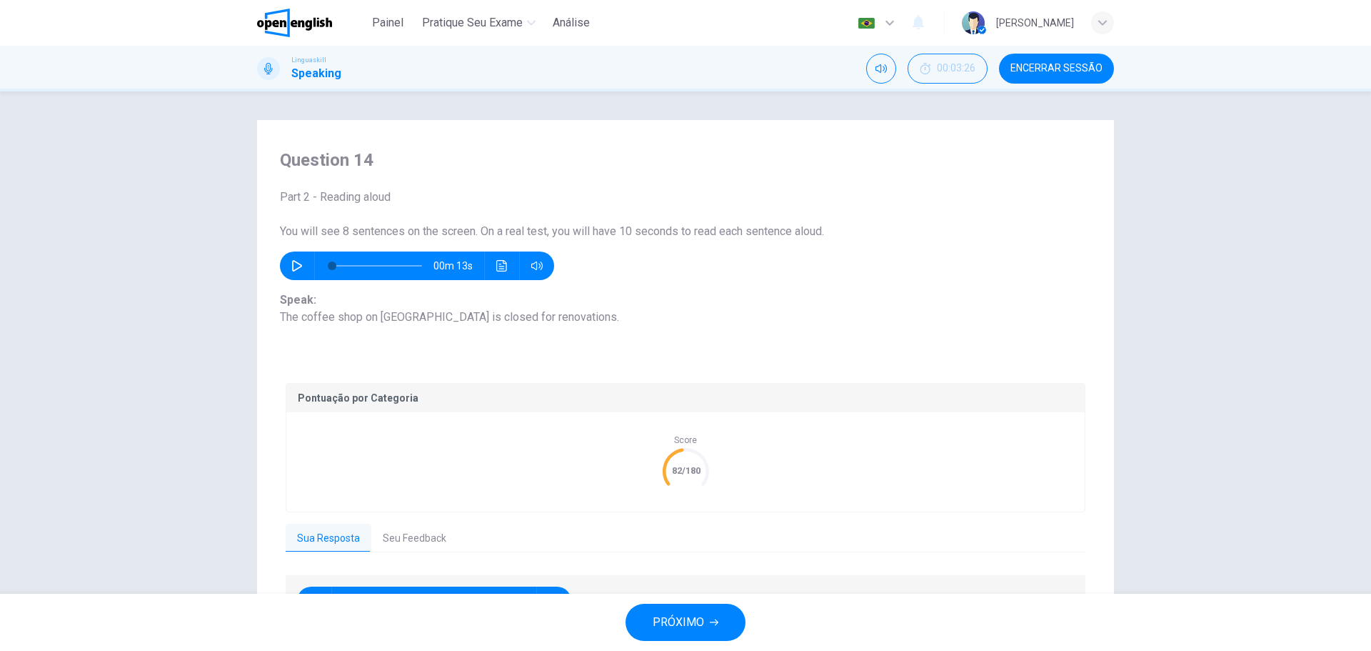
click at [686, 619] on span "PRÓXIMO" at bounding box center [678, 622] width 51 height 20
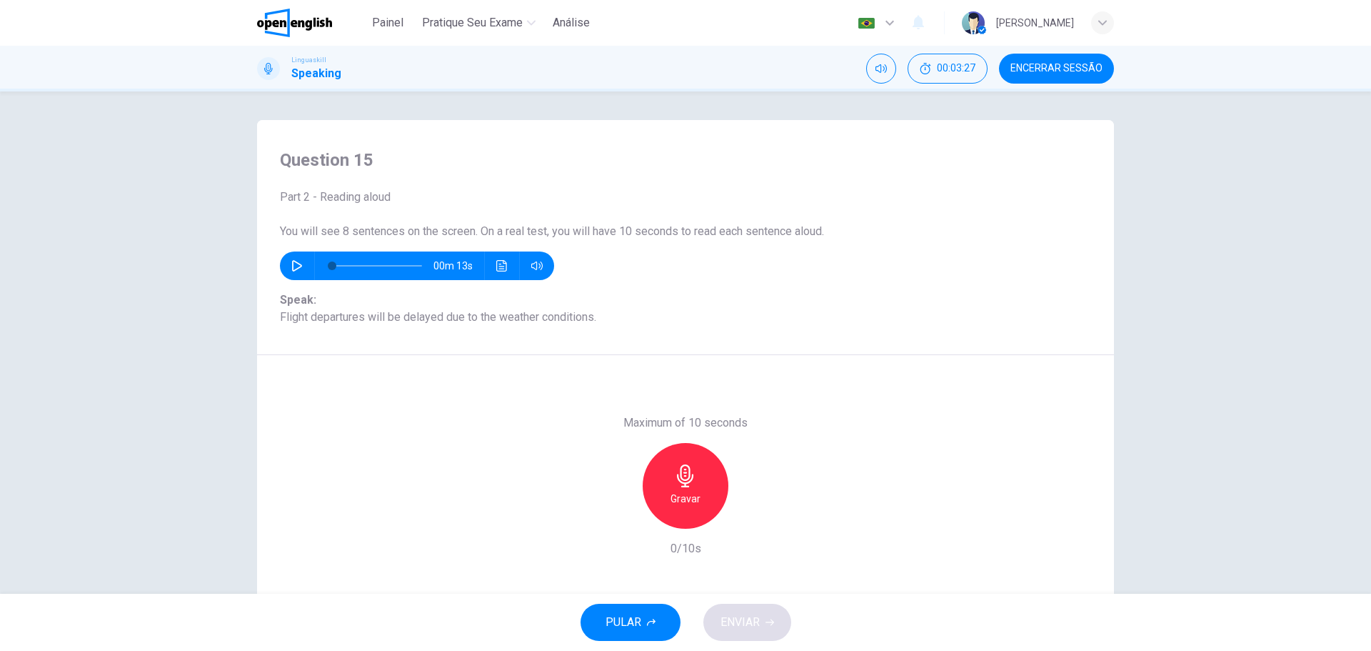
click at [690, 484] on icon "button" at bounding box center [685, 475] width 23 height 23
click at [709, 482] on div "Parar" at bounding box center [686, 486] width 86 height 86
click at [759, 616] on span "ENVIAR" at bounding box center [740, 622] width 39 height 20
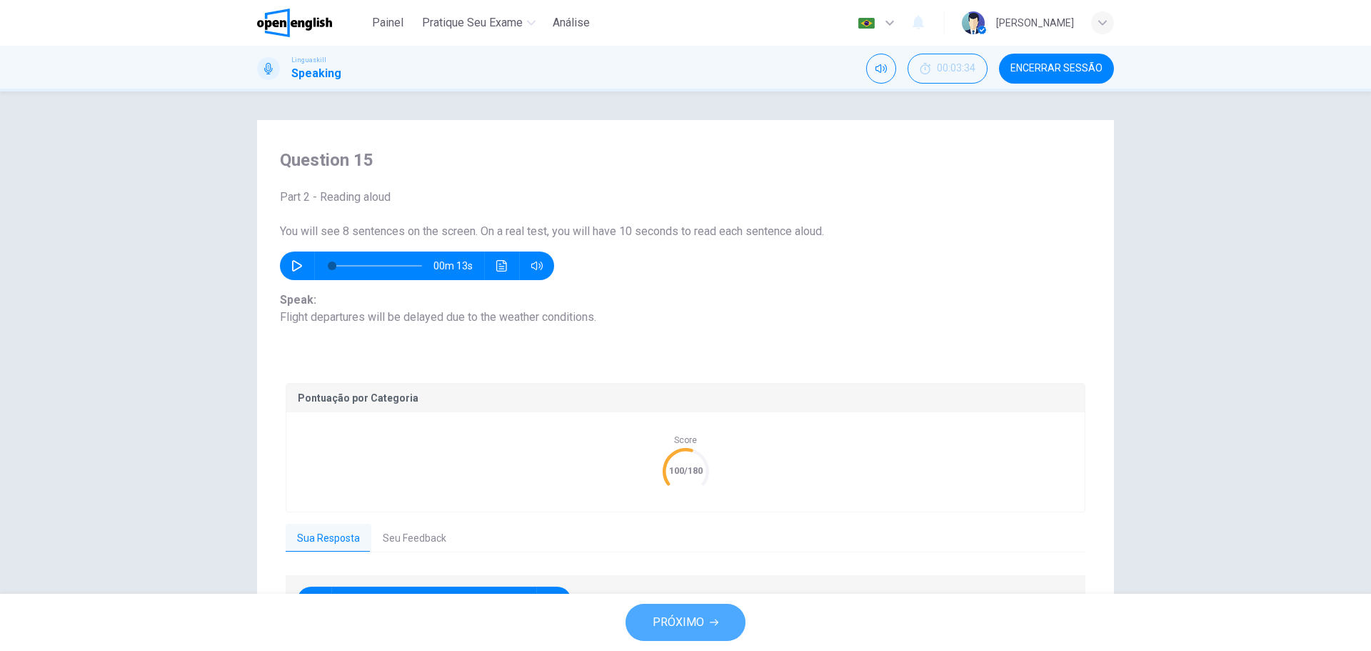
click at [677, 618] on span "PRÓXIMO" at bounding box center [678, 622] width 51 height 20
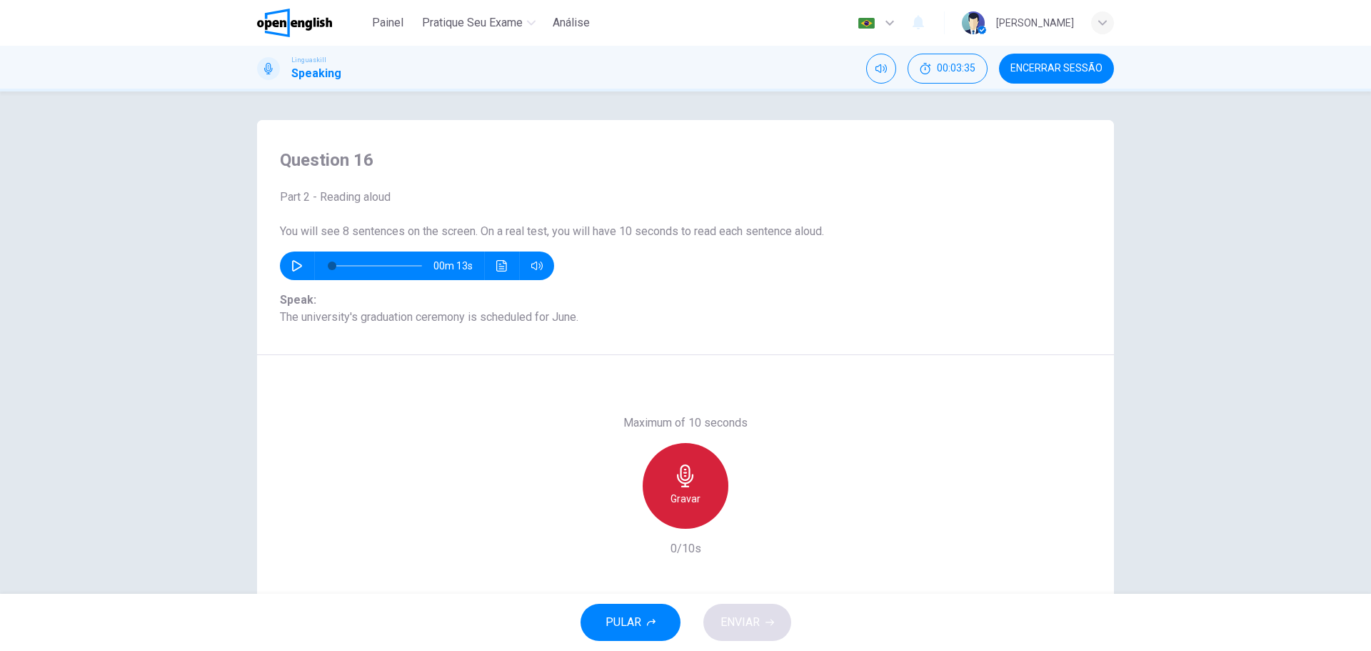
click at [692, 500] on h6 "Gravar" at bounding box center [686, 498] width 30 height 17
click at [705, 475] on div "Parar" at bounding box center [686, 486] width 86 height 86
click at [748, 617] on span "ENVIAR" at bounding box center [740, 622] width 39 height 20
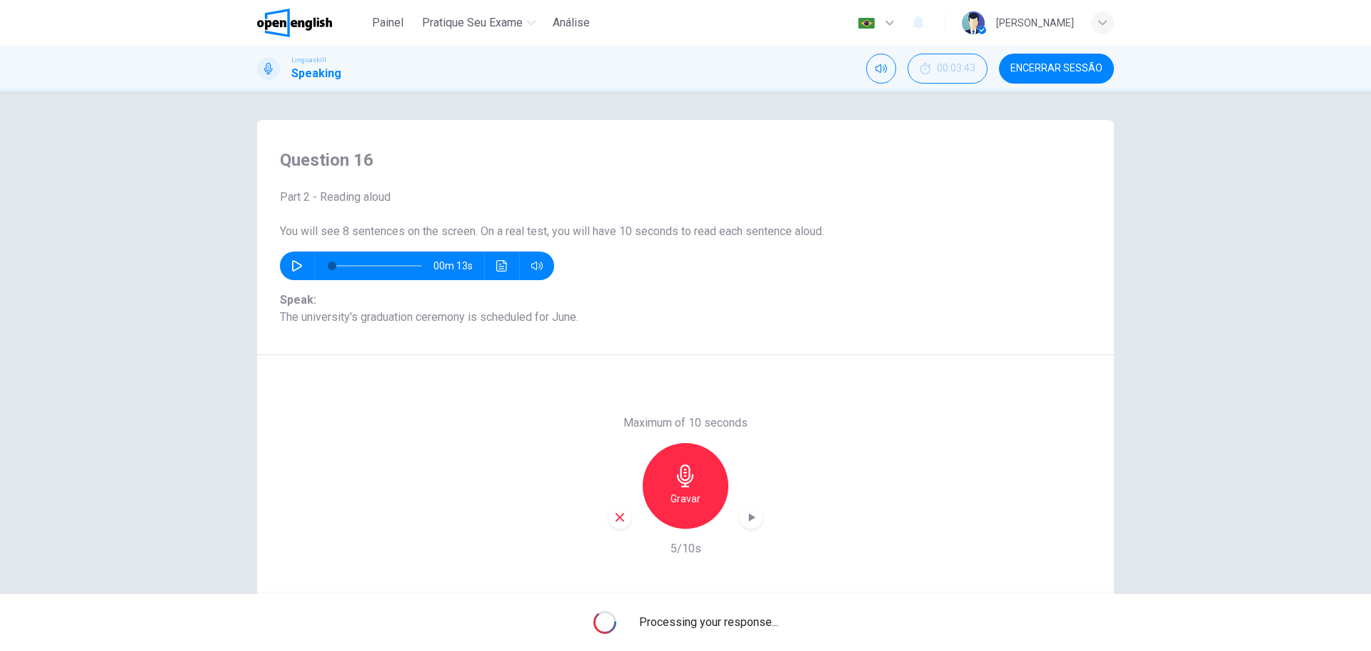
click at [749, 519] on icon "button" at bounding box center [752, 517] width 6 height 9
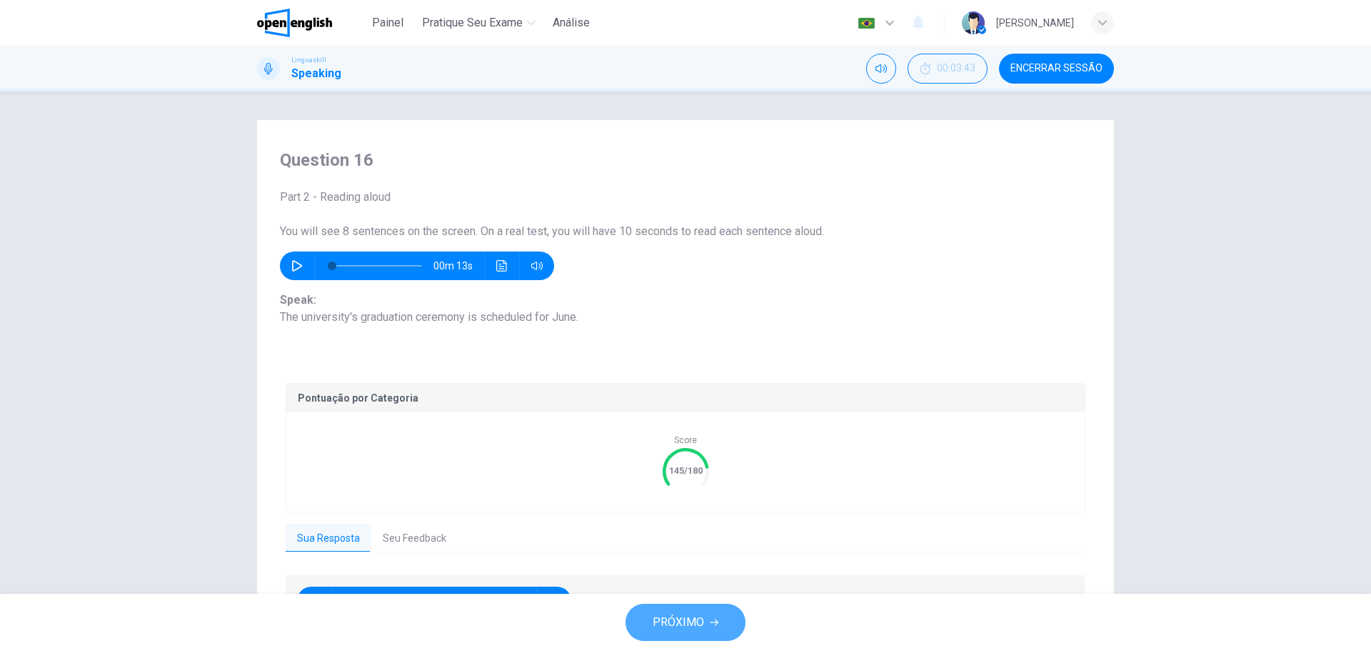
click at [683, 622] on span "PRÓXIMO" at bounding box center [678, 622] width 51 height 20
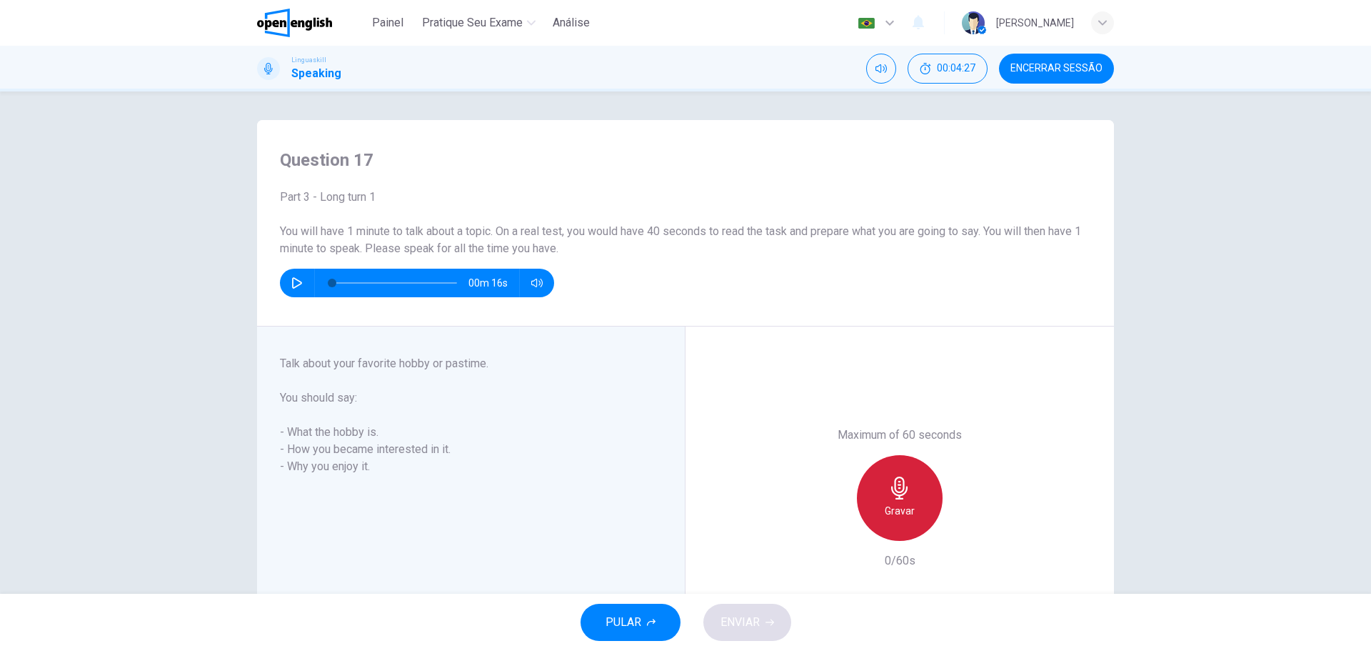
click at [894, 509] on h6 "Gravar" at bounding box center [900, 510] width 30 height 17
click at [891, 503] on h6 "Parar" at bounding box center [900, 510] width 25 height 17
click at [963, 532] on icon "button" at bounding box center [966, 529] width 6 height 9
click at [753, 631] on span "ENVIAR" at bounding box center [740, 622] width 39 height 20
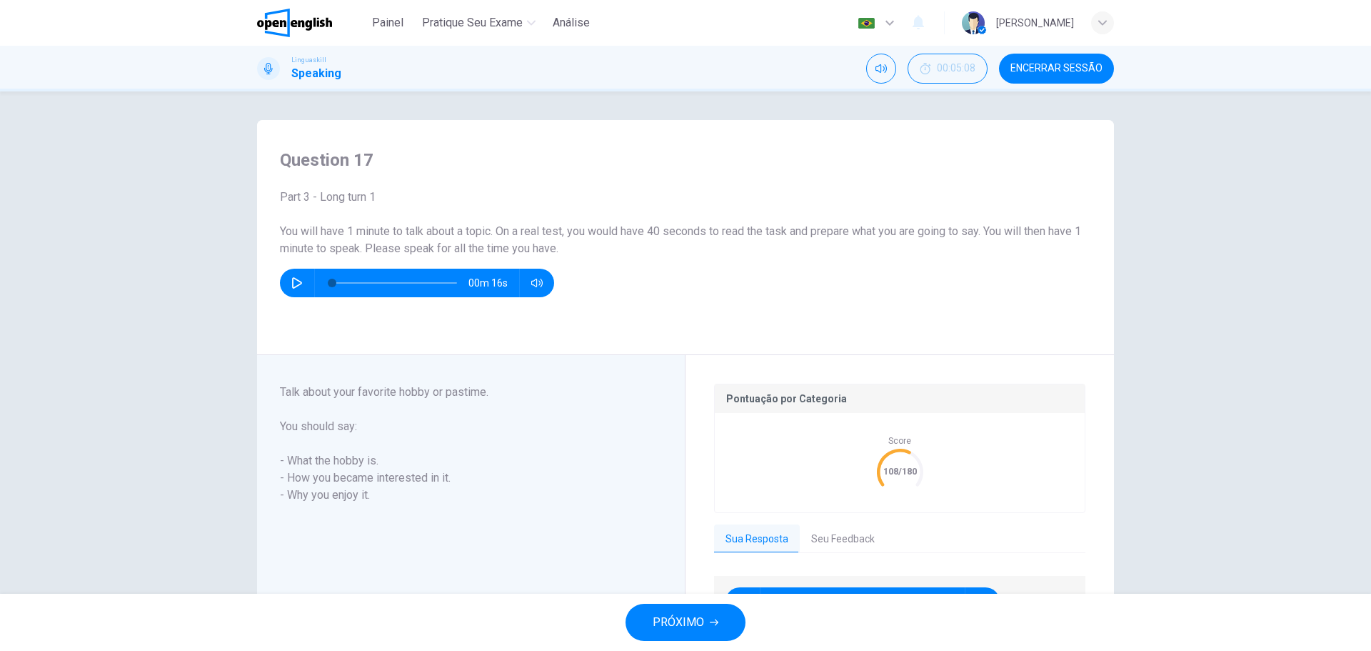
click at [291, 286] on icon "button" at bounding box center [296, 282] width 11 height 11
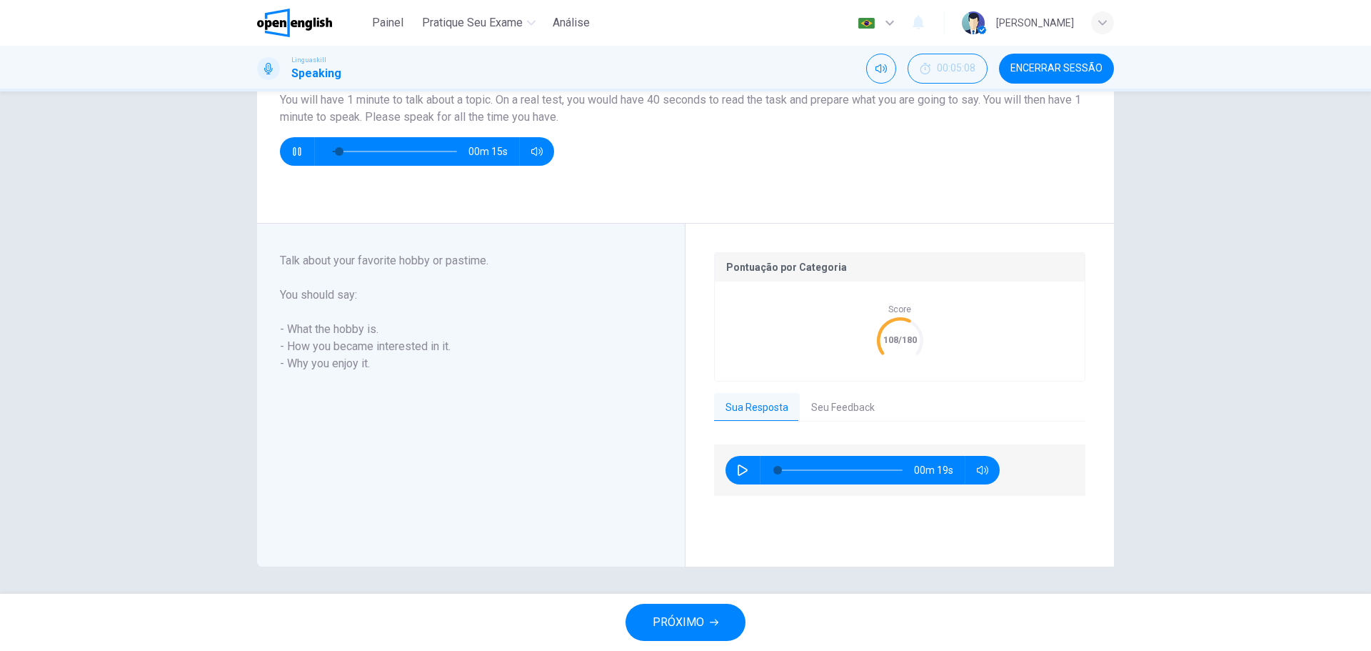
scroll to position [133, 0]
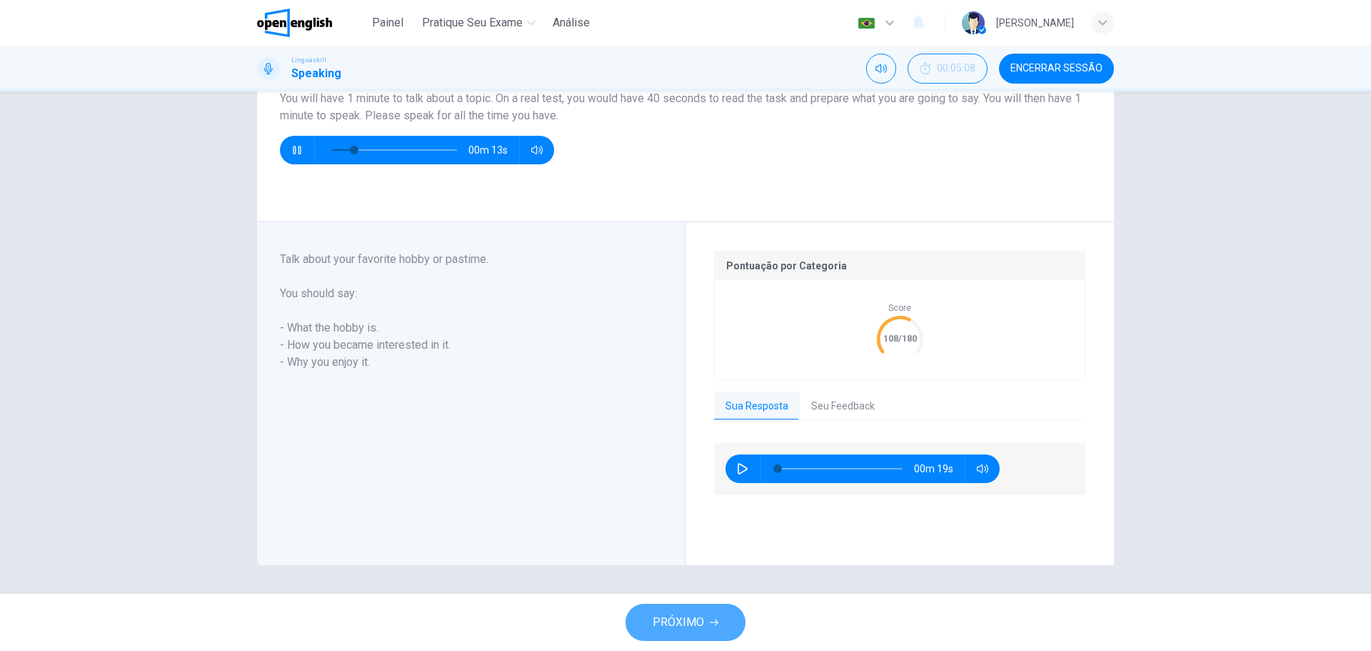
click at [694, 621] on span "PRÓXIMO" at bounding box center [678, 622] width 51 height 20
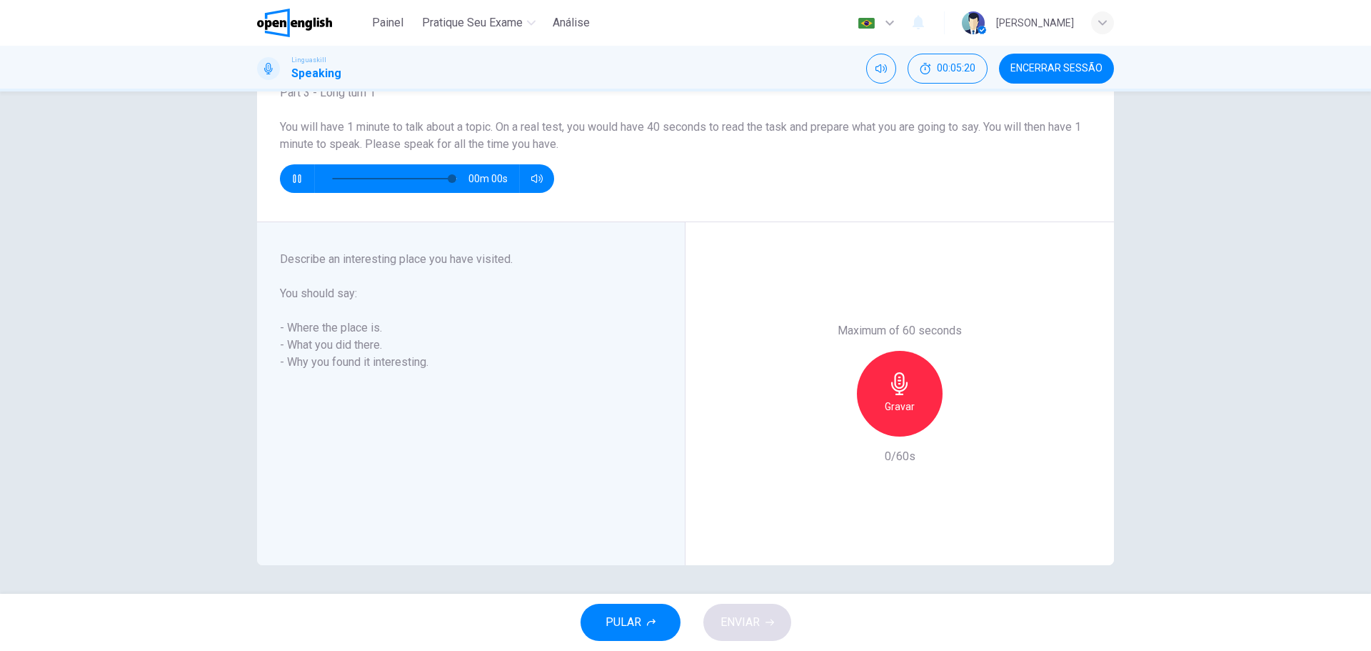
type input "*"
click at [892, 423] on div "Gravar" at bounding box center [900, 394] width 86 height 86
click at [903, 406] on h6 "Parar" at bounding box center [900, 406] width 25 height 17
click at [963, 431] on icon "button" at bounding box center [965, 425] width 14 height 14
click at [762, 633] on button "ENVIAR" at bounding box center [747, 621] width 88 height 37
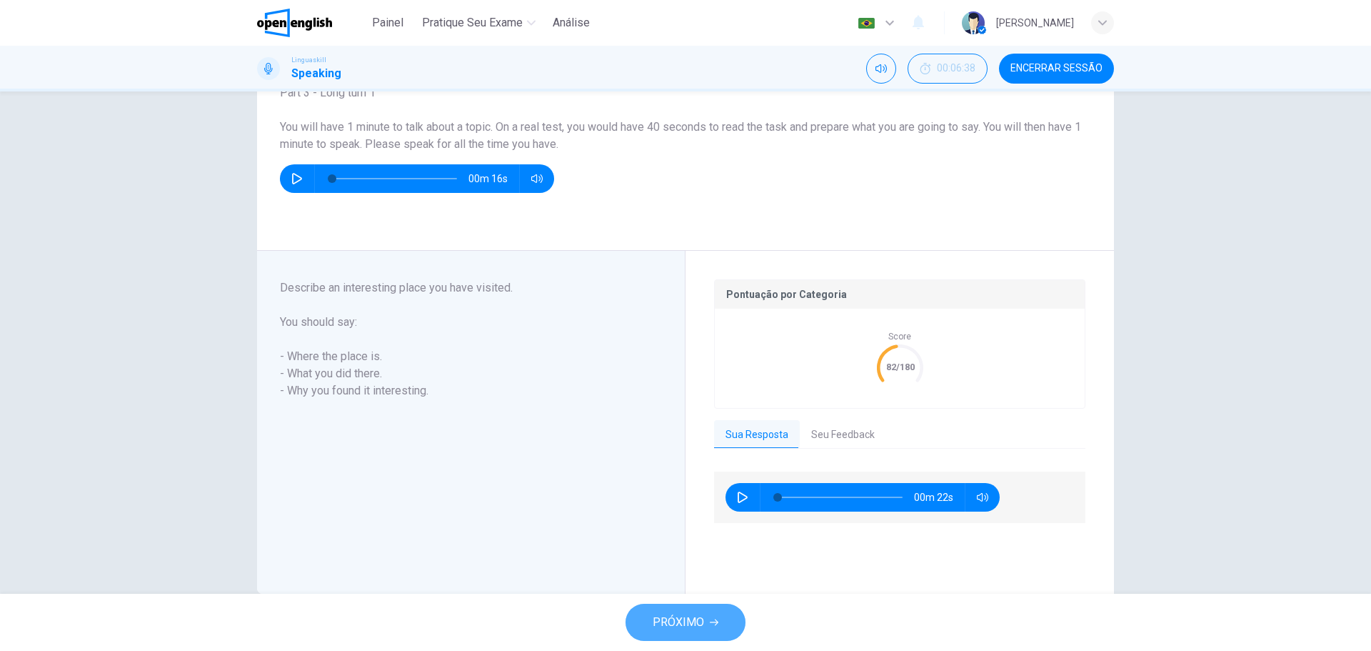
click at [685, 623] on span "PRÓXIMO" at bounding box center [678, 622] width 51 height 20
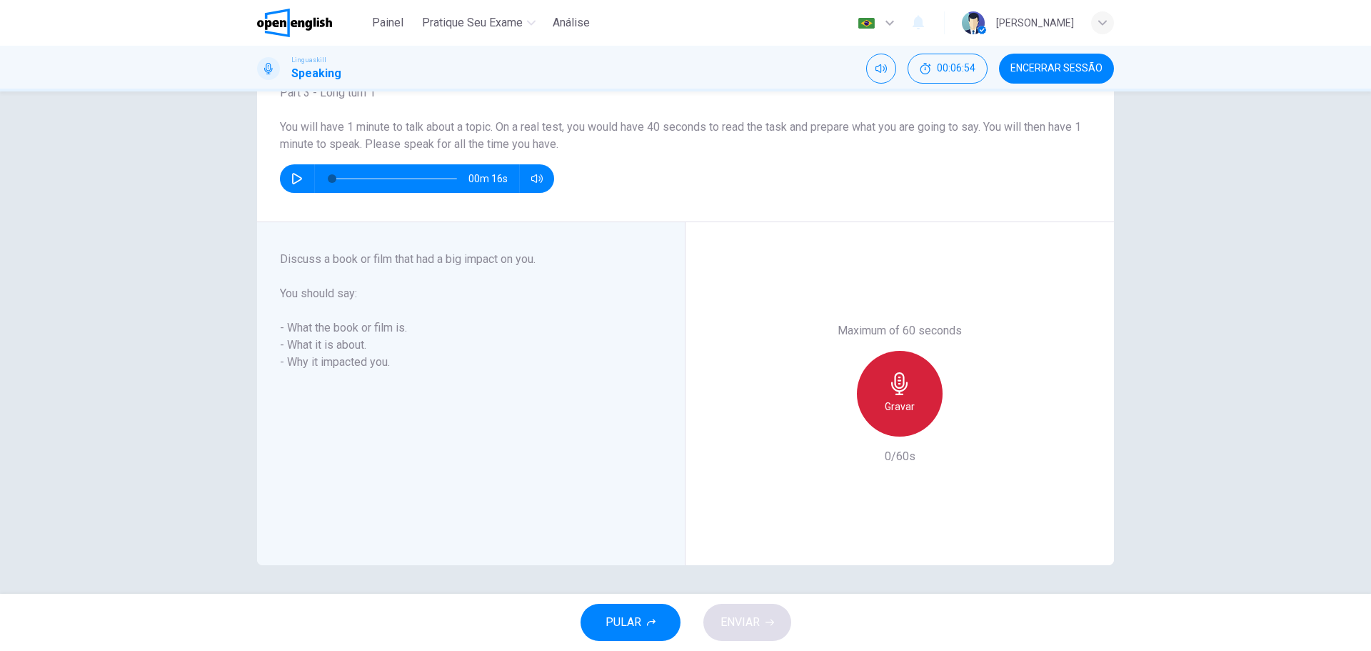
click at [887, 399] on h6 "Gravar" at bounding box center [900, 406] width 30 height 17
click at [886, 418] on div "Parar" at bounding box center [900, 394] width 86 height 86
click at [958, 426] on icon "button" at bounding box center [965, 425] width 14 height 14
click at [746, 626] on span "ENVIAR" at bounding box center [740, 622] width 39 height 20
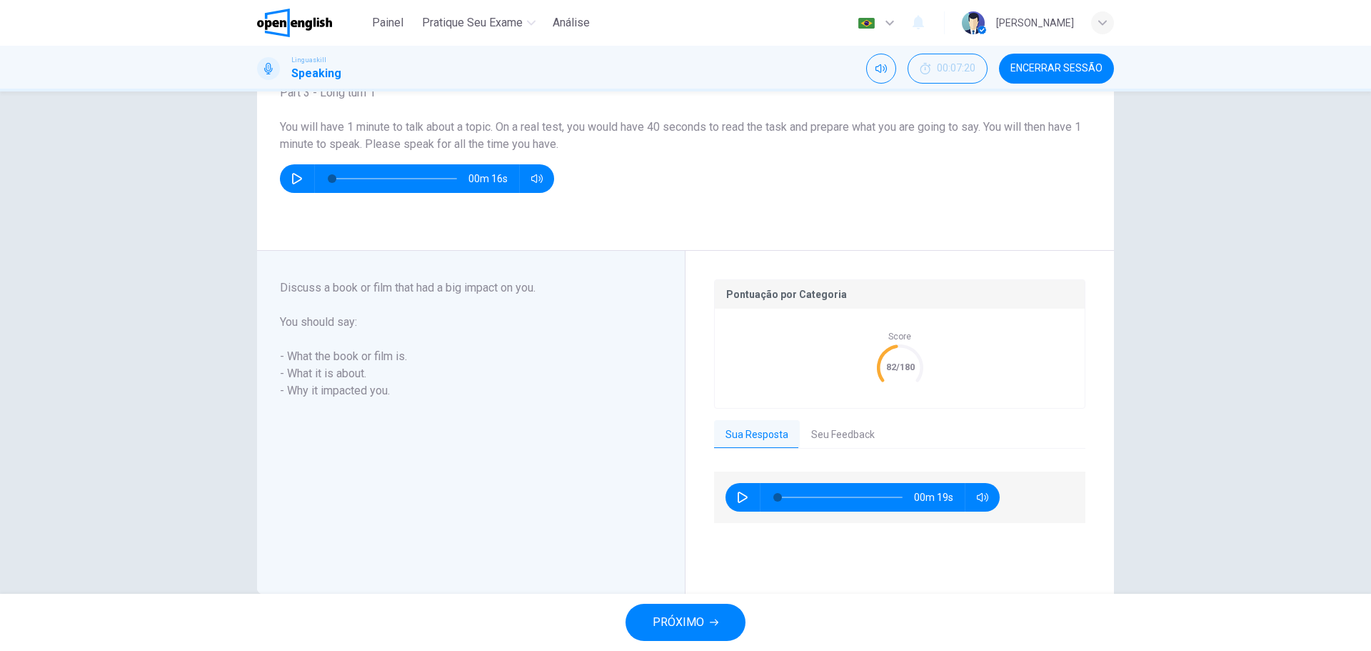
click at [695, 616] on span "PRÓXIMO" at bounding box center [678, 622] width 51 height 20
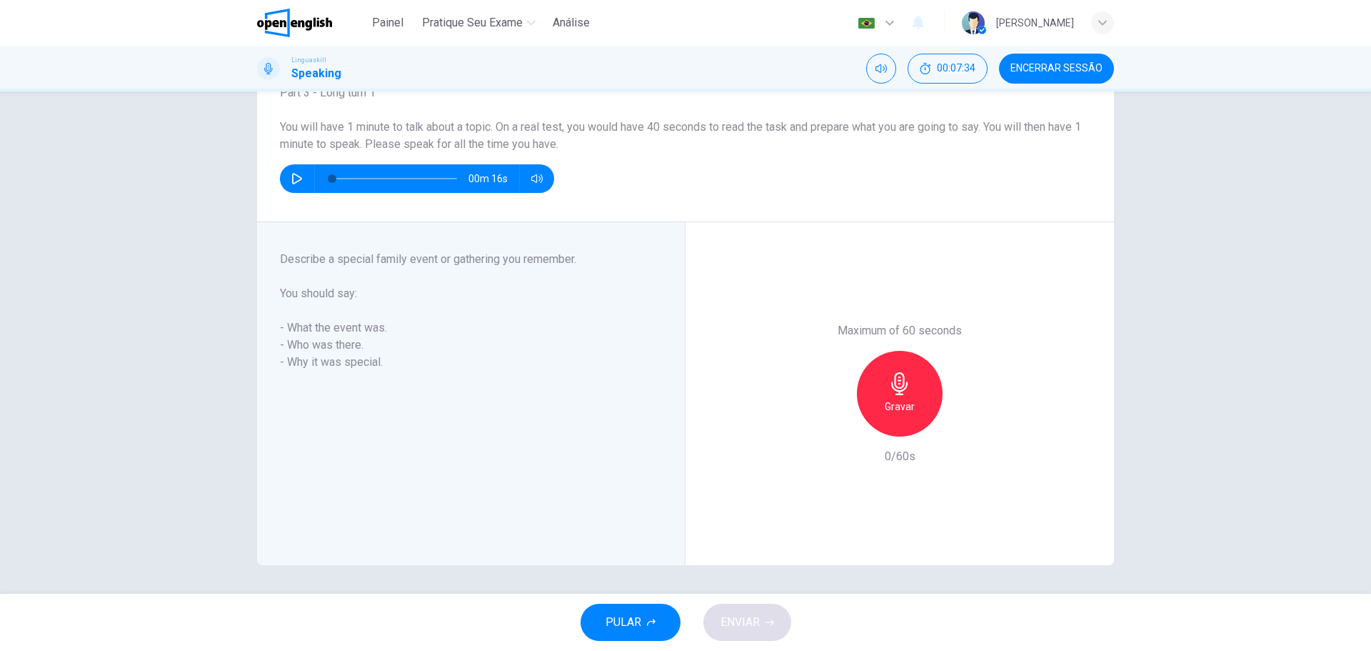
click at [926, 390] on div "Gravar" at bounding box center [900, 394] width 86 height 86
click at [898, 413] on h6 "Parar" at bounding box center [900, 406] width 25 height 17
click at [751, 622] on span "ENVIAR" at bounding box center [740, 622] width 39 height 20
click at [966, 423] on icon "button" at bounding box center [965, 425] width 14 height 14
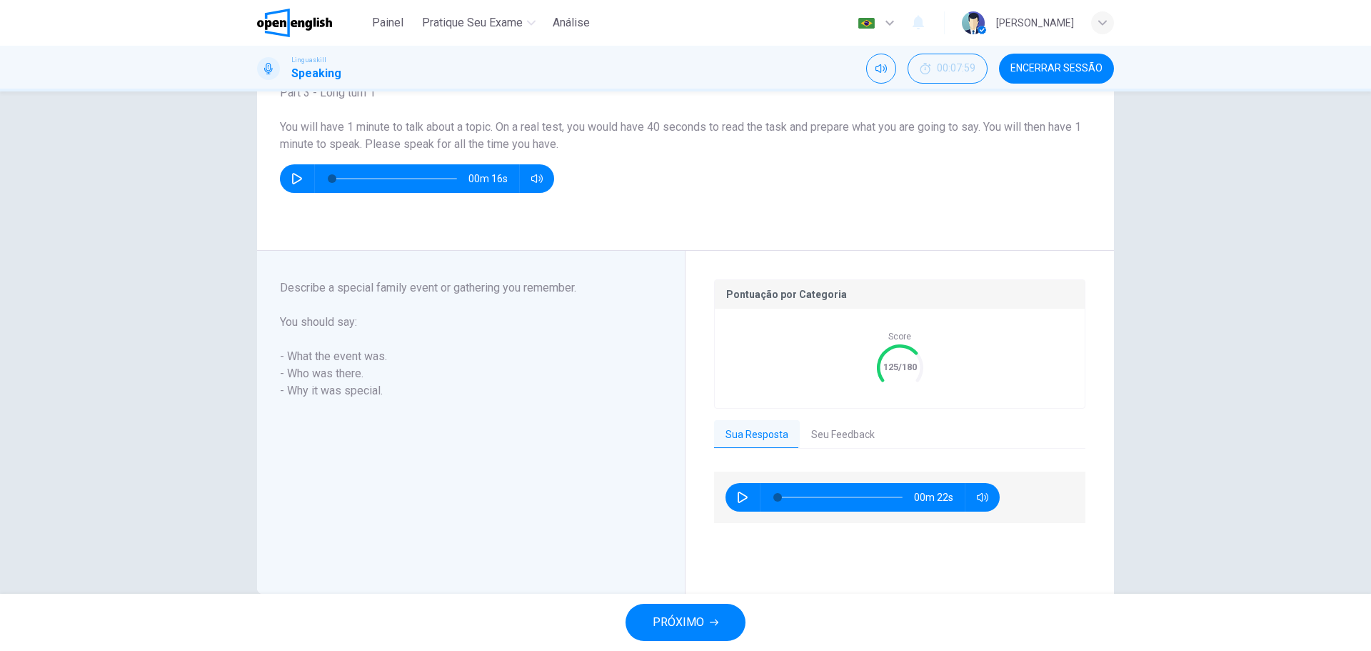
click at [726, 616] on button "PRÓXIMO" at bounding box center [686, 621] width 120 height 37
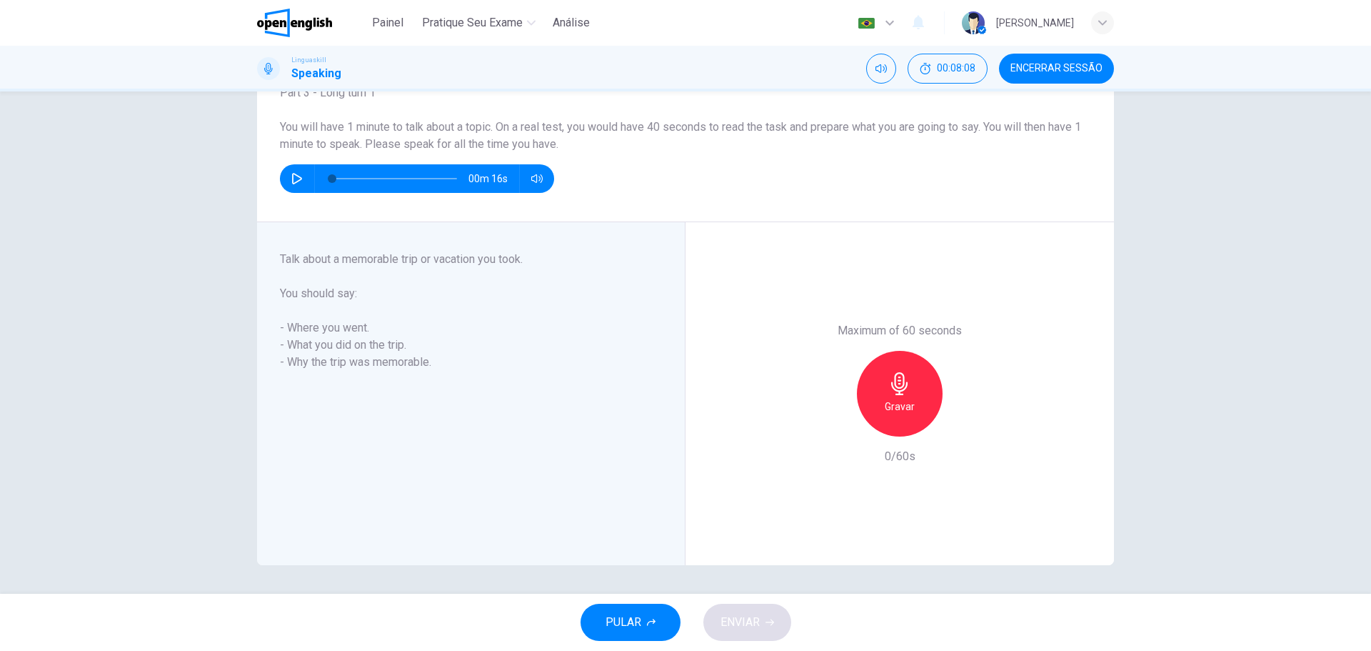
click at [878, 414] on div "Gravar" at bounding box center [900, 394] width 86 height 86
click at [920, 378] on div "Parar" at bounding box center [900, 394] width 86 height 86
click at [959, 426] on icon "button" at bounding box center [965, 425] width 14 height 14
click at [766, 624] on icon "button" at bounding box center [770, 622] width 9 height 9
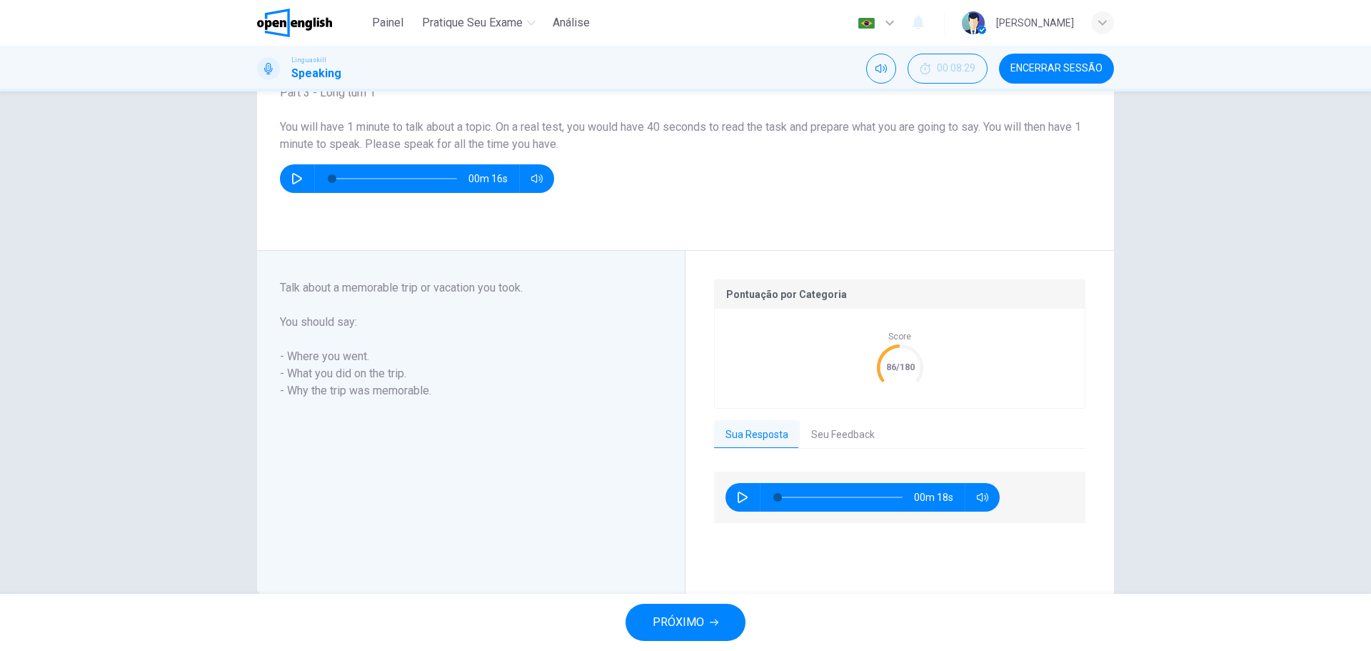
click at [673, 616] on span "PRÓXIMO" at bounding box center [678, 622] width 51 height 20
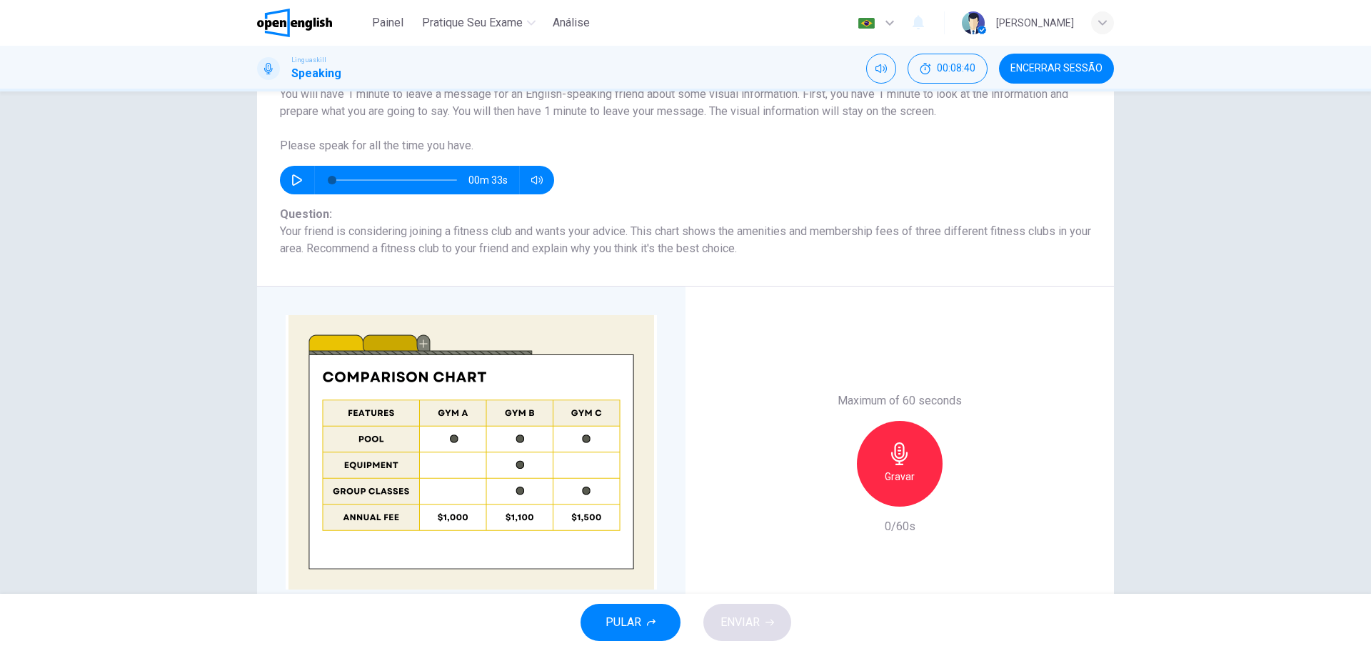
scroll to position [143, 0]
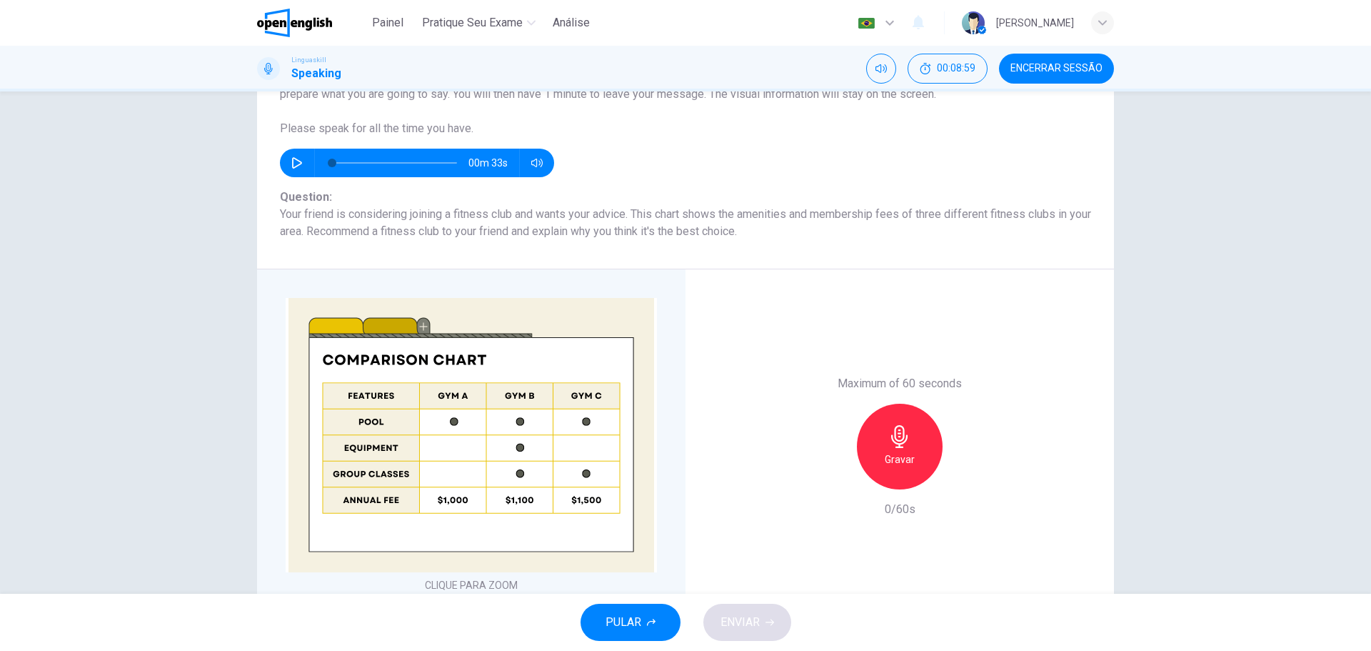
click at [875, 455] on div "Gravar" at bounding box center [900, 447] width 86 height 86
click at [914, 461] on div "Parar" at bounding box center [900, 447] width 86 height 86
click at [968, 482] on icon "button" at bounding box center [965, 478] width 14 height 14
click at [734, 621] on span "ENVIAR" at bounding box center [740, 622] width 39 height 20
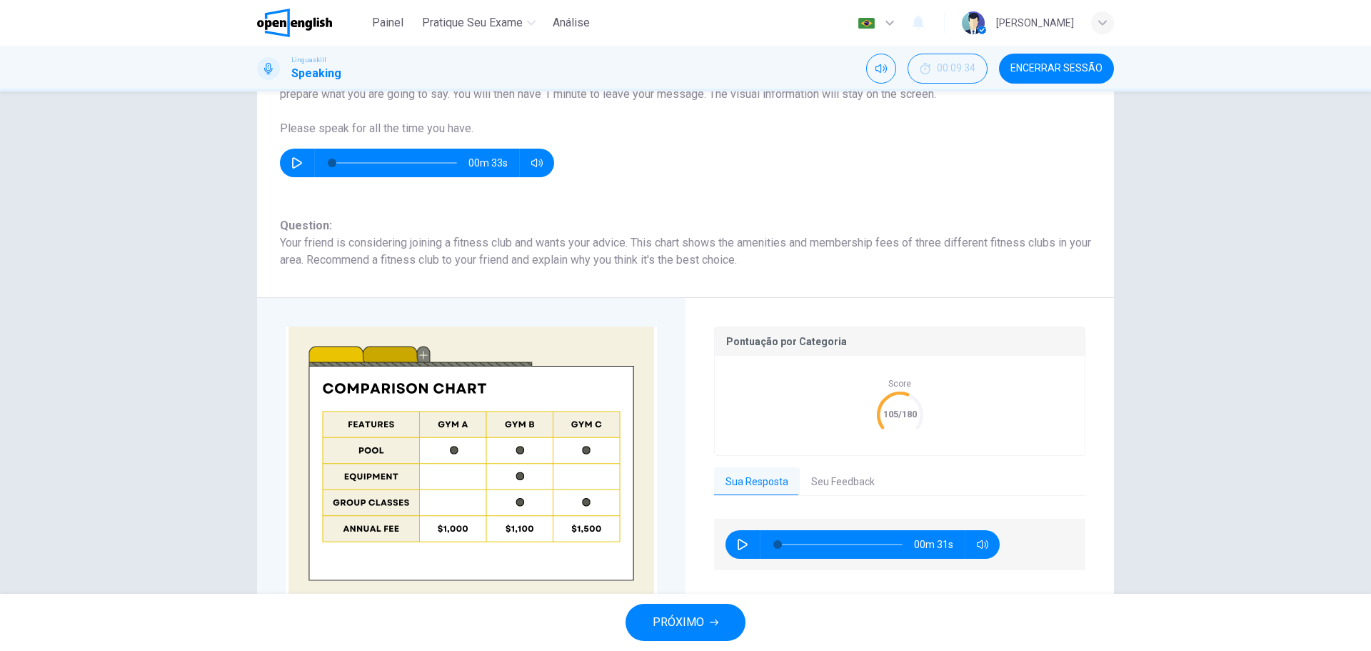
click at [727, 616] on button "PRÓXIMO" at bounding box center [686, 621] width 120 height 37
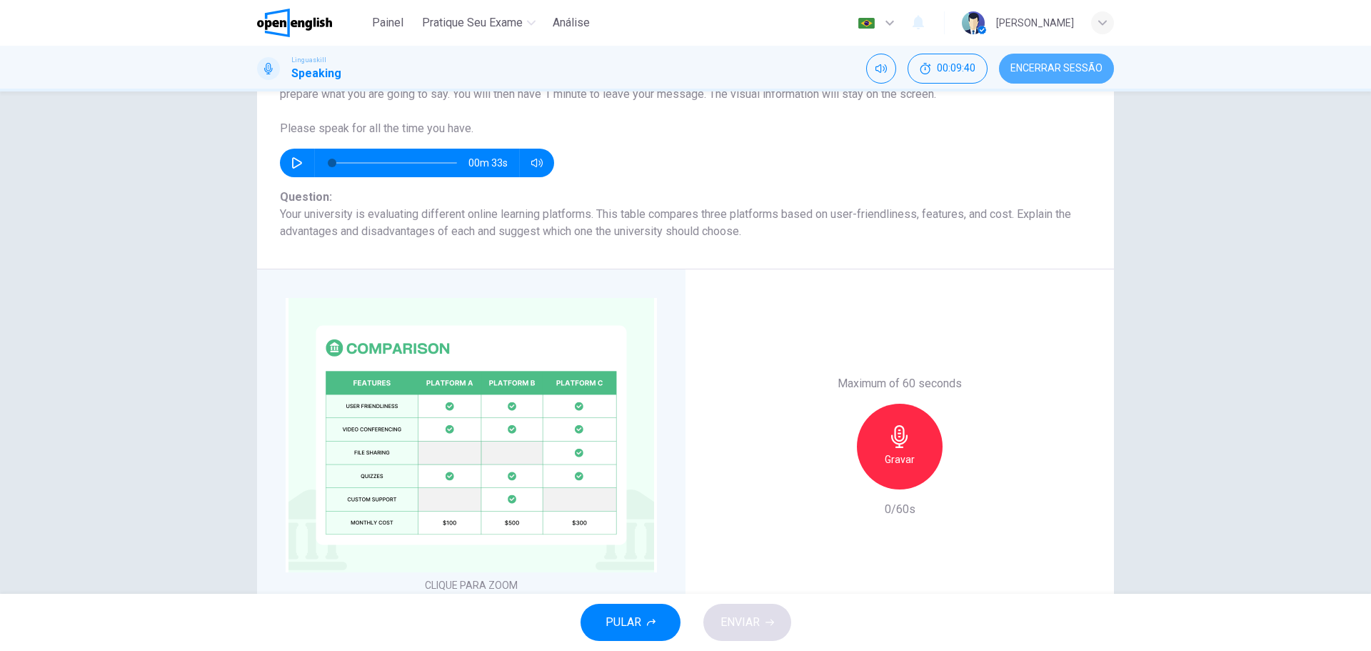
click at [1063, 76] on button "Encerrar Sessão" at bounding box center [1056, 69] width 115 height 30
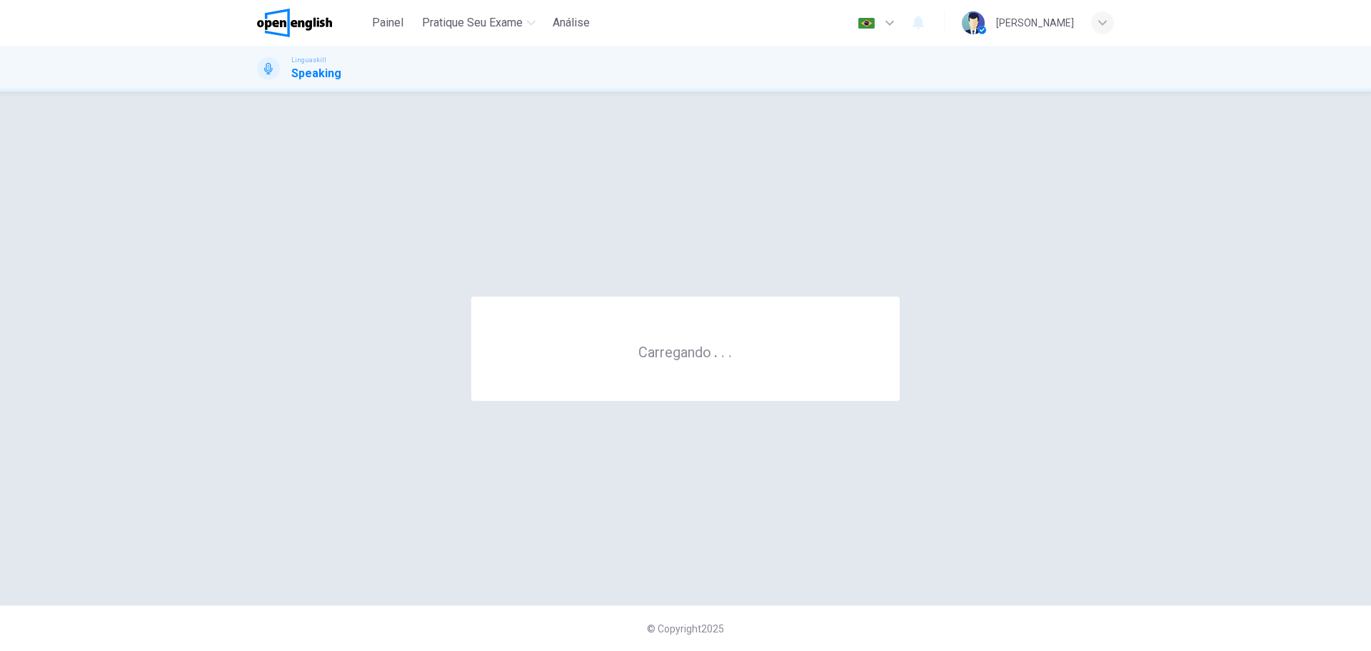
scroll to position [0, 0]
